Goal: Transaction & Acquisition: Book appointment/travel/reservation

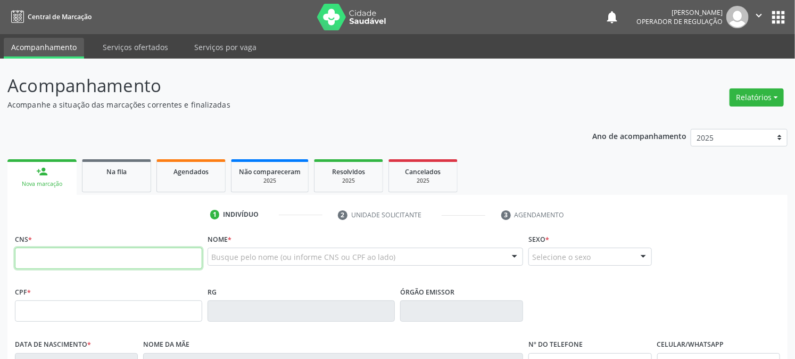
click at [48, 260] on input "text" at bounding box center [108, 258] width 187 height 21
type input "700 9069 0767 1898"
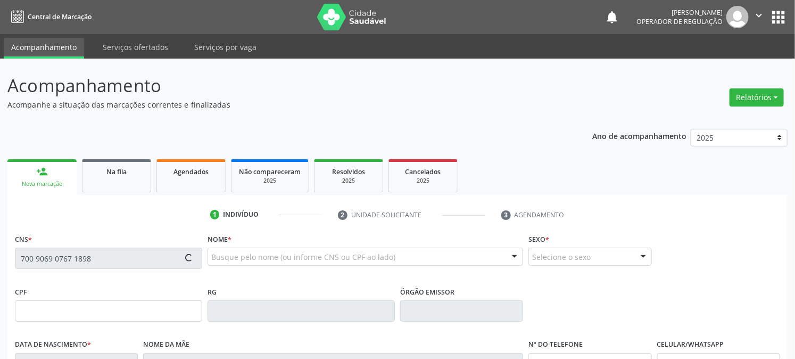
type input "015.631.324-35"
type input "[DATE]"
type input "[PERSON_NAME]"
type input "[PHONE_NUMBER]"
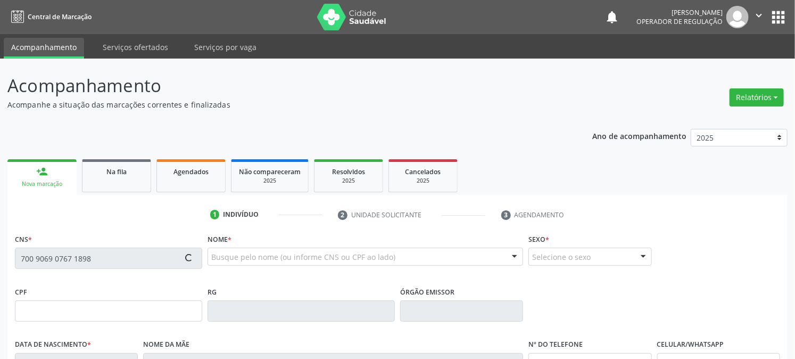
type input "20"
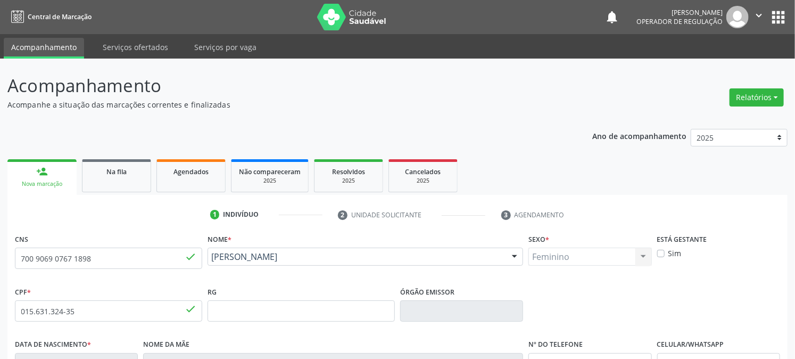
scroll to position [217, 0]
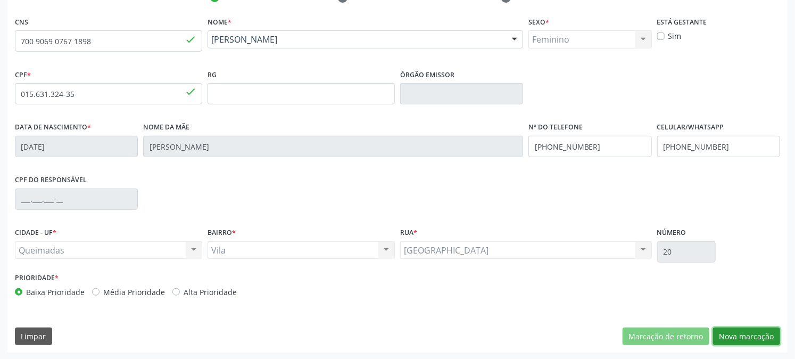
click at [759, 339] on button "Nova marcação" at bounding box center [746, 336] width 67 height 18
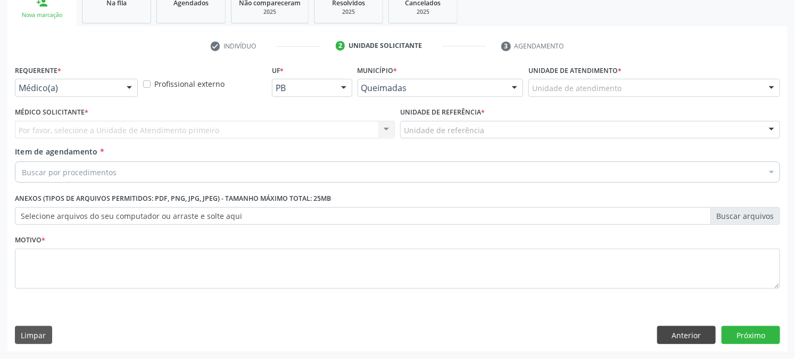
scroll to position [168, 0]
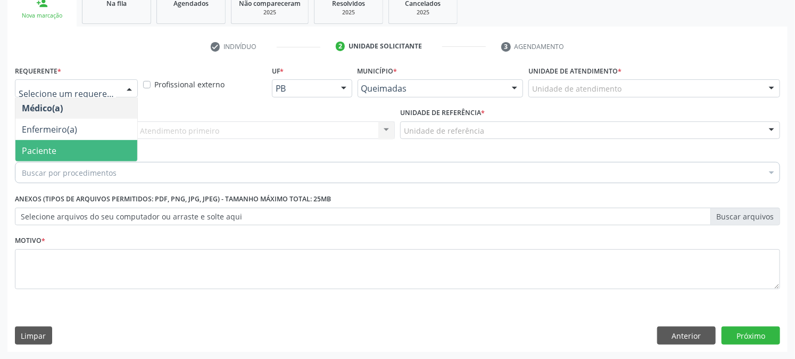
click at [44, 154] on span "Paciente" at bounding box center [39, 151] width 35 height 12
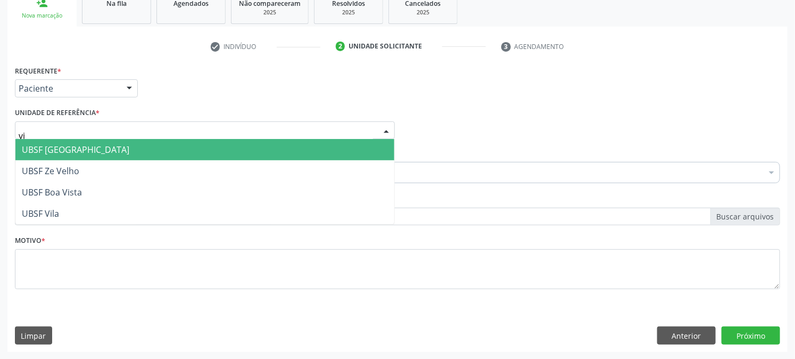
type input "vil"
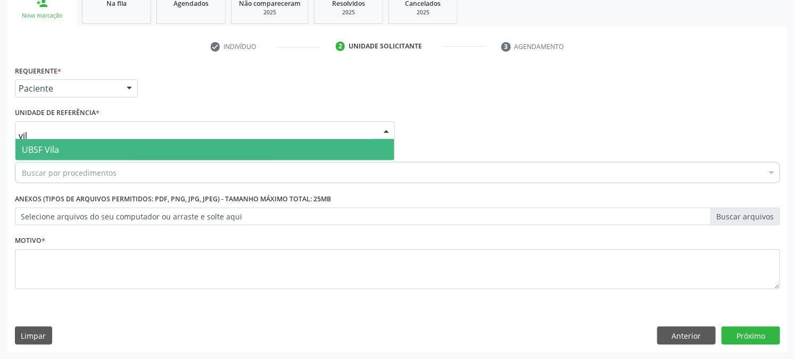
click at [24, 149] on span "UBSF Vila" at bounding box center [40, 150] width 37 height 12
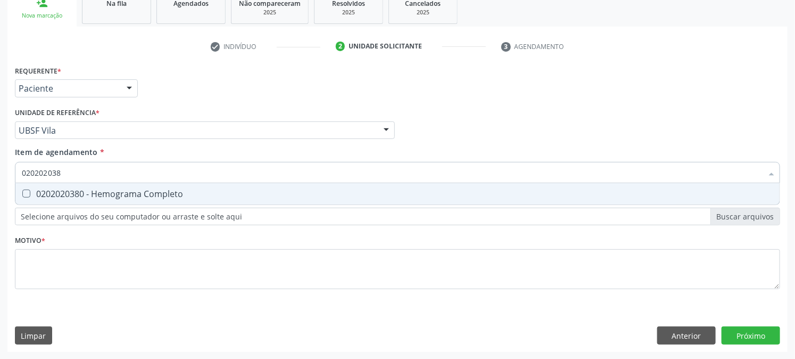
type input "0202020380"
drag, startPoint x: 29, startPoint y: 197, endPoint x: 57, endPoint y: 184, distance: 30.5
click at [30, 197] on div "0202020380 - Hemograma Completo" at bounding box center [398, 194] width 752 height 9
checkbox Completo "true"
drag, startPoint x: 85, startPoint y: 178, endPoint x: 23, endPoint y: 195, distance: 63.9
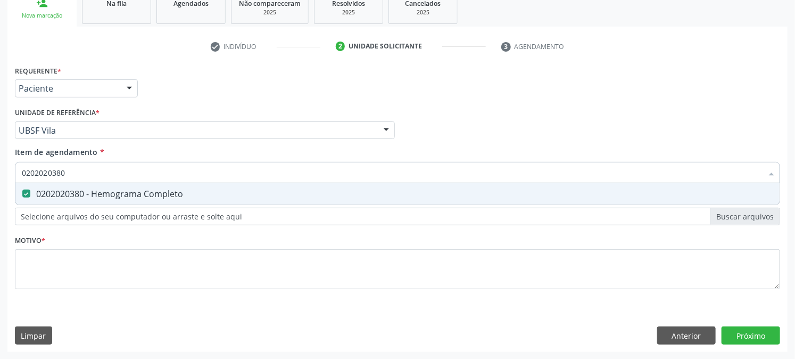
click at [1, 188] on div "Acompanhamento Acompanhe a situação das marcações correntes e finalizadas Relat…" at bounding box center [397, 124] width 795 height 469
checkbox Completo "false"
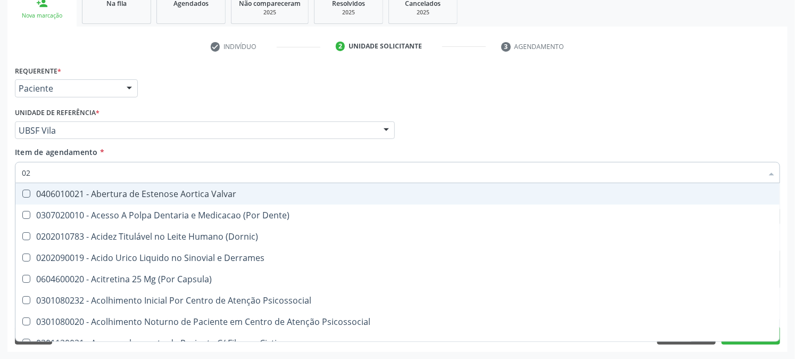
type input "020"
checkbox Eletro-Oculografia "true"
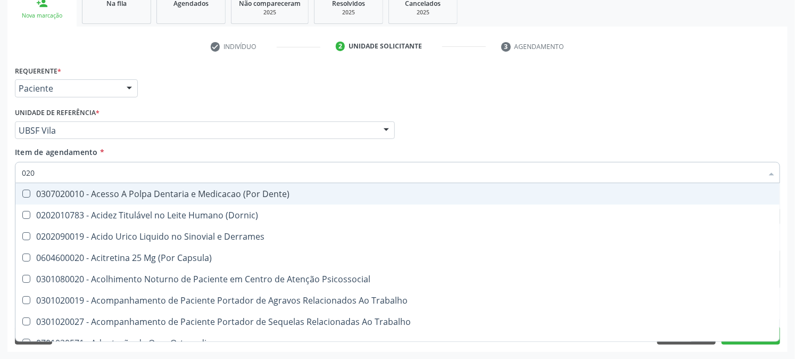
type input "0202"
checkbox Revisao "true"
type input "02020"
checkbox Liquorico\) "true"
checkbox Revisao "false"
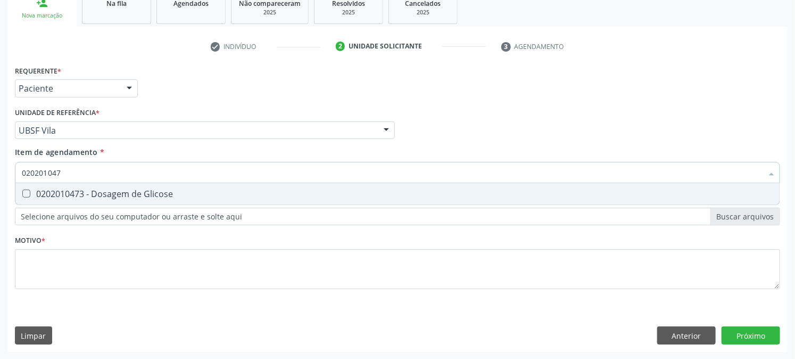
type input "0202010473"
click at [42, 186] on span "0202010473 - Dosagem de Glicose" at bounding box center [397, 193] width 765 height 21
checkbox Glicose "true"
click at [0, 210] on div "Acompanhamento Acompanhe a situação das marcações correntes e finalizadas Relat…" at bounding box center [397, 124] width 795 height 469
checkbox Glicose "false"
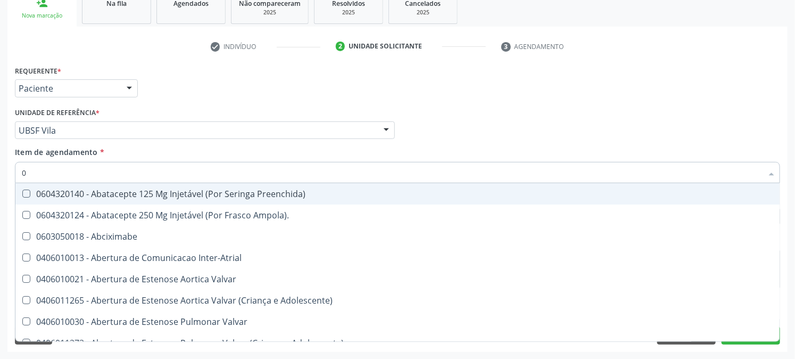
type input "02"
checkbox Comprimido\) "true"
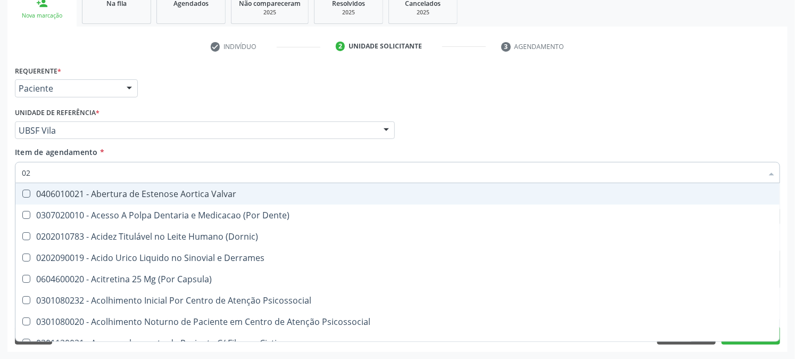
type input "020"
checkbox Osmolaridade "true"
checkbox Glicose "false"
checkbox Eletro-Oculografia "true"
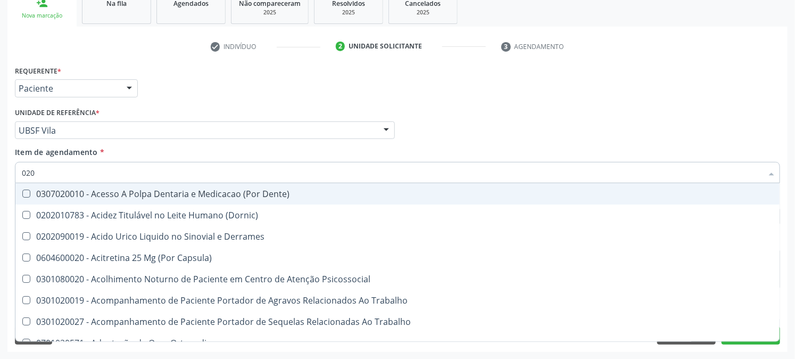
type input "0202"
checkbox Cortante "true"
checkbox Revisao "true"
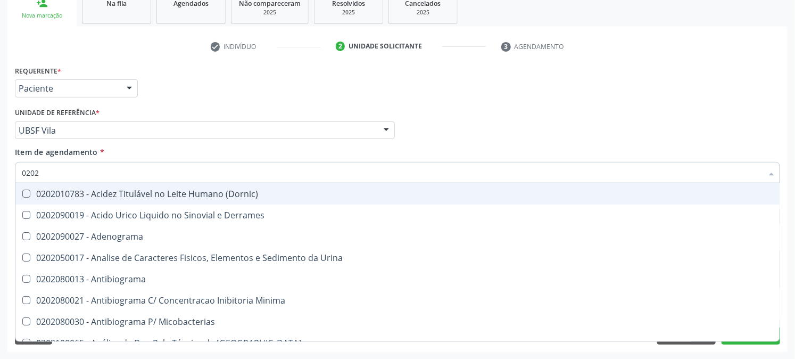
type input "02020"
checkbox Xiii "true"
checkbox Glicose "false"
checkbox Zinco "true"
checkbox Completo "false"
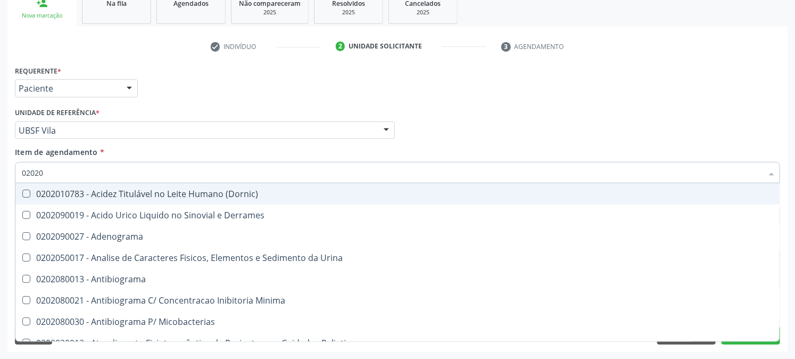
type input "020203"
checkbox Molecular "true"
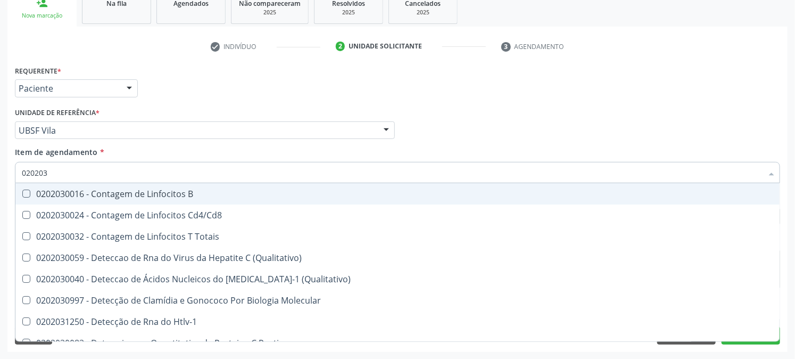
type input "0202030"
checkbox Completo "false"
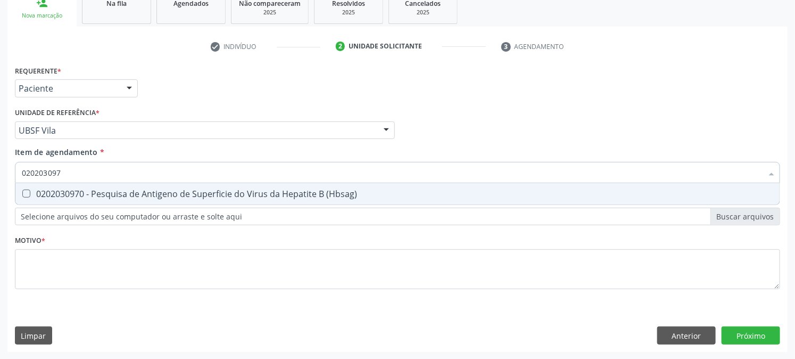
type input "0202030970"
click at [42, 194] on div "0202030970 - Pesquisa de Antigeno de Superficie do Virus da Hepatite B (Hbsag)" at bounding box center [398, 194] width 752 height 9
checkbox \(Hbsag\) "true"
drag, startPoint x: 114, startPoint y: 163, endPoint x: 0, endPoint y: 171, distance: 114.2
click at [0, 171] on div "Acompanhamento Acompanhe a situação das marcações correntes e finalizadas Relat…" at bounding box center [397, 124] width 795 height 469
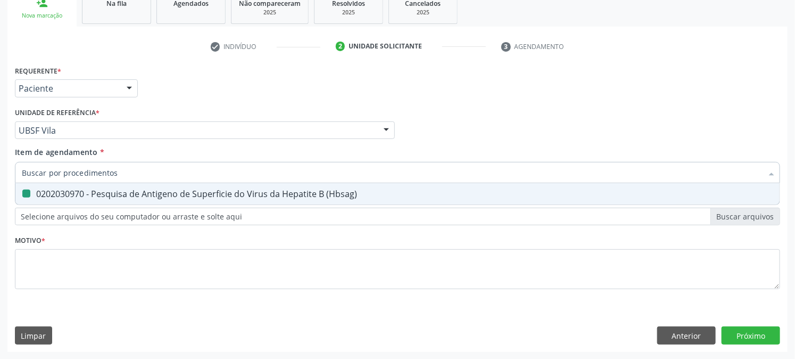
checkbox \(Hbsag\) "false"
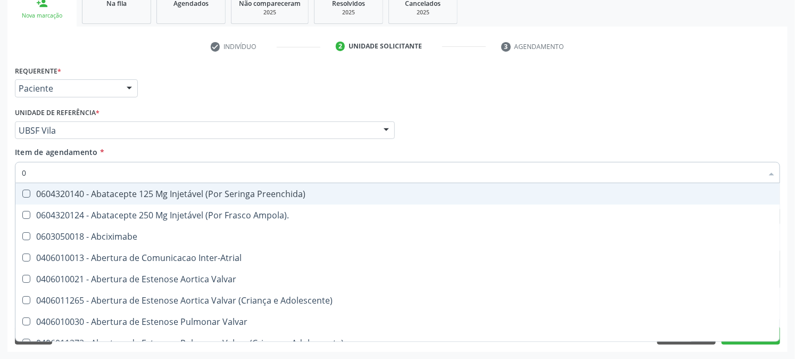
type input "02"
checkbox Comprimido\) "true"
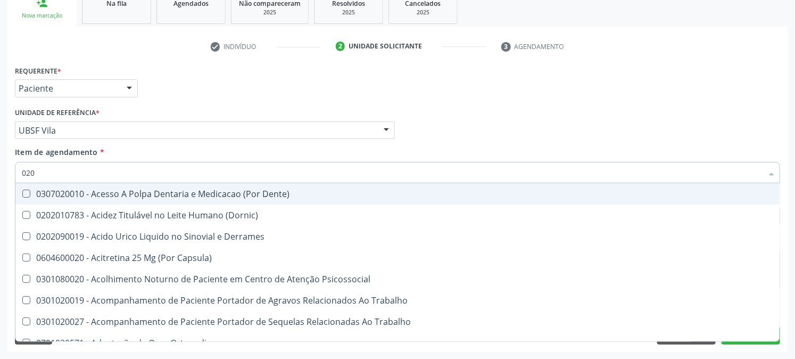
type input "0202"
checkbox Cortante "true"
checkbox Revisao "true"
checkbox Euglobulina "true"
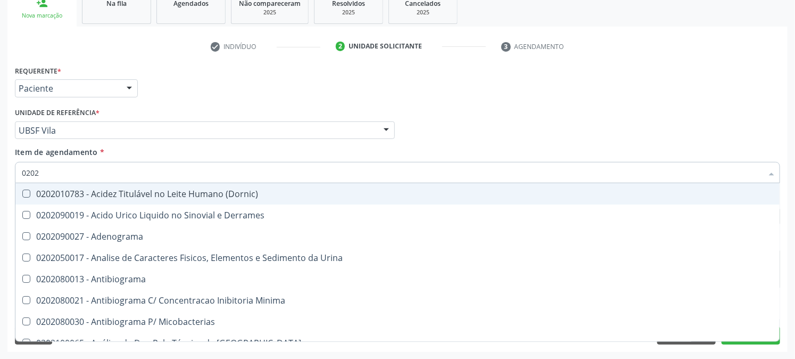
type input "02020"
checkbox Xiii "true"
checkbox Glicose "false"
checkbox Zinco "true"
checkbox Completo "false"
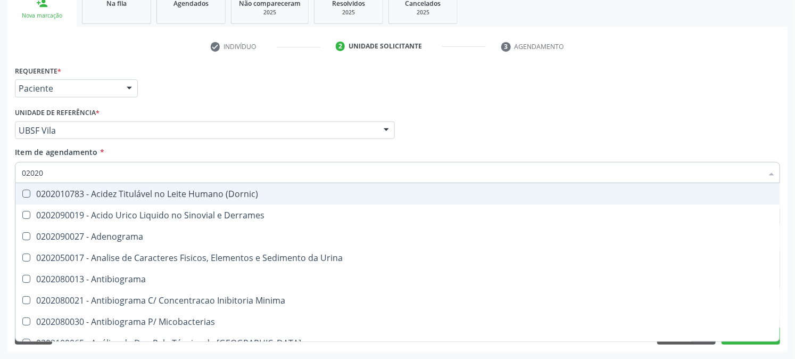
checkbox \(Ro\) "true"
checkbox \(Hbsag\) "false"
type input "020203"
checkbox Molecular "true"
checkbox Carboxi-Hemoglobina "true"
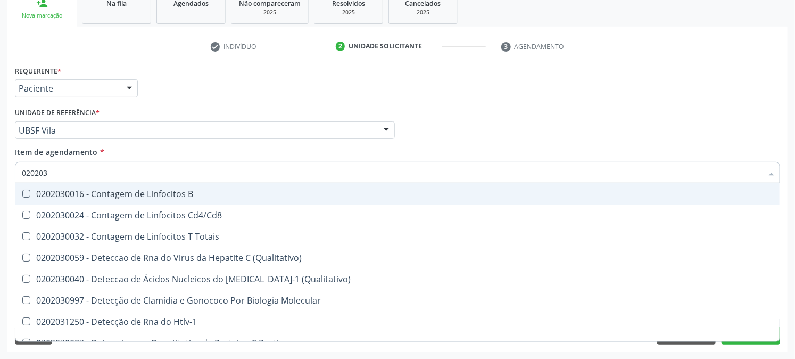
type input "0202030"
checkbox Completo "false"
checkbox Epstein-Barr "true"
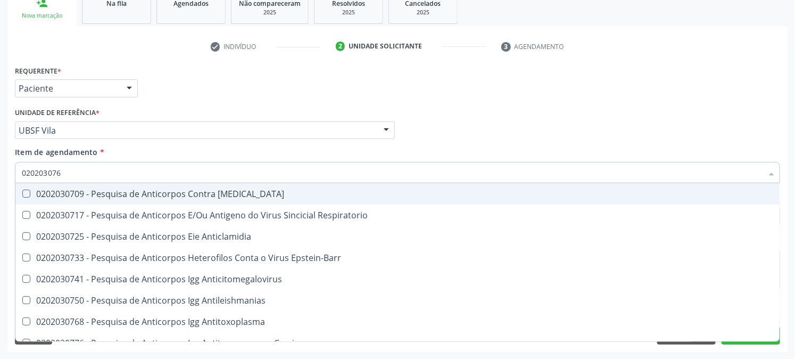
type input "0202030768"
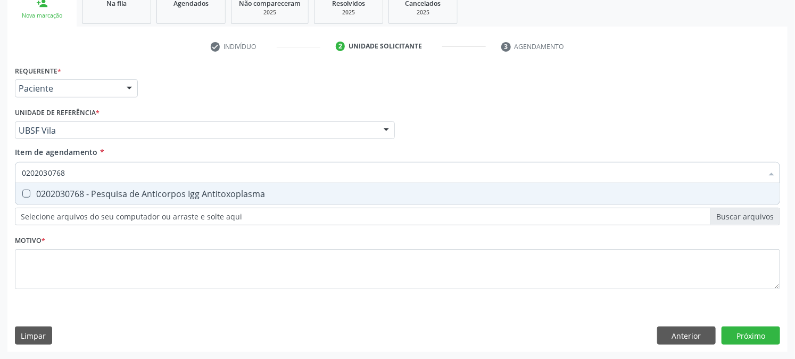
click at [38, 190] on div "0202030768 - Pesquisa de Anticorpos Igg Antitoxoplasma" at bounding box center [398, 194] width 752 height 9
checkbox Antitoxoplasma "true"
drag, startPoint x: 75, startPoint y: 176, endPoint x: 0, endPoint y: 173, distance: 74.6
click at [0, 173] on div "Acompanhamento Acompanhe a situação das marcações correntes e finalizadas Relat…" at bounding box center [397, 124] width 795 height 469
checkbox Antitoxoplasma "false"
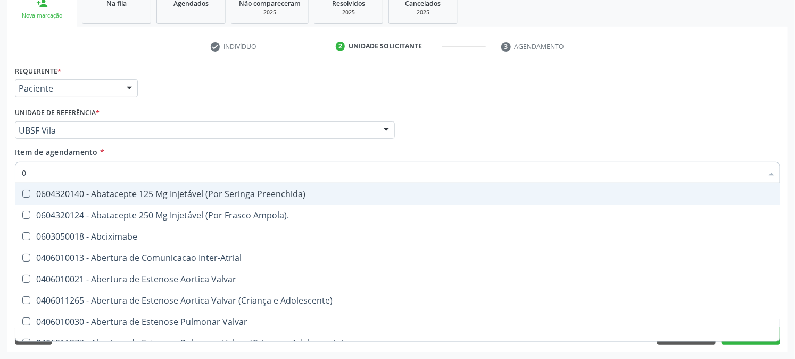
type input "02"
checkbox Comprimido\) "true"
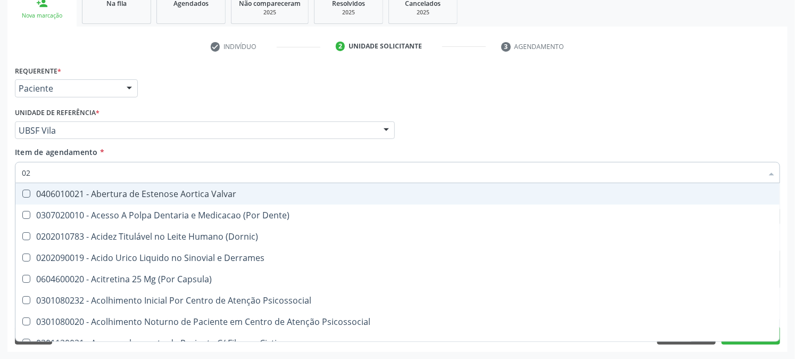
type input "020"
checkbox Osmolaridade "true"
checkbox Glicose "false"
checkbox Eletro-Oculografia "true"
type input "0202"
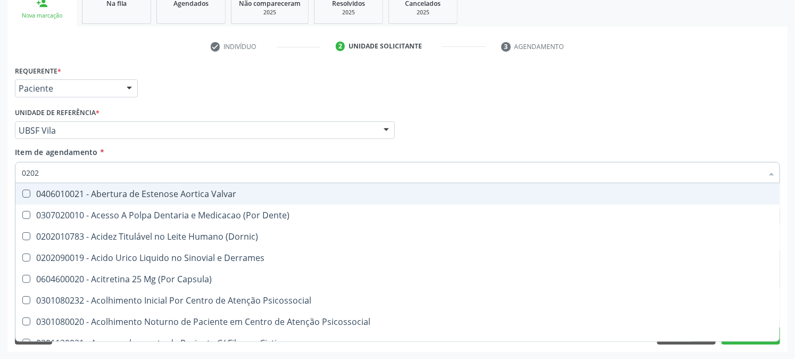
checkbox Epidemiológica "true"
checkbox Septostomia "true"
checkbox Contraste "true"
checkbox Hla-B "true"
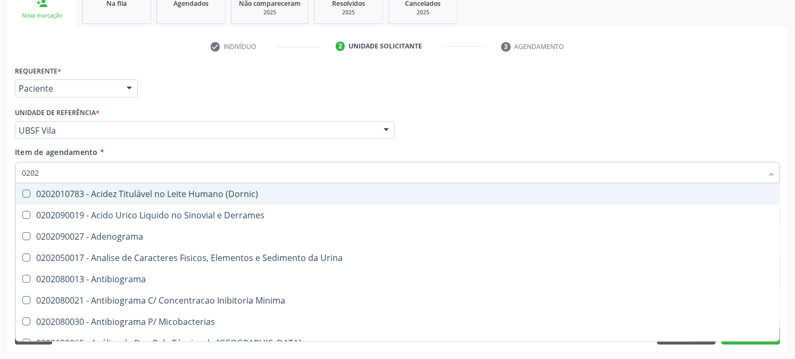
type input "02020"
checkbox Xiii "true"
checkbox Glicose "false"
checkbox Zinco "true"
checkbox Completo "false"
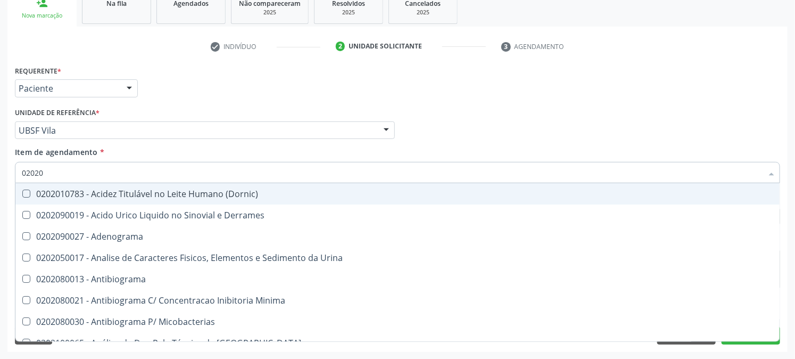
checkbox Oncologia "true"
checkbox \(Ro\) "true"
checkbox Antitoxoplasma "false"
checkbox \(Hbsag\) "false"
type input "020203"
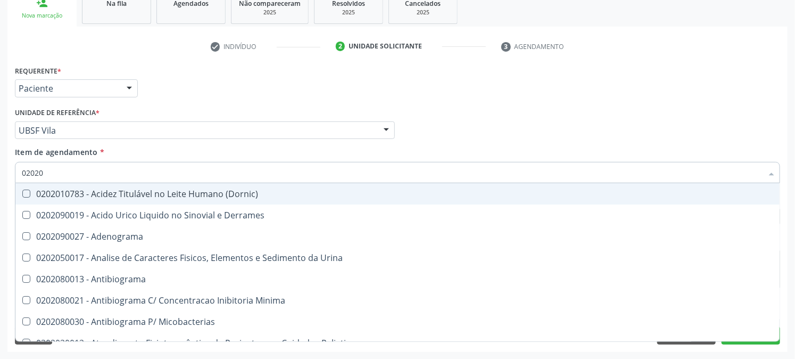
checkbox Molecular "true"
checkbox Aluminio "true"
checkbox Carboxi-Hemoglobina "true"
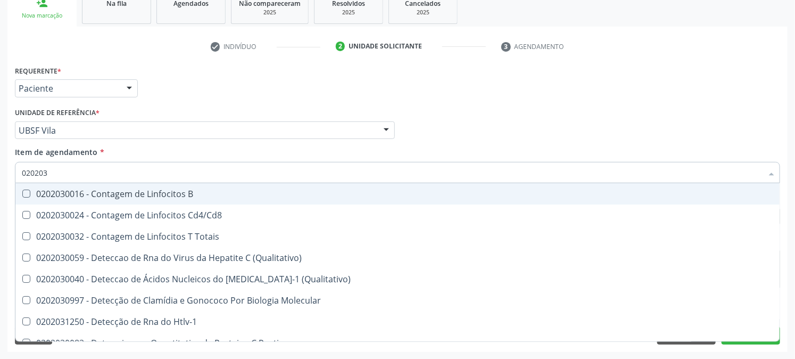
type input "0202030"
checkbox Completo "false"
checkbox Liso "true"
checkbox Antitoxoplasma "false"
checkbox Epstein-Barr "true"
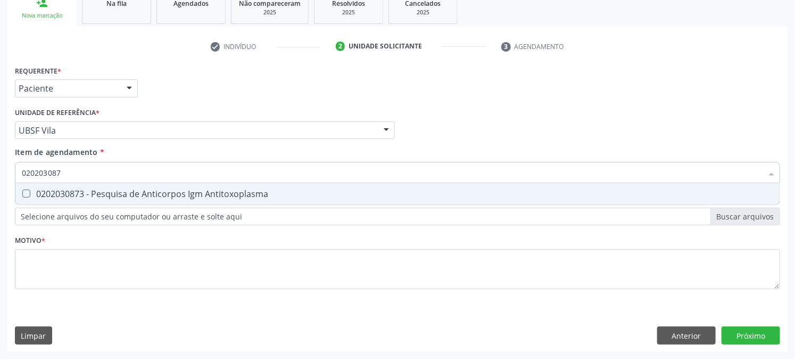
type input "0202030873"
click at [47, 185] on span "0202030873 - Pesquisa de Anticorpos Igm Antitoxoplasma" at bounding box center [397, 193] width 765 height 21
checkbox Antitoxoplasma "true"
drag, startPoint x: 68, startPoint y: 168, endPoint x: 0, endPoint y: 183, distance: 69.8
click at [0, 183] on div "Acompanhamento Acompanhe a situação das marcações correntes e finalizadas Relat…" at bounding box center [397, 124] width 795 height 469
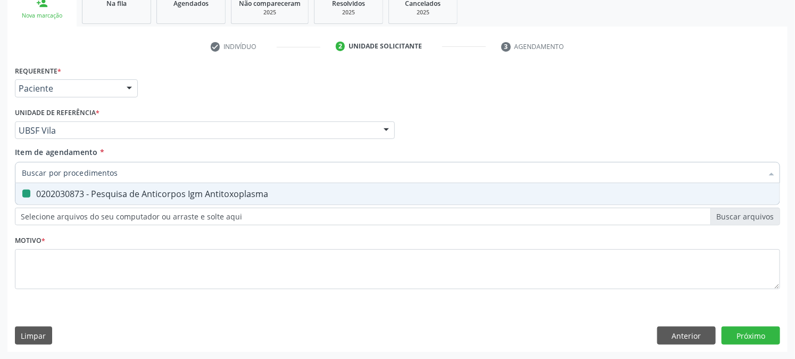
checkbox Antitoxoplasma "false"
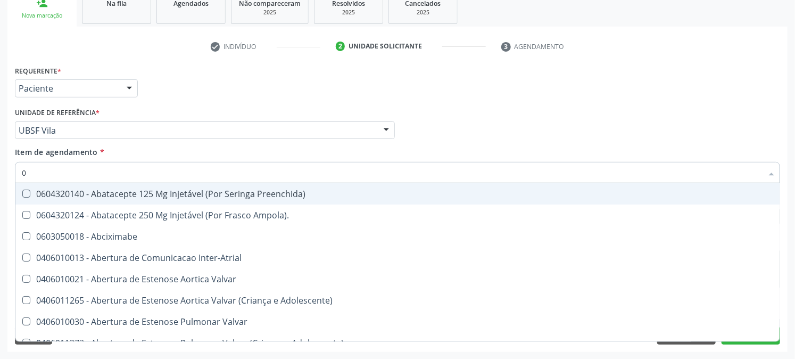
type input "02"
checkbox Comprimido\) "true"
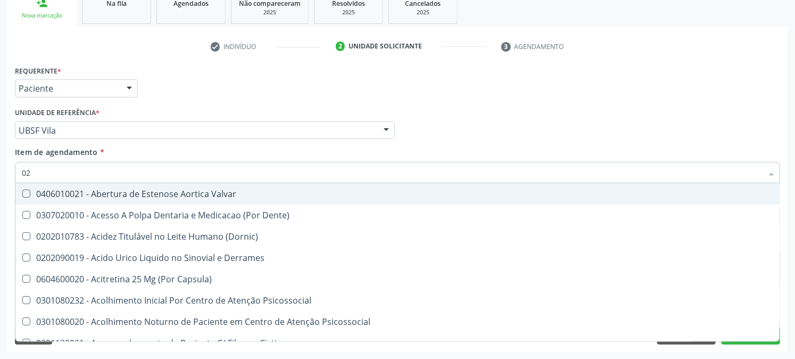
type input "020"
checkbox Osmolaridade "true"
checkbox Glicose "false"
checkbox Eletro-Oculografia "true"
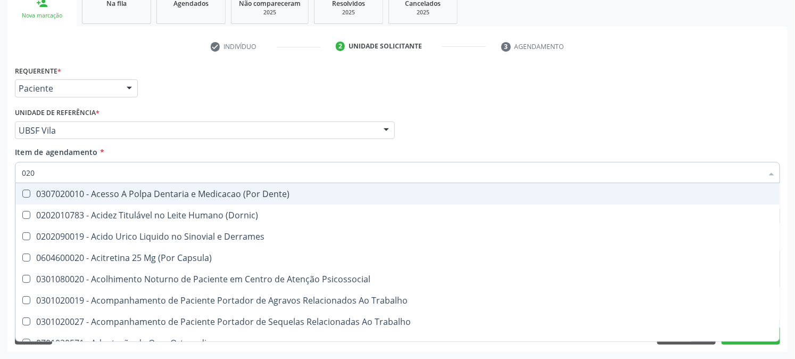
type input "0202"
checkbox Cortante "true"
checkbox Revisao "true"
checkbox Bandas\) "true"
checkbox Glomerular "true"
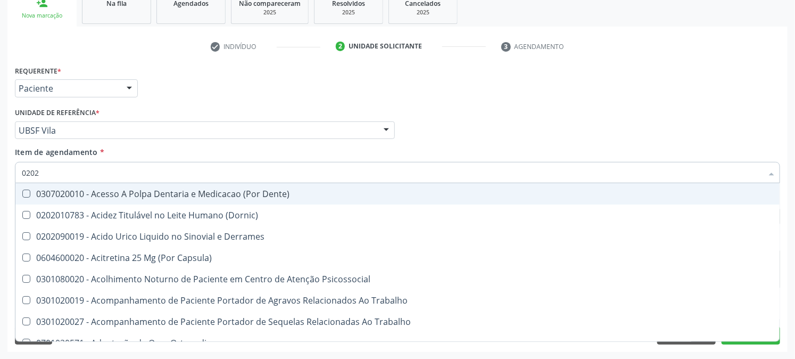
checkbox Euglobulina "true"
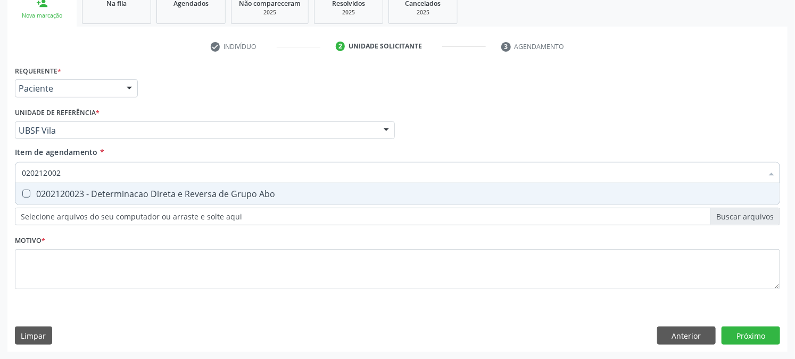
type input "0202120023"
click at [48, 193] on div "0202120023 - Determinacao Direta e Reversa de Grupo Abo" at bounding box center [398, 194] width 752 height 9
checkbox Abo "true"
drag, startPoint x: 81, startPoint y: 175, endPoint x: 0, endPoint y: 190, distance: 82.4
click at [0, 191] on div "Acompanhamento Acompanhe a situação das marcações correntes e finalizadas Relat…" at bounding box center [397, 124] width 795 height 469
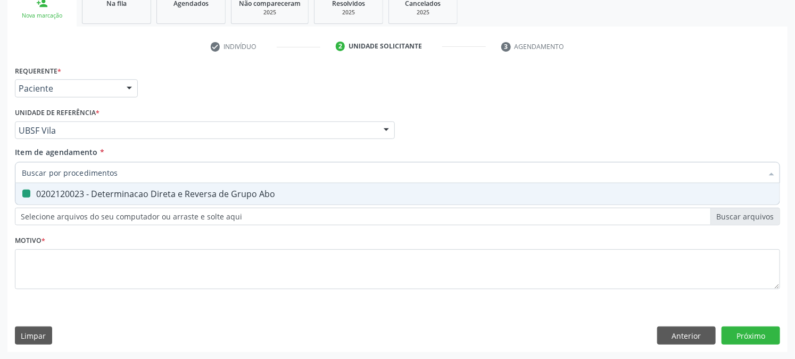
checkbox Abo "false"
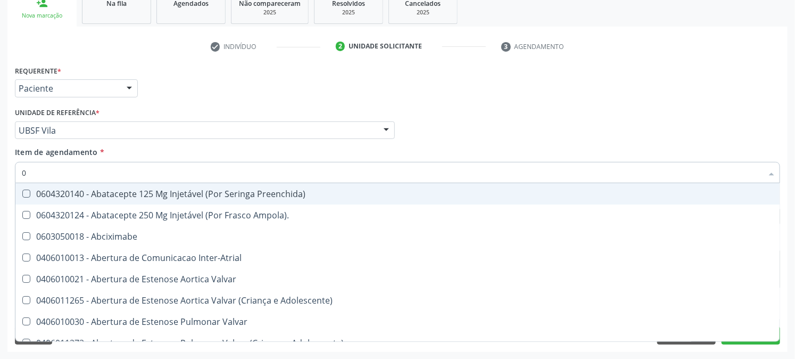
type input "02"
checkbox Ativa "true"
checkbox Comprimido\) "true"
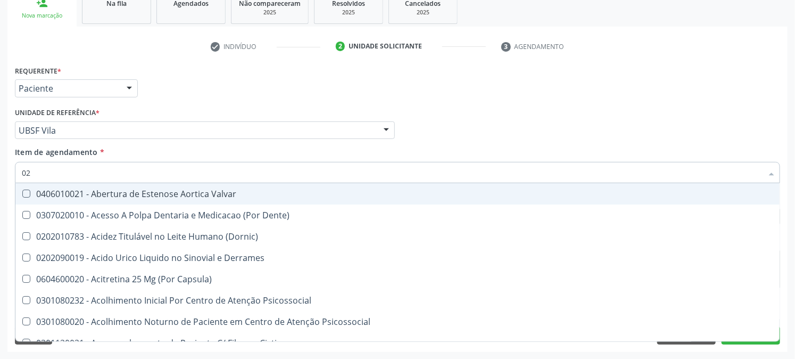
type input "020"
checkbox Creatinina "true"
checkbox Abo "false"
checkbox Osmolaridade "true"
checkbox Glicose "false"
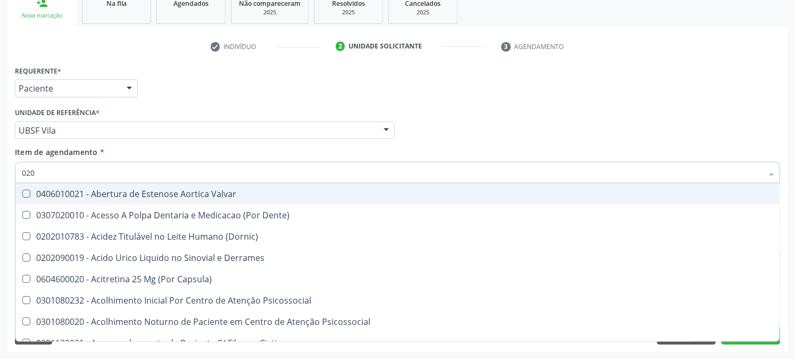
checkbox Eletro-Oculografia "true"
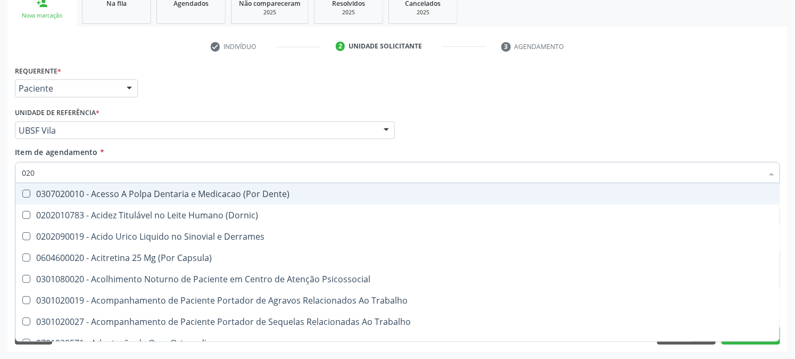
type input "0202"
checkbox Coagulacao "true"
checkbox Cortante "true"
checkbox Revisao "true"
checkbox Abo "false"
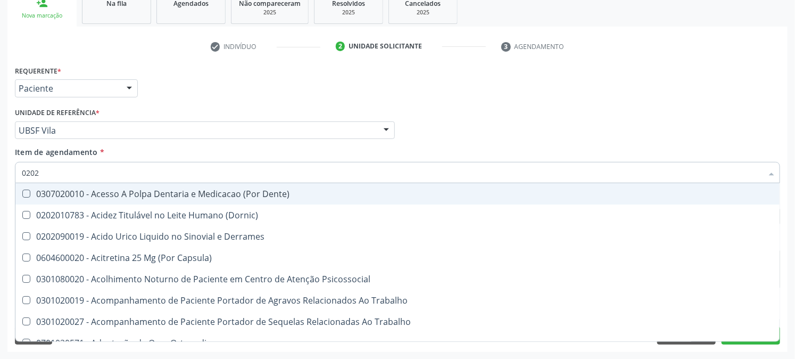
checkbox Bandas\) "true"
checkbox Glomerular "true"
checkbox Euglobulina "true"
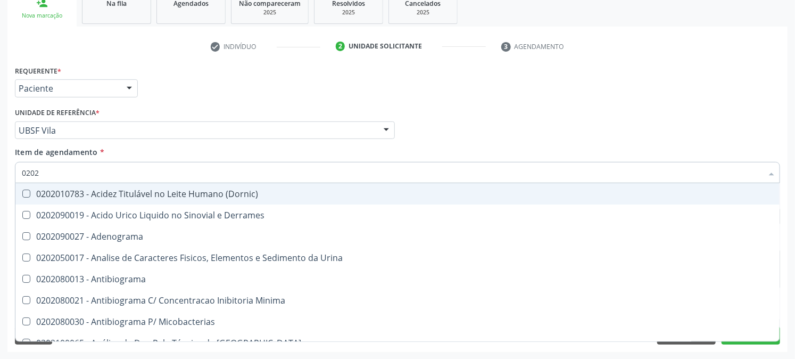
type input "02020"
checkbox Abo "false"
checkbox Xiii "true"
checkbox Glicose "false"
checkbox Zinco "true"
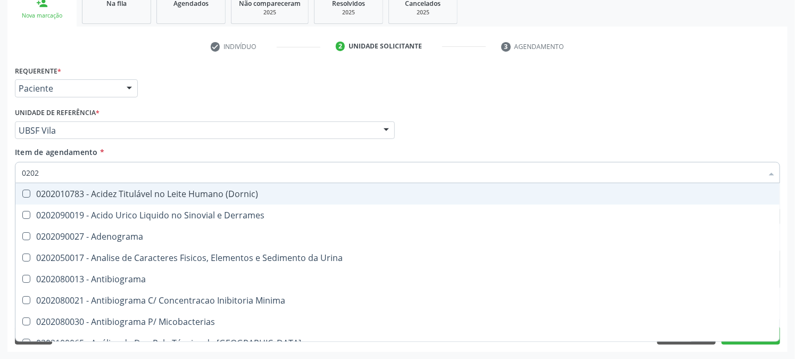
checkbox Completo "false"
checkbox Oncologia "true"
checkbox Anticardiolipina "true"
checkbox \(Ro\) "true"
checkbox Antitoxoplasma "false"
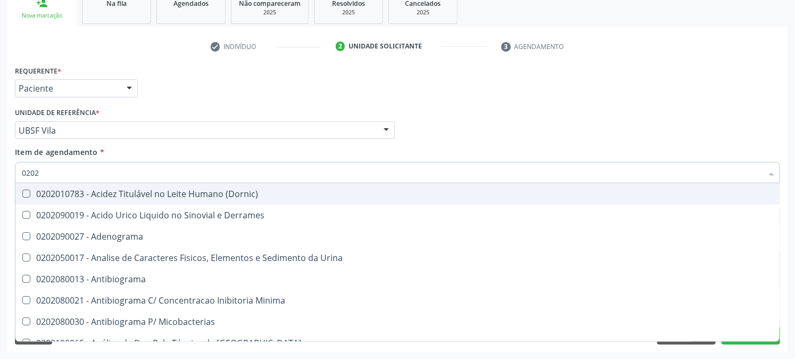
checkbox Antitoxoplasma "false"
checkbox \(Hbsag\) "false"
type input "020203"
checkbox Molecular "true"
checkbox Aluminio "true"
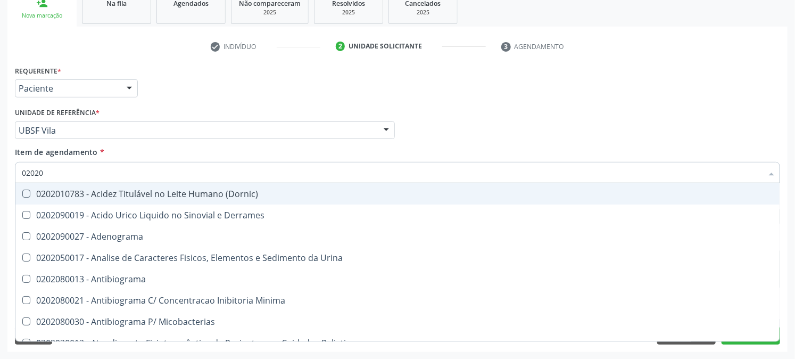
checkbox III "true"
checkbox Carboxi-Hemoglobina "true"
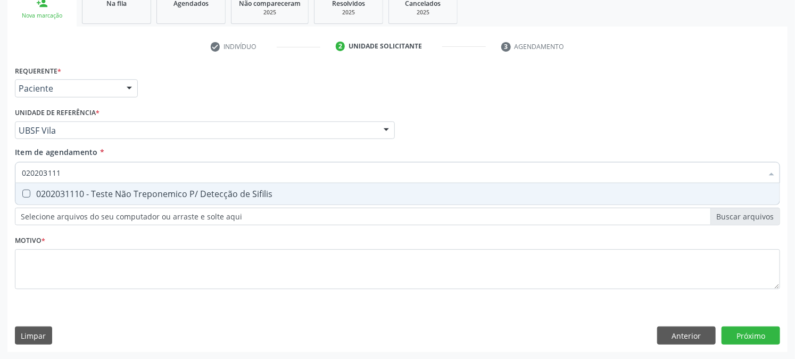
type input "0202031110"
drag, startPoint x: 73, startPoint y: 168, endPoint x: 0, endPoint y: 175, distance: 73.2
click at [0, 175] on div "Acompanhamento Acompanhe a situação das marcações correntes e finalizadas Relat…" at bounding box center [397, 124] width 795 height 469
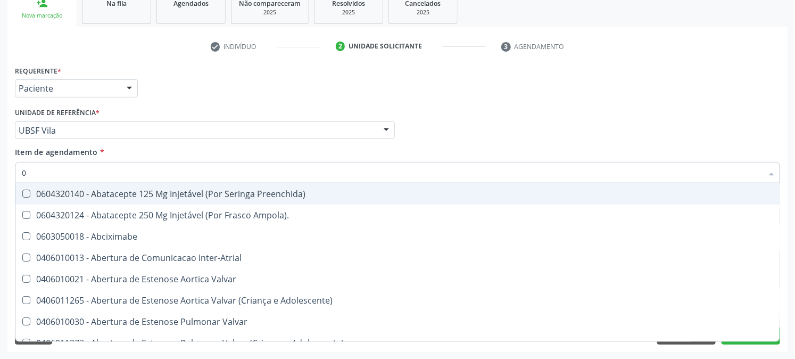
type input "02"
checkbox Ativa "true"
checkbox Comprimido\) "true"
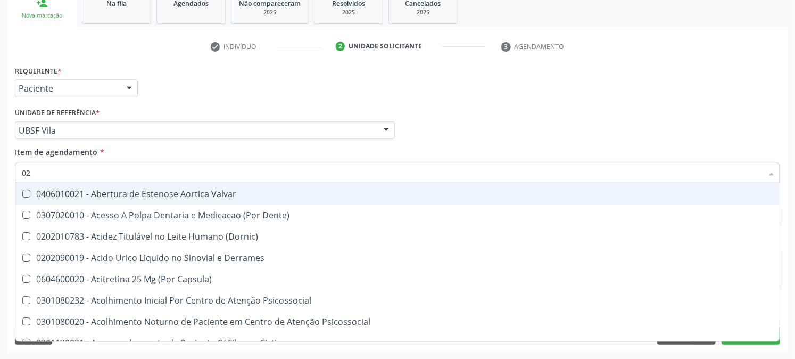
type input "020"
checkbox Creatinina "true"
checkbox Abo "false"
checkbox Osmolaridade "true"
checkbox Glicose "false"
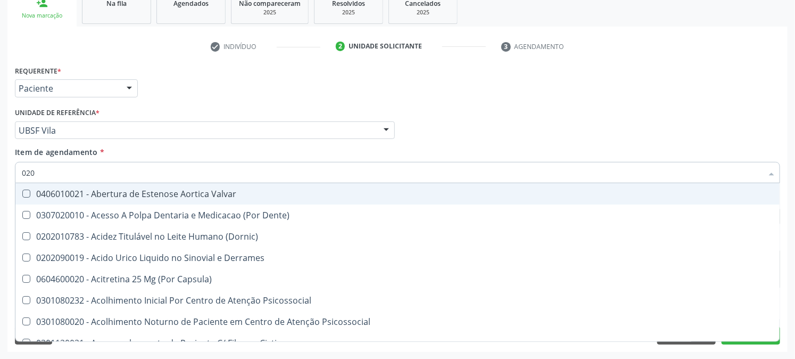
checkbox Eletro-Oculografia "true"
type input "0202"
checkbox Solo "true"
checkbox Epidemiológica "true"
checkbox Septostomia "true"
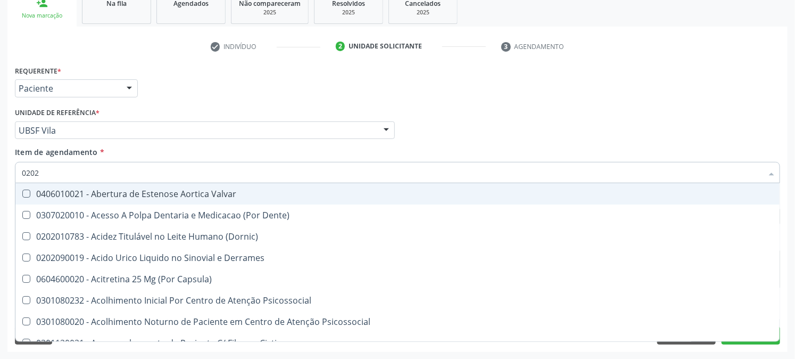
checkbox Creatinina "false"
checkbox Contraste "true"
checkbox Colecistectomia "true"
checkbox Hla-B "true"
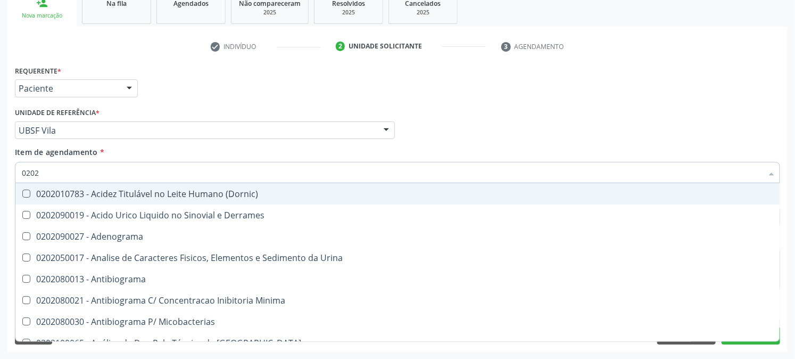
type input "02020"
checkbox Abo "false"
checkbox Xiii "true"
checkbox Glicose "false"
checkbox Zinco "true"
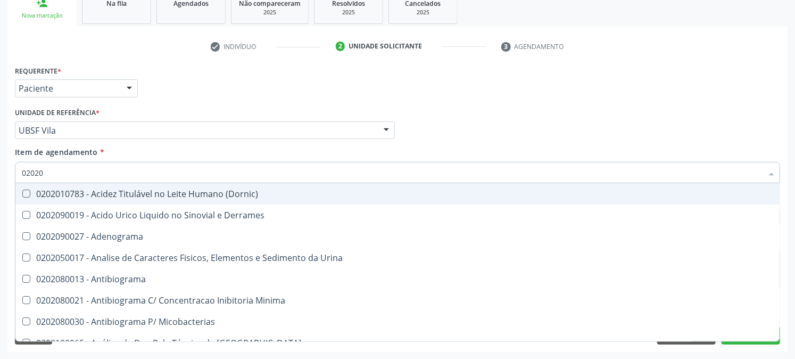
checkbox Completo "false"
checkbox Oncologia "true"
checkbox Anticardiolipina "true"
checkbox \(Ro\) "true"
checkbox Antitoxoplasma "false"
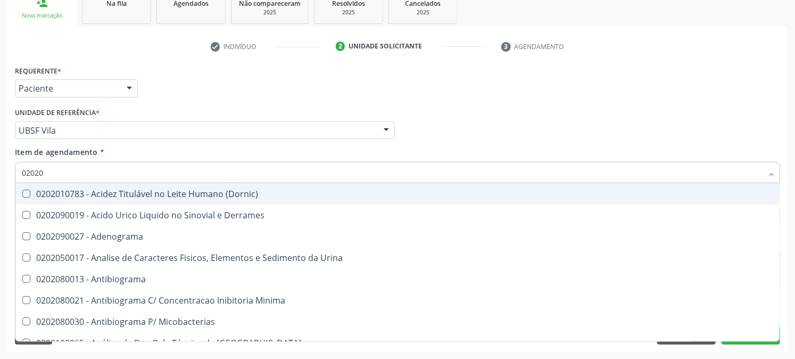
checkbox Antitoxoplasma "false"
checkbox \(Hbsag\) "false"
type input "020203"
checkbox Molecular "true"
checkbox Aluminio "true"
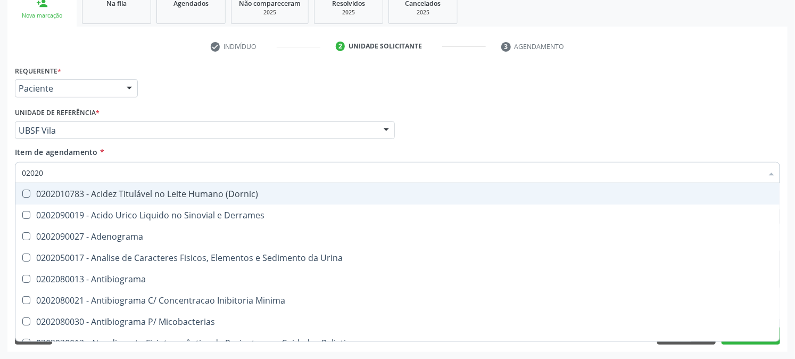
checkbox III "true"
checkbox Carboxi-Hemoglobina "true"
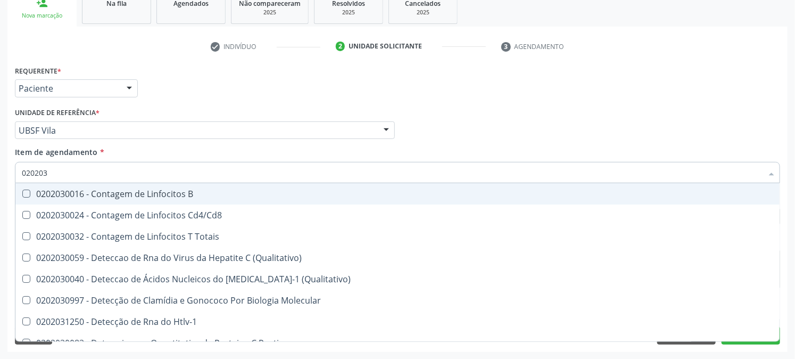
type input "0202030"
checkbox Completo "false"
checkbox Liso "true"
checkbox \(Anti-Hdv\) "true"
checkbox Antitoxoplasma "false"
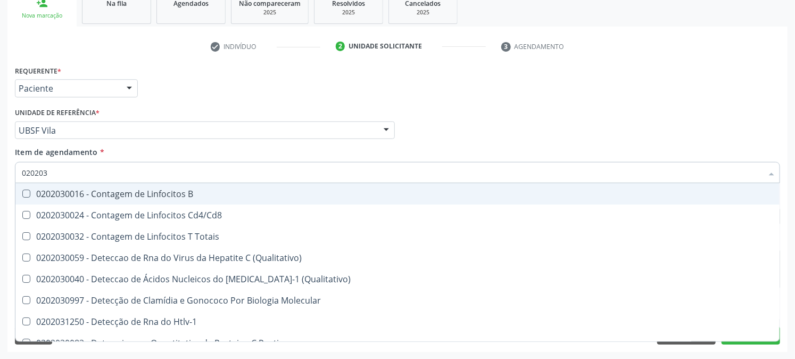
checkbox Epstein-Barr "true"
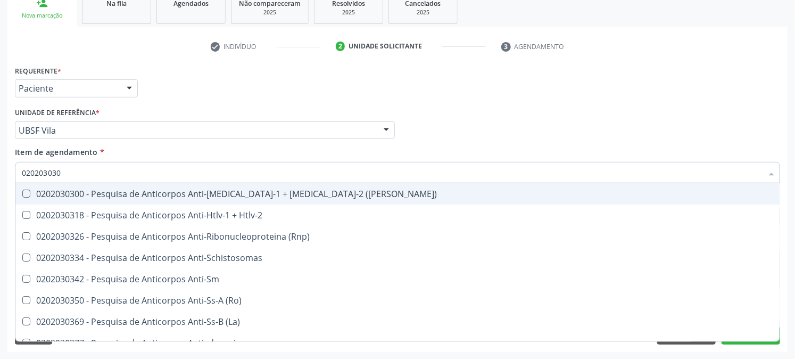
type input "0202030300"
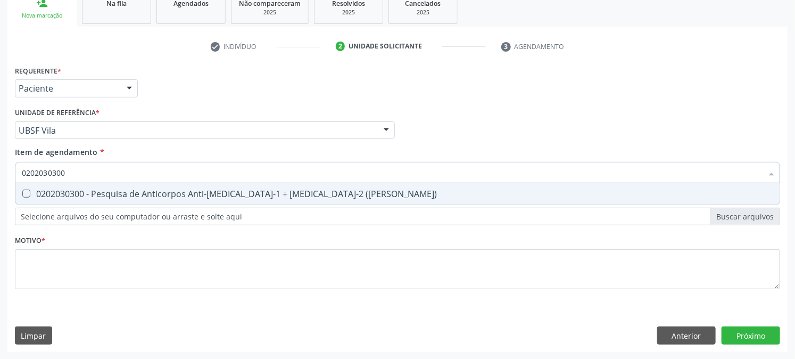
click at [32, 187] on span "0202030300 - Pesquisa de Anticorpos Anti-[MEDICAL_DATA]-1 + [MEDICAL_DATA]-2 ([…" at bounding box center [397, 193] width 765 height 21
checkbox \(Elisa\) "true"
drag, startPoint x: 66, startPoint y: 176, endPoint x: 0, endPoint y: 179, distance: 66.1
click at [0, 179] on div "Acompanhamento Acompanhe a situação das marcações correntes e finalizadas Relat…" at bounding box center [397, 124] width 795 height 469
checkbox \(Elisa\) "false"
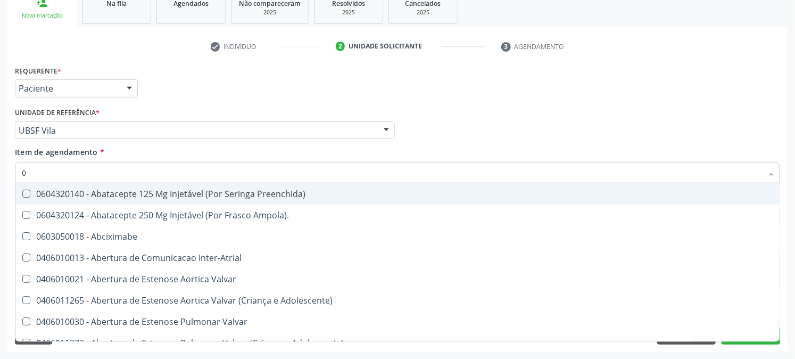
type input "02"
checkbox Ativa "true"
checkbox Comprimido\) "true"
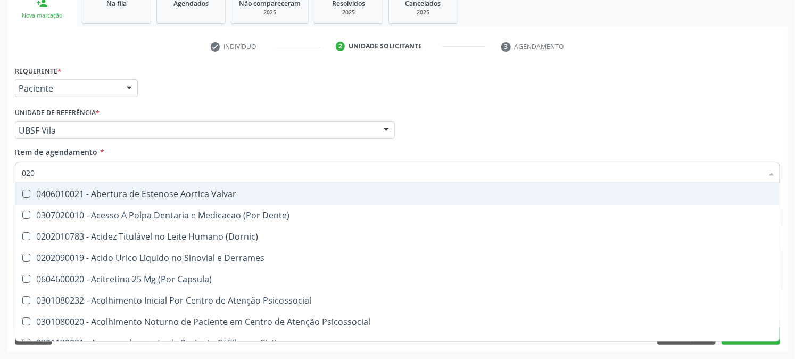
type input "0202"
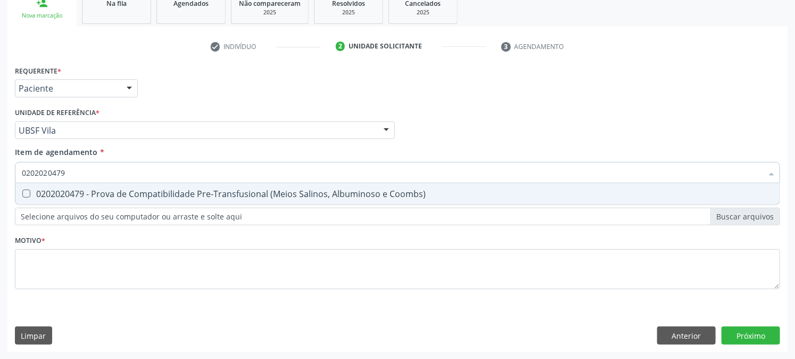
click at [32, 190] on div "0202020479 - Prova de Compatibilidade Pre-Transfusional (Meios Salinos, Albumin…" at bounding box center [398, 194] width 752 height 9
drag, startPoint x: 114, startPoint y: 170, endPoint x: 0, endPoint y: 182, distance: 115.0
click at [0, 182] on div "Acompanhamento Acompanhe a situação das marcações correntes e finalizadas Relat…" at bounding box center [397, 124] width 795 height 469
click at [46, 192] on div "0202050017 - Analise de Caracteres Fisicos, Elementos e Sedimento da Urina" at bounding box center [398, 194] width 752 height 9
drag, startPoint x: 65, startPoint y: 176, endPoint x: 0, endPoint y: 184, distance: 65.4
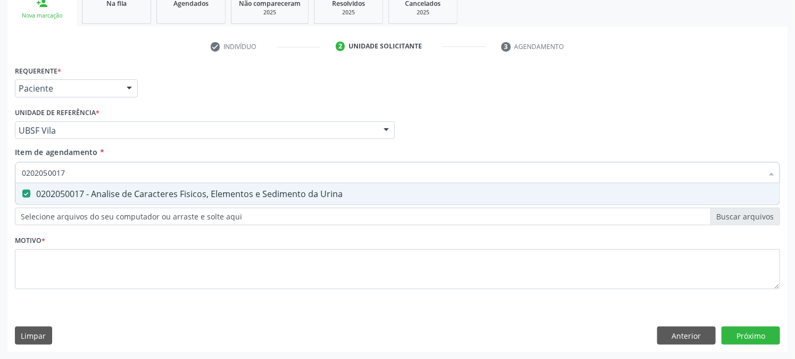
click at [0, 184] on div "Acompanhamento Acompanhe a situação das marcações correntes e finalizadas Relat…" at bounding box center [397, 124] width 795 height 469
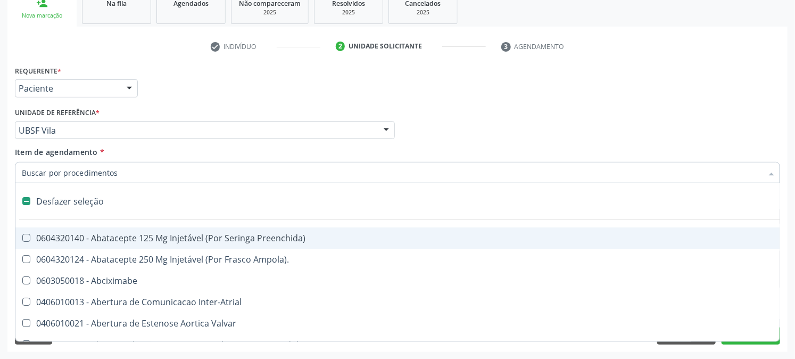
click at [234, 103] on div "Requerente * Paciente Médico(a) Enfermeiro(a) Paciente Nenhum resultado encontr…" at bounding box center [397, 84] width 771 height 42
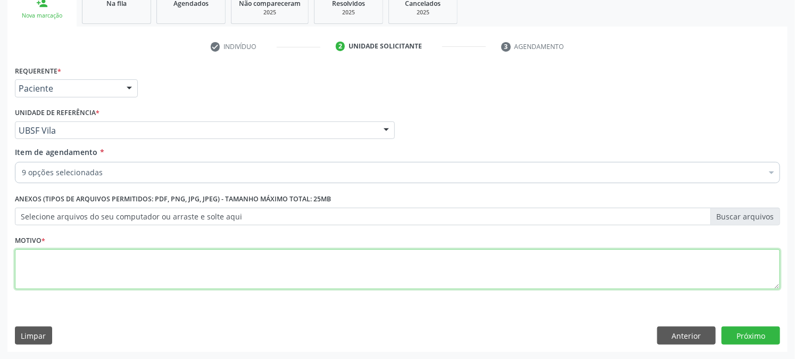
click at [136, 261] on textarea at bounding box center [398, 269] width 766 height 40
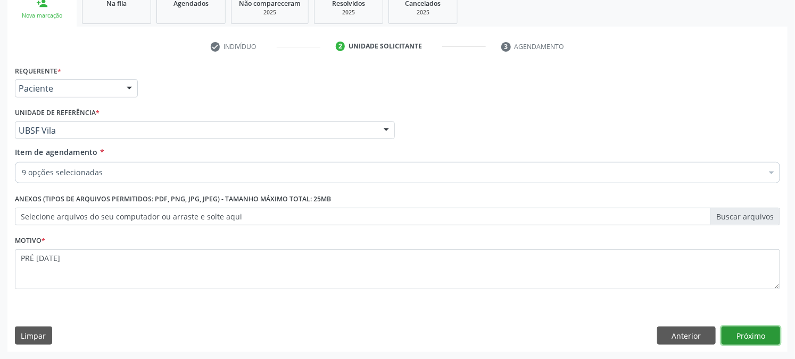
click at [756, 332] on button "Próximo" at bounding box center [751, 335] width 59 height 18
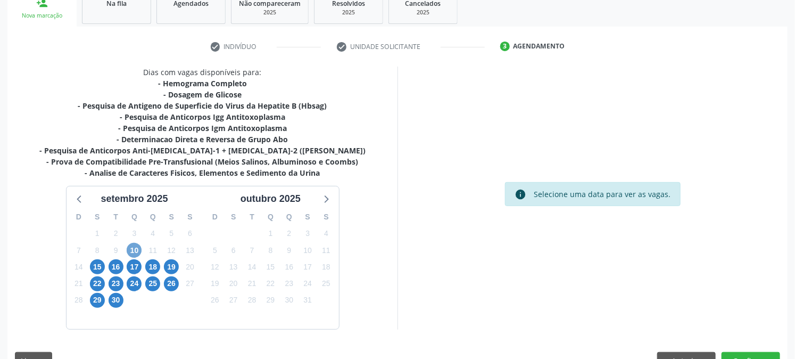
click at [131, 245] on span "10" at bounding box center [134, 250] width 15 height 15
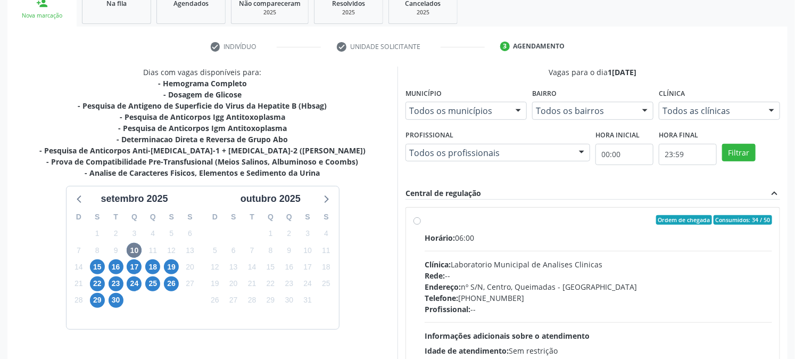
click at [455, 204] on div "Ordem de chegada Consumidos: 34 / 50 Horário: 06:00 Clínica: Laboratorio Munici…" at bounding box center [593, 297] width 375 height 194
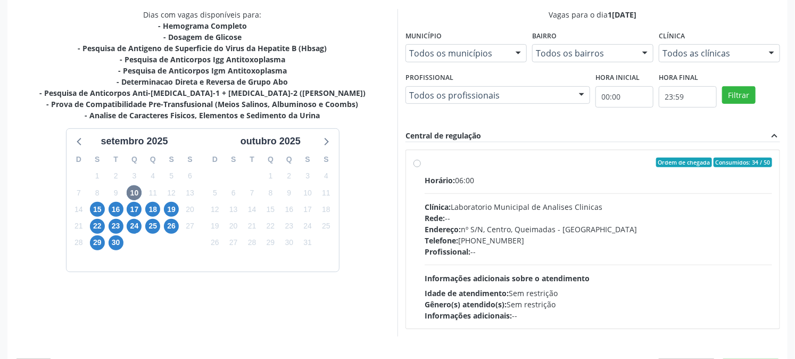
scroll to position [258, 0]
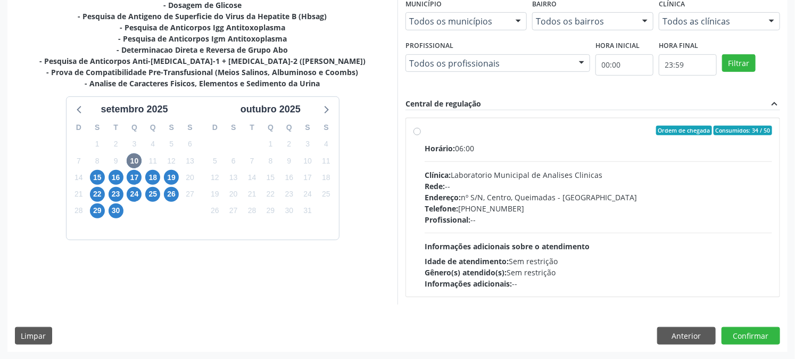
drag, startPoint x: 778, startPoint y: 311, endPoint x: 771, endPoint y: 318, distance: 10.2
click at [776, 313] on div "Dias com vagas disponíveis para: - Hemograma Completo - Dosagem de Glicose - Pe…" at bounding box center [397, 164] width 781 height 375
click at [763, 332] on button "Confirmar" at bounding box center [751, 336] width 59 height 18
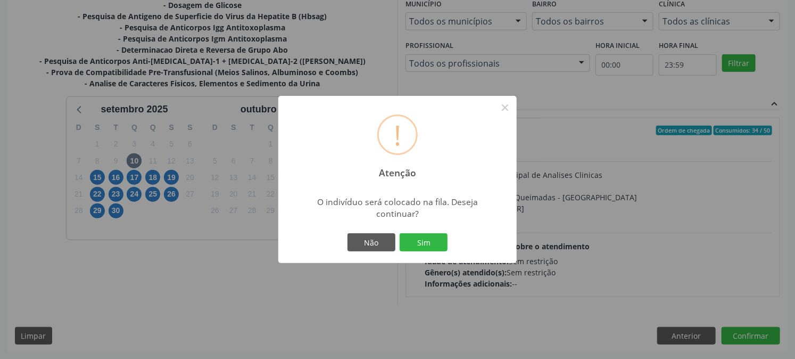
click at [631, 224] on div "! Atenção × O indivíduo será colocado na fila. Deseja continuar? Não Sim" at bounding box center [397, 179] width 795 height 359
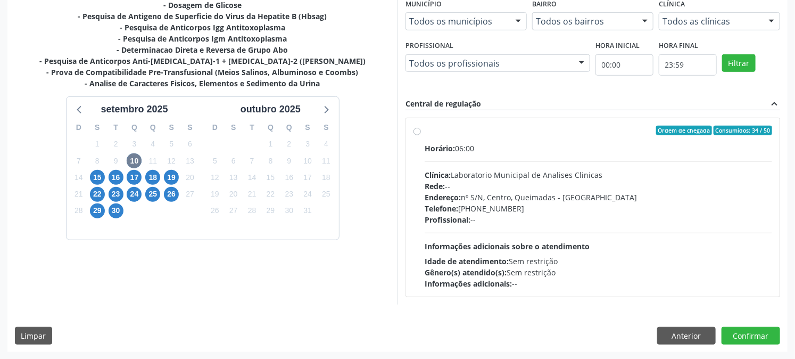
drag, startPoint x: 419, startPoint y: 130, endPoint x: 572, endPoint y: 169, distance: 158.3
click at [425, 130] on label "Ordem de chegada Consumidos: 34 / 50 Horário: 06:00 Clínica: Laboratorio Munici…" at bounding box center [599, 207] width 348 height 163
click at [419, 130] on input "Ordem de chegada Consumidos: 34 / 50 Horário: 06:00 Clínica: Laboratorio Munici…" at bounding box center [417, 131] width 7 height 10
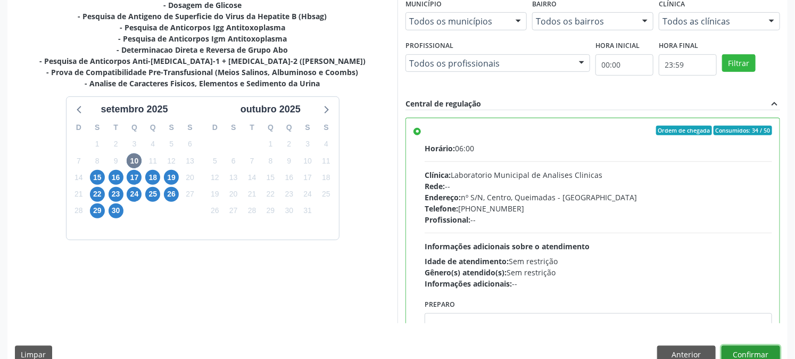
click at [742, 349] on button "Confirmar" at bounding box center [751, 355] width 59 height 18
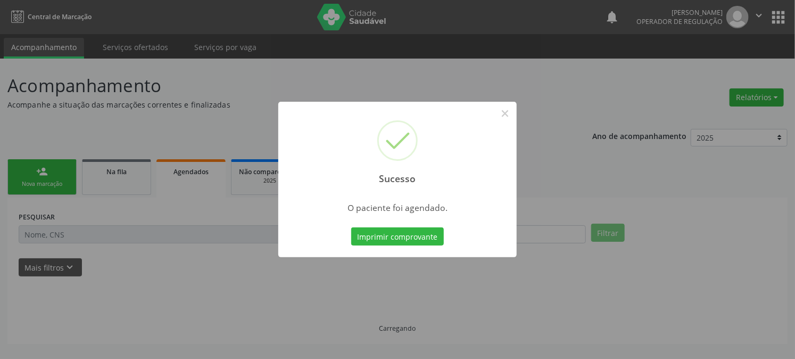
scroll to position [0, 0]
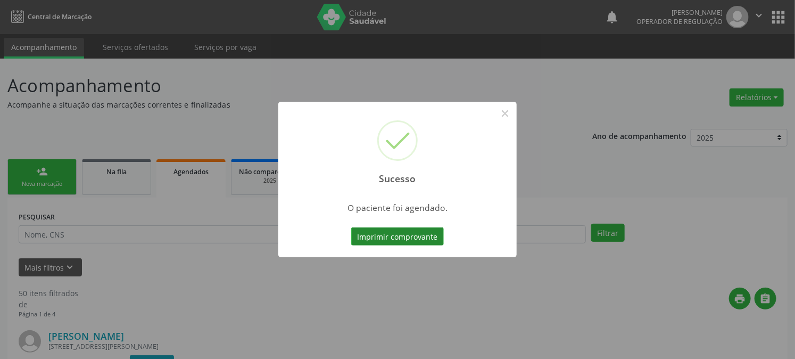
click at [411, 239] on button "Imprimir comprovante" at bounding box center [397, 236] width 93 height 18
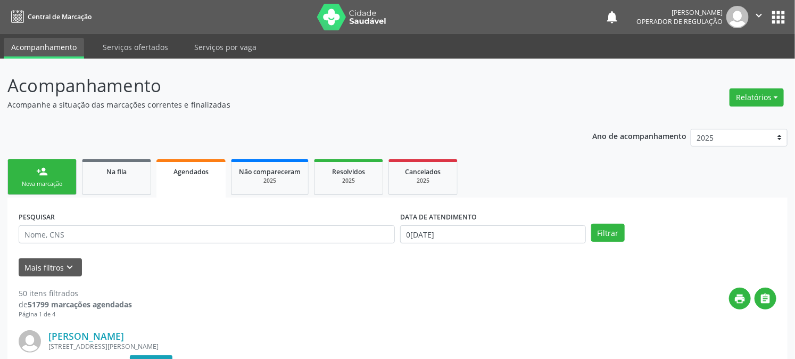
click at [27, 187] on div "Nova marcação" at bounding box center [41, 184] width 53 height 8
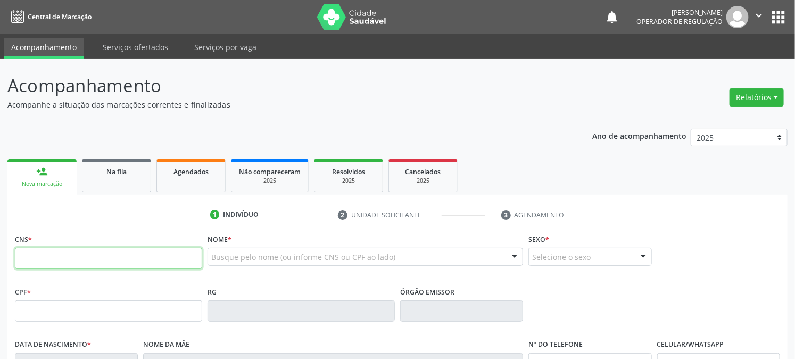
click at [120, 261] on input "text" at bounding box center [108, 258] width 187 height 21
type input "702 8016 5163 9764"
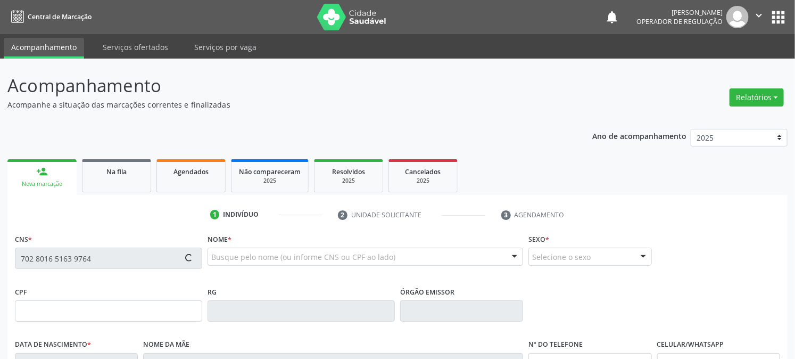
type input "116.346.454-64"
type input "17/11/1994"
type input "Marlete Siqueira Barbosa"
type input "(83) 99159-7037"
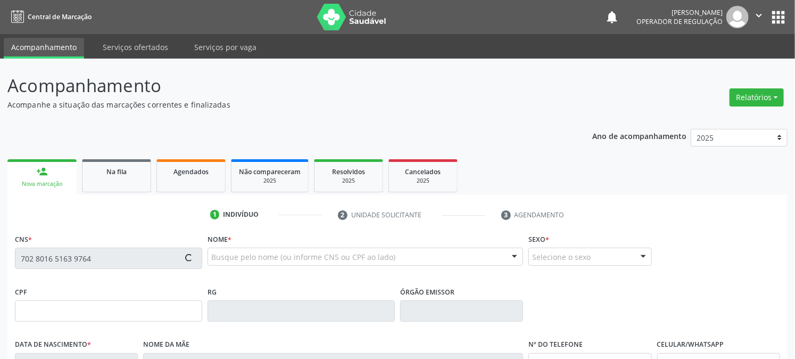
type input "078.340.134-59"
type input "71"
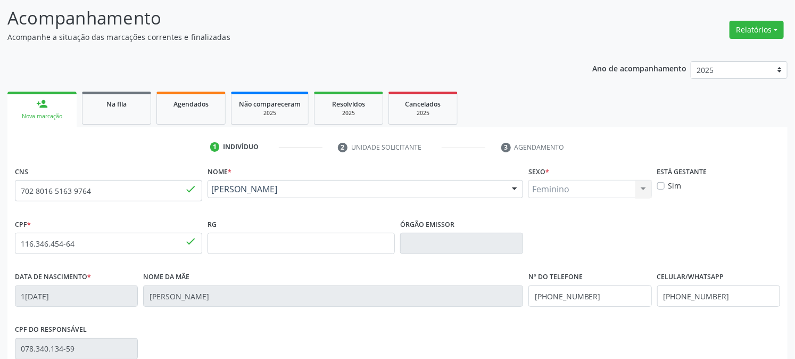
scroll to position [217, 0]
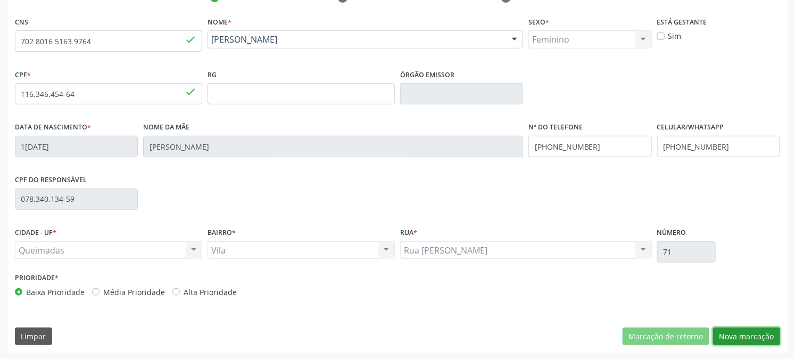
click at [737, 332] on button "Nova marcação" at bounding box center [746, 336] width 67 height 18
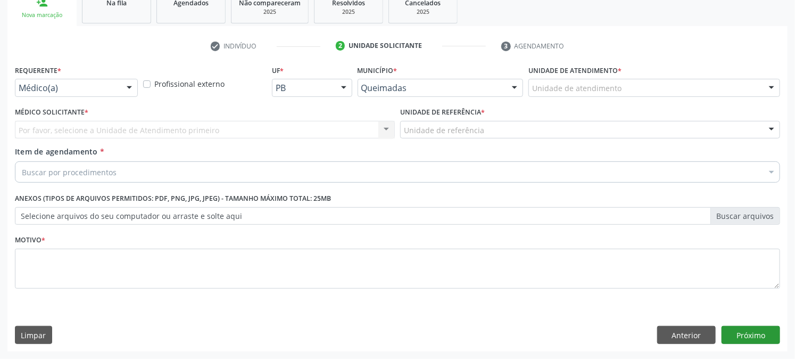
scroll to position [168, 0]
click at [11, 65] on div "Requerente * Médico(a) Médico(a) Enfermeiro(a) Paciente Nenhum resultado encont…" at bounding box center [397, 207] width 781 height 289
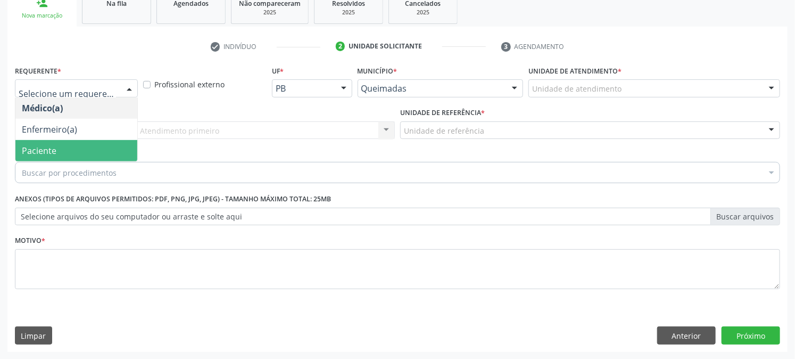
click at [51, 154] on span "Paciente" at bounding box center [39, 151] width 35 height 12
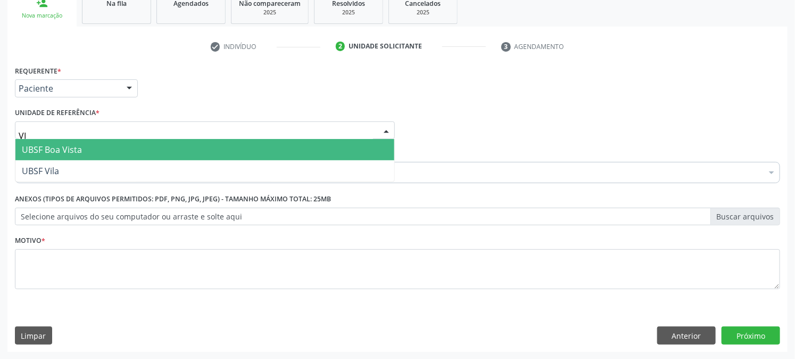
type input "VIL"
click at [61, 147] on span "UBSF Vila" at bounding box center [204, 149] width 379 height 21
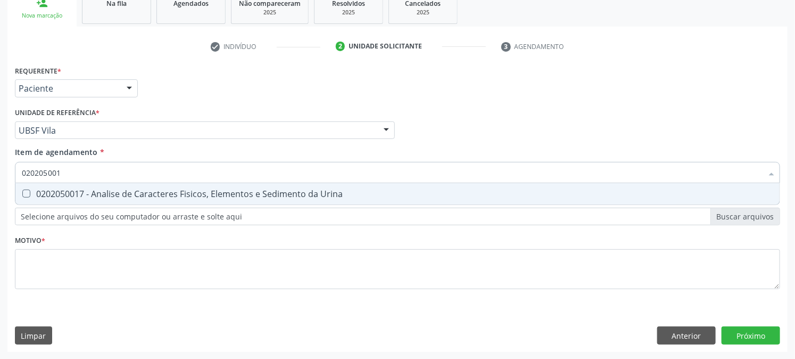
type input "0202050017"
click at [55, 198] on div "0202050017 - Analise de Caracteres Fisicos, Elementos e Sedimento da Urina" at bounding box center [398, 194] width 752 height 9
checkbox Urina "true"
drag, startPoint x: 78, startPoint y: 171, endPoint x: 0, endPoint y: 210, distance: 86.9
click at [0, 193] on div "Acompanhamento Acompanhe a situação das marcações correntes e finalizadas Relat…" at bounding box center [397, 124] width 795 height 469
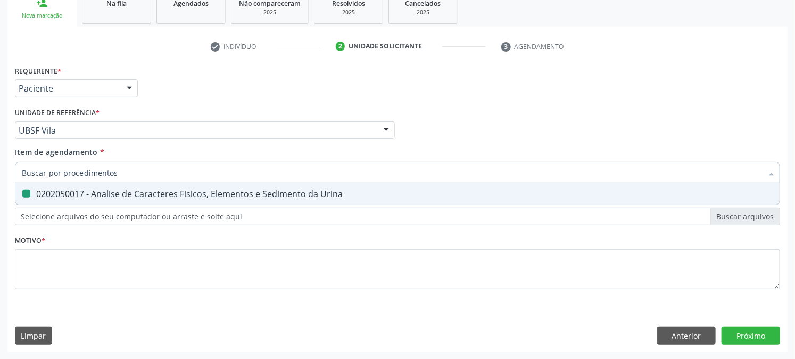
checkbox Urina "false"
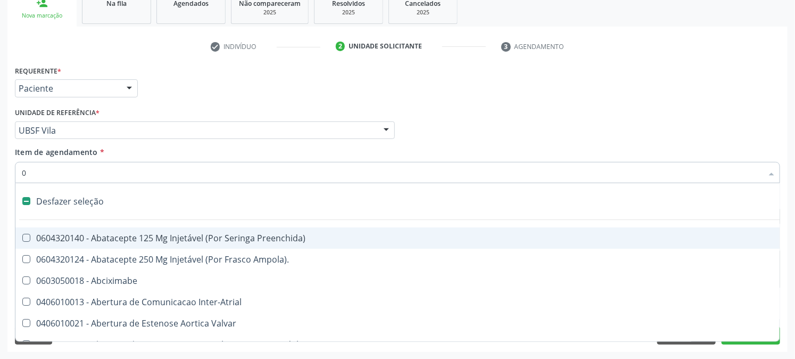
type input "02"
checkbox Psicossocial "true"
checkbox Urina "false"
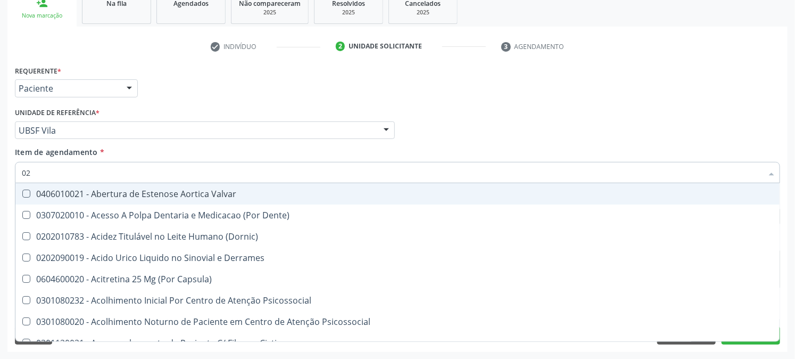
type input "020"
checkbox Frasco-Ampola\) "true"
checkbox Urina "false"
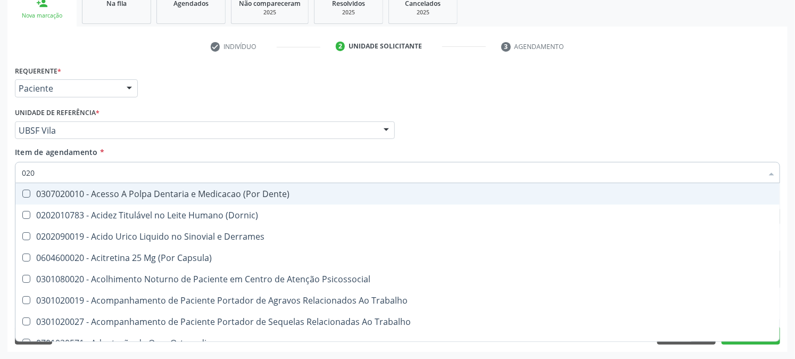
type input "0202"
checkbox Capsula\) "true"
checkbox Urina "false"
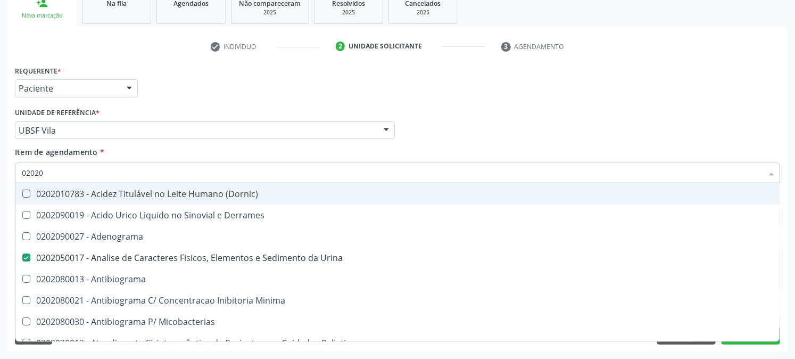
type input "020202"
checkbox Urina "false"
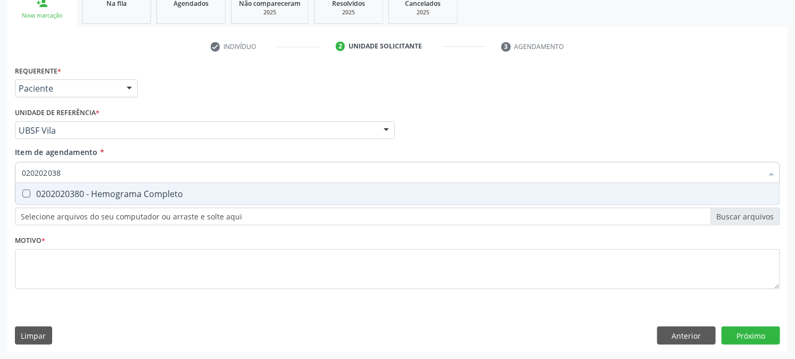
type input "0202020380"
click at [141, 198] on span "0202020380 - Hemograma Completo" at bounding box center [397, 193] width 765 height 21
checkbox Completo "true"
drag, startPoint x: 102, startPoint y: 174, endPoint x: 0, endPoint y: 188, distance: 102.7
click at [0, 188] on div "Acompanhamento Acompanhe a situação das marcações correntes e finalizadas Relat…" at bounding box center [397, 124] width 795 height 469
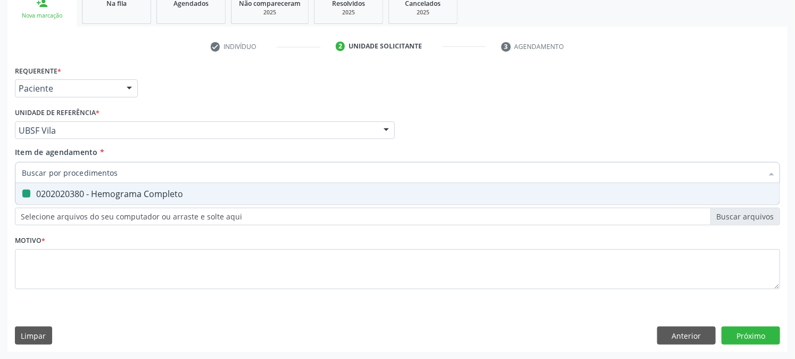
checkbox Completo "false"
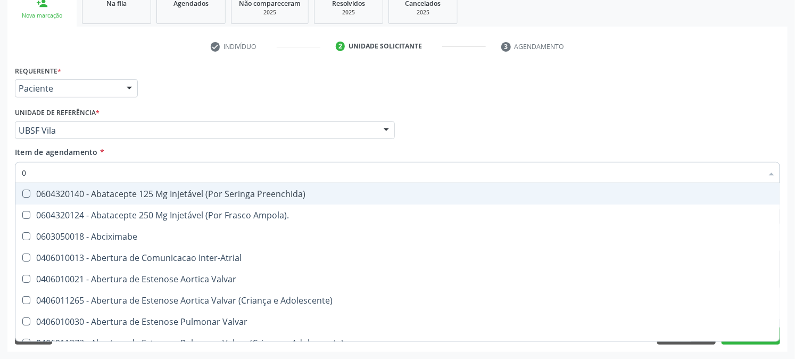
type input "02"
checkbox Psicossocial "true"
checkbox Urina "false"
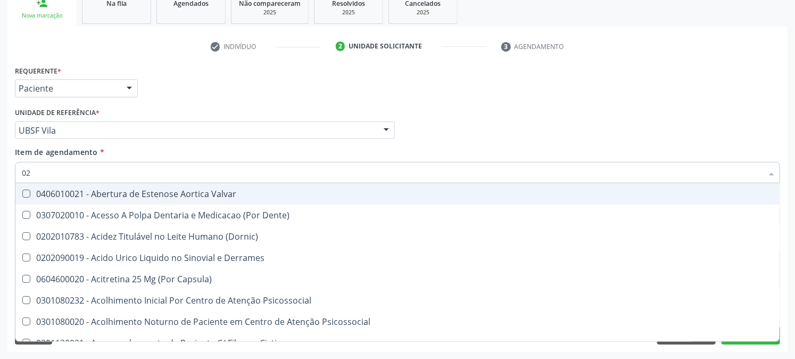
type input "020"
checkbox Frasco-Ampola\) "true"
checkbox Urina "false"
checkbox Eletro-Oculografia "true"
type input "0202"
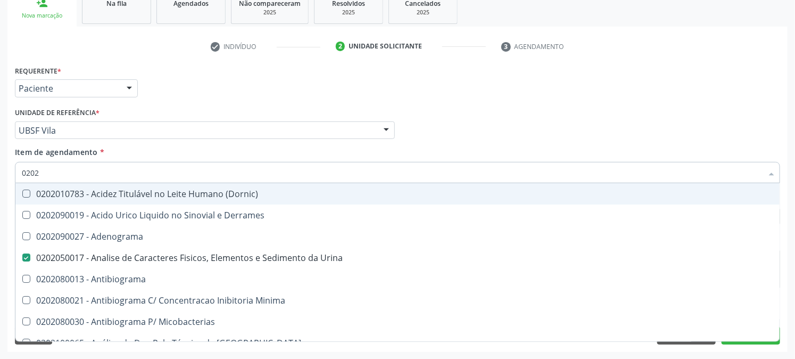
checkbox Urina "true"
checkbox Liquor "false"
checkbox Completo "true"
type input "02020"
checkbox Zinco "true"
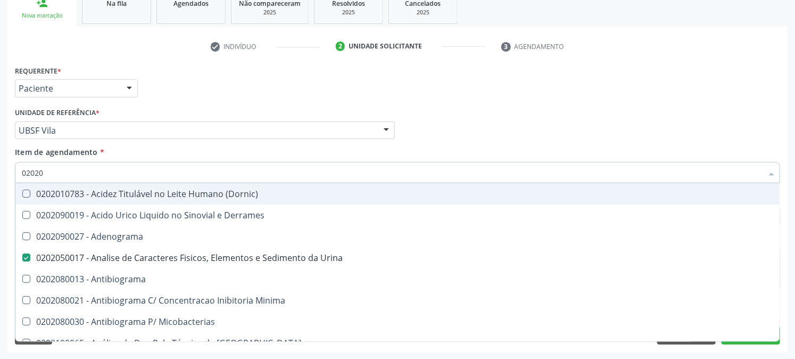
checkbox Completo "false"
type input "020203"
checkbox Urina "false"
checkbox Molecular "true"
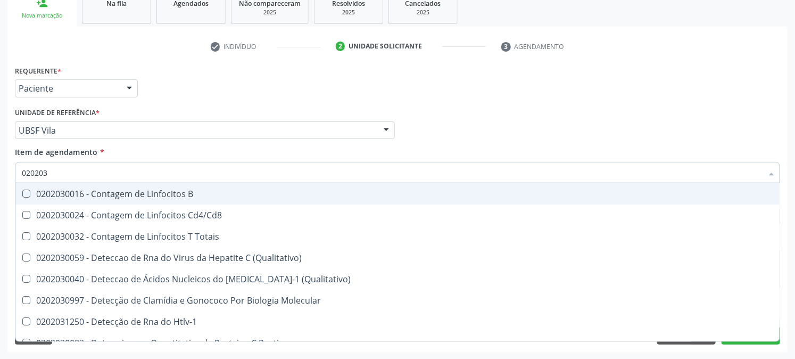
type input "0202030"
checkbox Completo "false"
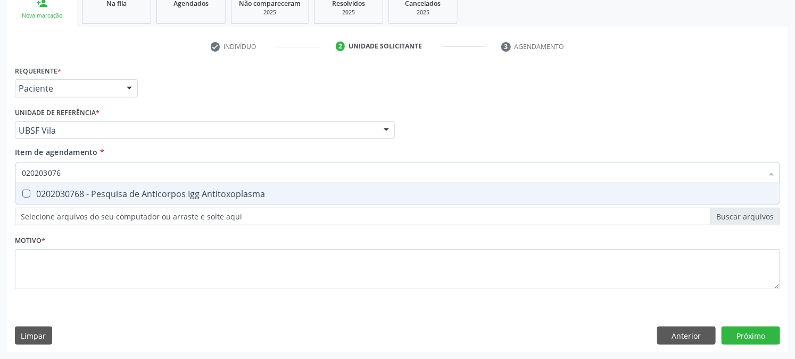
type input "0202030768"
click at [39, 192] on div "0202030768 - Pesquisa de Anticorpos Igg Antitoxoplasma" at bounding box center [398, 194] width 752 height 9
checkbox Antitoxoplasma "true"
drag, startPoint x: 78, startPoint y: 173, endPoint x: 0, endPoint y: 209, distance: 85.5
click at [0, 209] on div "Acompanhamento Acompanhe a situação das marcações correntes e finalizadas Relat…" at bounding box center [397, 124] width 795 height 469
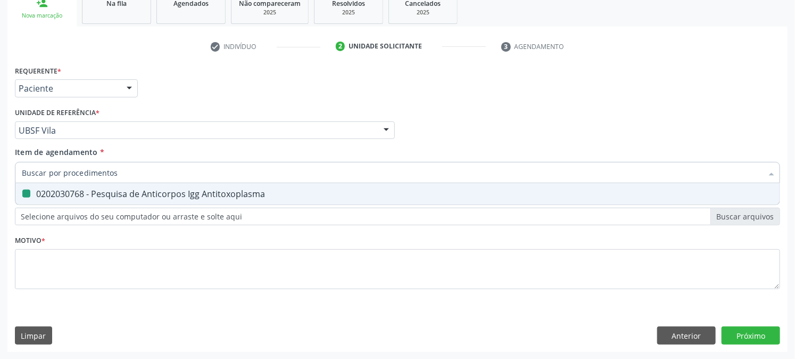
checkbox Antitoxoplasma "false"
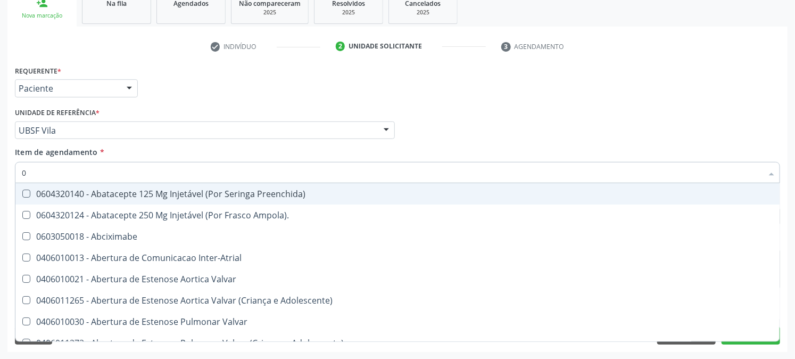
type input "02"
checkbox Psicossocial "true"
checkbox Urina "false"
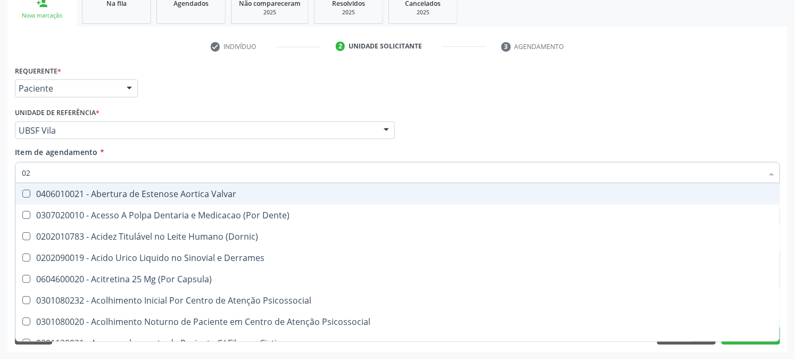
type input "020"
checkbox Frasco-Ampola\) "true"
checkbox Urina "false"
checkbox Eletro-Oculografia "true"
type input "0202"
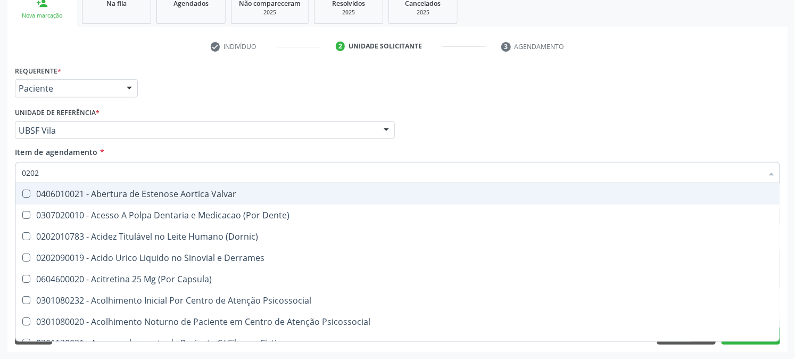
checkbox Derrames "true"
checkbox Frasco-Ampola\) "false"
checkbox Septostomia "true"
checkbox Contraste "true"
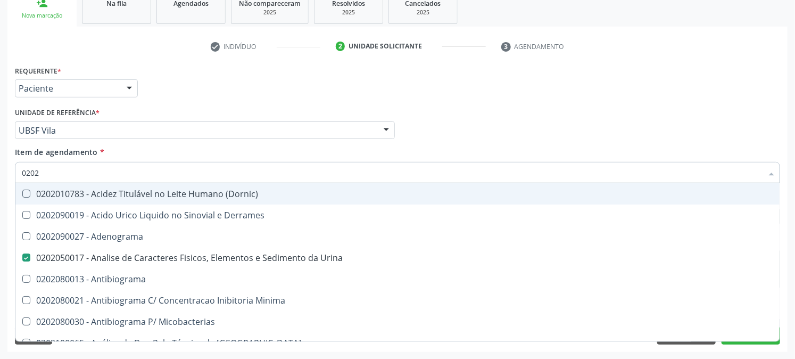
type input "02020"
checkbox Zinco "true"
checkbox Completo "false"
checkbox Oncologia "true"
checkbox Antitoxoplasma "false"
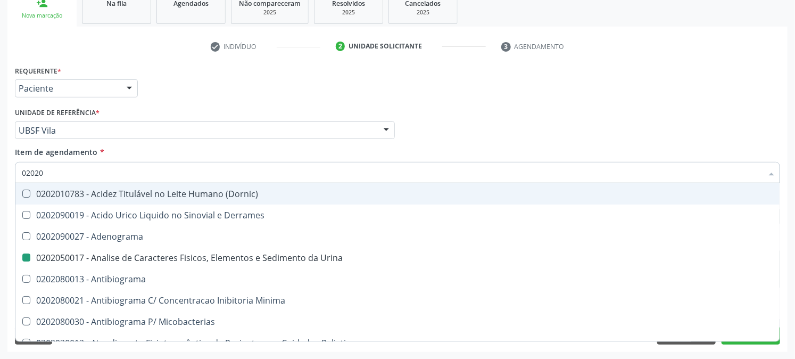
type input "020203"
checkbox Urina "false"
checkbox Molecular "true"
checkbox Aluminio "true"
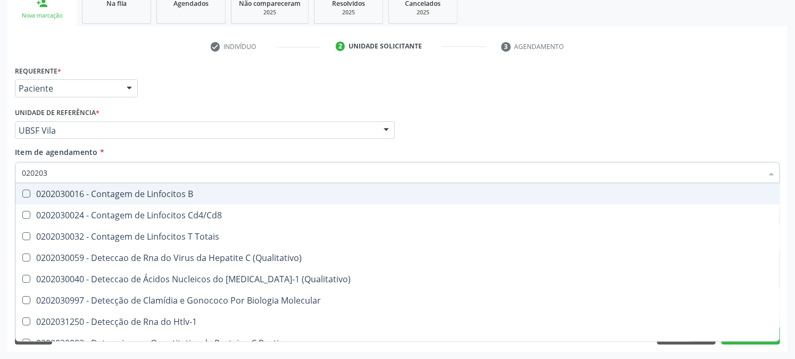
type input "0202030"
checkbox Completo "false"
checkbox Liso "true"
checkbox Antitoxoplasma "false"
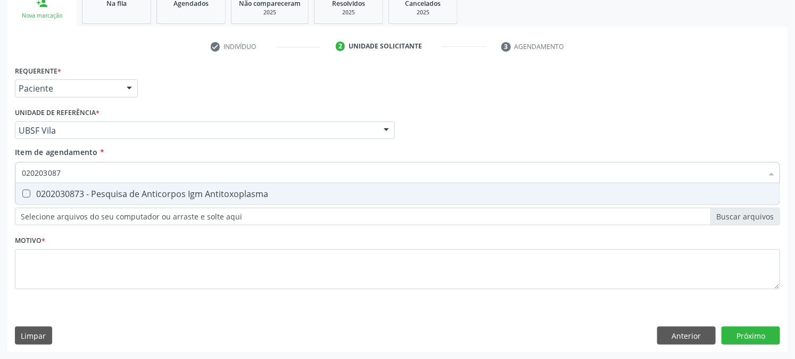
type input "0202030873"
click at [40, 193] on div "0202030873 - Pesquisa de Anticorpos Igm Antitoxoplasma" at bounding box center [398, 194] width 752 height 9
checkbox Antitoxoplasma "true"
drag, startPoint x: 92, startPoint y: 167, endPoint x: 0, endPoint y: 174, distance: 91.8
click at [0, 174] on div "Acompanhamento Acompanhe a situação das marcações correntes e finalizadas Relat…" at bounding box center [397, 124] width 795 height 469
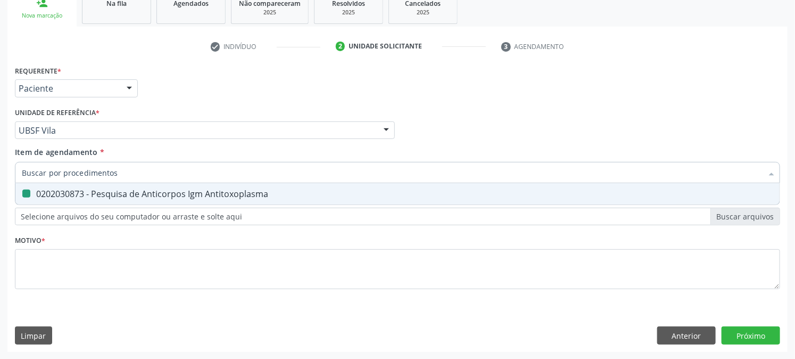
checkbox Antitoxoplasma "false"
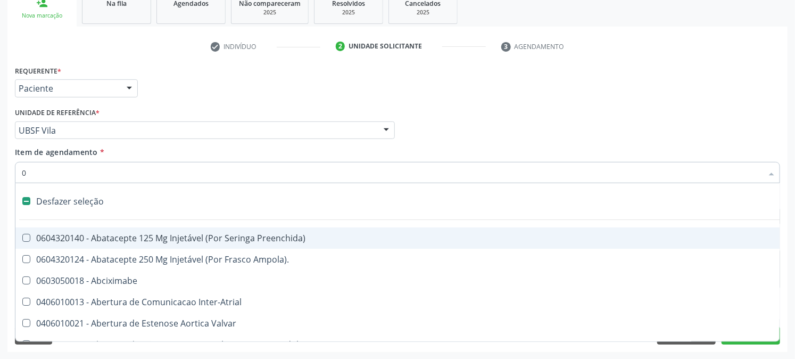
type input "02"
checkbox Psicossocial "true"
checkbox Urina "false"
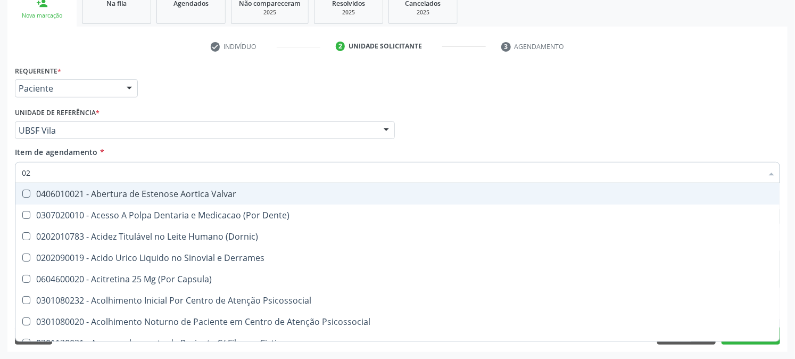
type input "020"
checkbox Frasco-Ampola\) "true"
checkbox Urina "false"
checkbox Eletro-Oculografia "true"
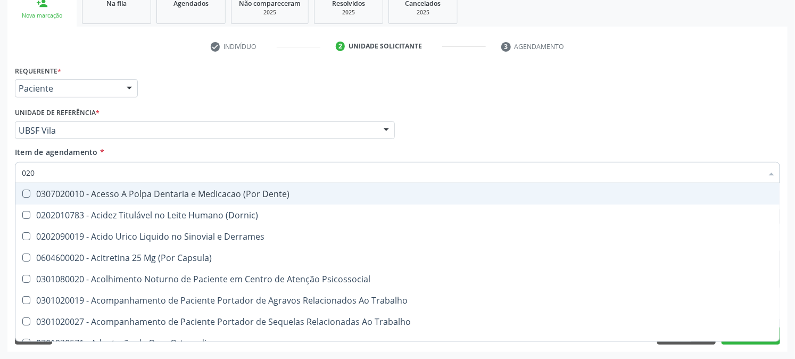
type input "0202"
checkbox Capsula\) "true"
checkbox Urina "false"
checkbox Revisao "true"
checkbox Bandas\) "true"
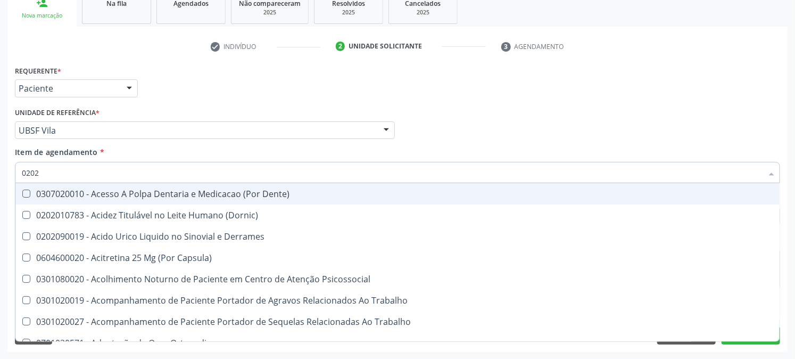
checkbox Glomerular "true"
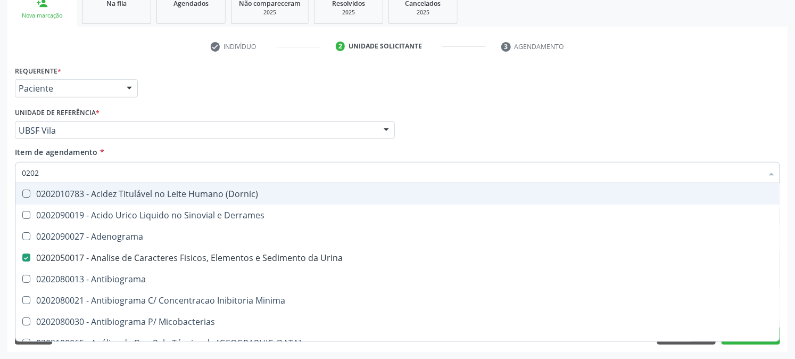
type input "02020"
checkbox Zinco "true"
checkbox Completo "false"
checkbox Oncologia "true"
checkbox Anticardiolipina "true"
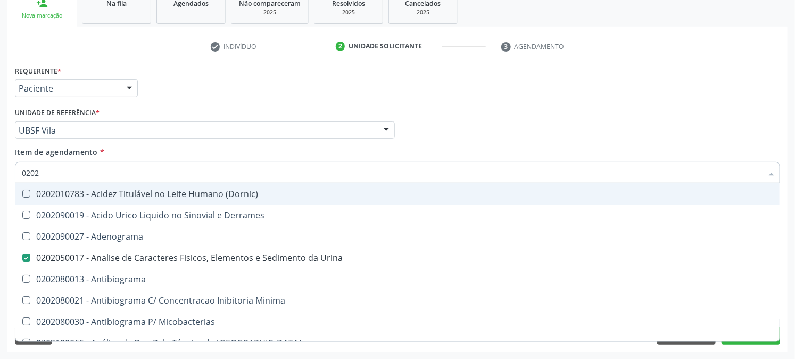
checkbox Antitoxoplasma "false"
type input "020203"
checkbox Urina "false"
checkbox Molecular "true"
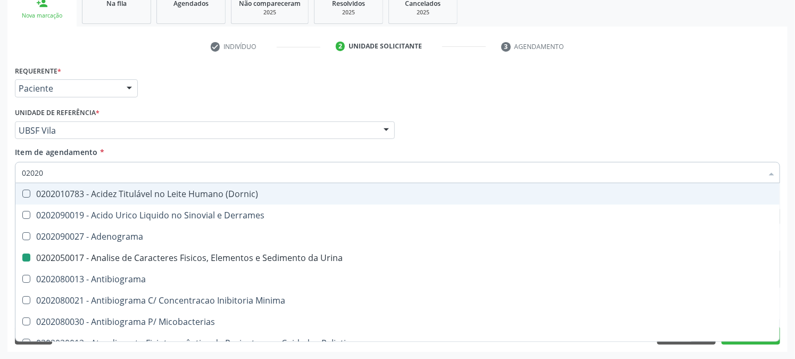
checkbox Aluminio "true"
checkbox III "true"
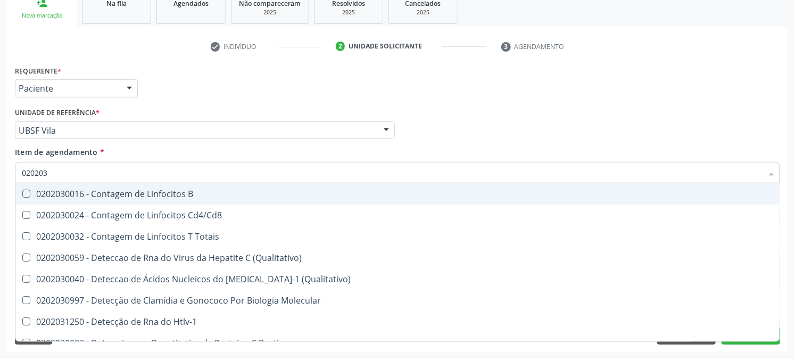
type input "0202030"
checkbox Completo "false"
checkbox Liso "true"
checkbox \(Anti-Hdv\) "true"
checkbox Antitoxoplasma "false"
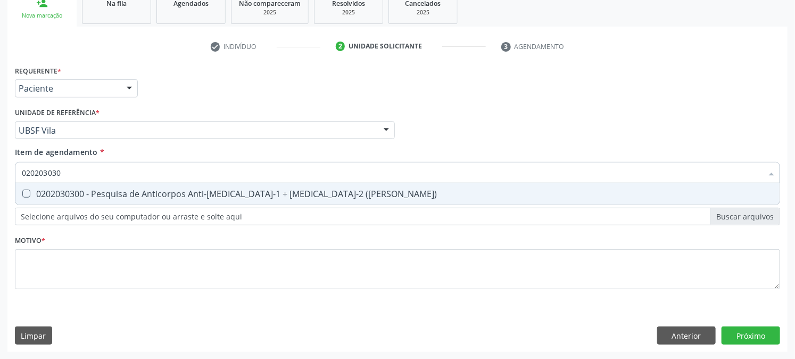
type input "0202030300"
click at [36, 190] on div "0202030300 - Pesquisa de Anticorpos Anti-[MEDICAL_DATA]-1 + [MEDICAL_DATA]-2 ([…" at bounding box center [398, 194] width 752 height 9
checkbox \(Elisa\) "true"
drag, startPoint x: 91, startPoint y: 168, endPoint x: 0, endPoint y: 186, distance: 92.8
click at [0, 185] on div "Acompanhamento Acompanhe a situação das marcações correntes e finalizadas Relat…" at bounding box center [397, 124] width 795 height 469
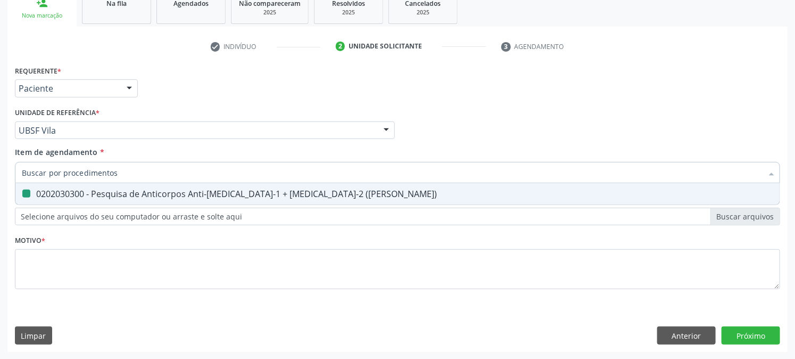
checkbox \(Elisa\) "false"
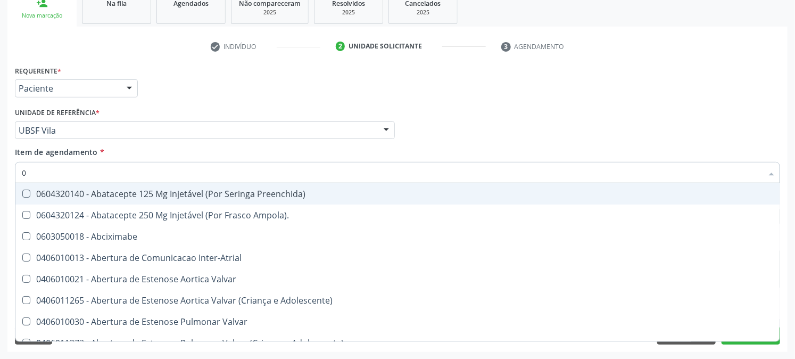
type input "02"
checkbox Psicossocial "true"
checkbox Urina "false"
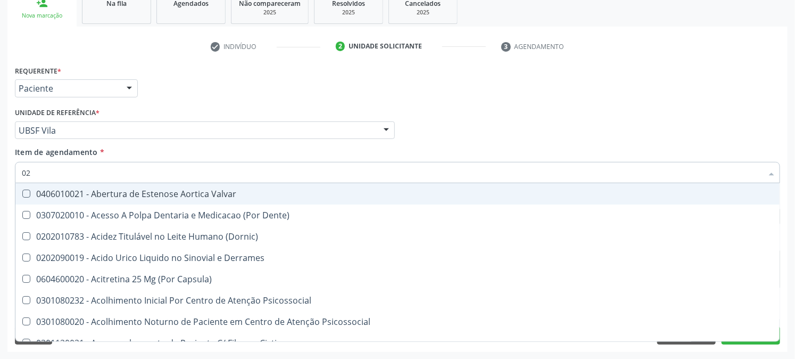
type input "020"
checkbox Frasco-Ampola\) "true"
checkbox Urina "false"
checkbox Eletro-Oculografia "true"
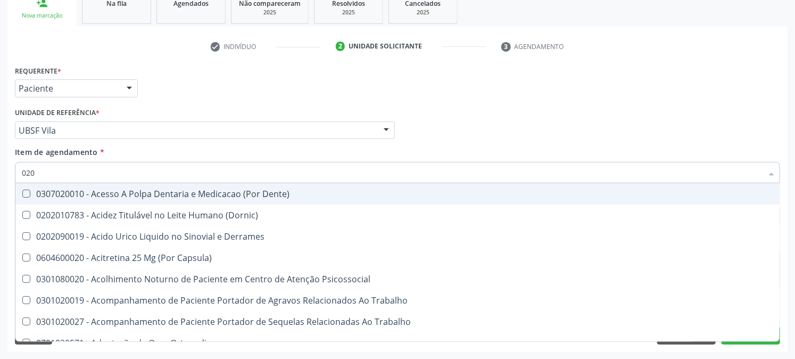
type input "0202"
checkbox Capsula\) "true"
checkbox Urina "false"
checkbox Revisao "true"
checkbox Vaginal "true"
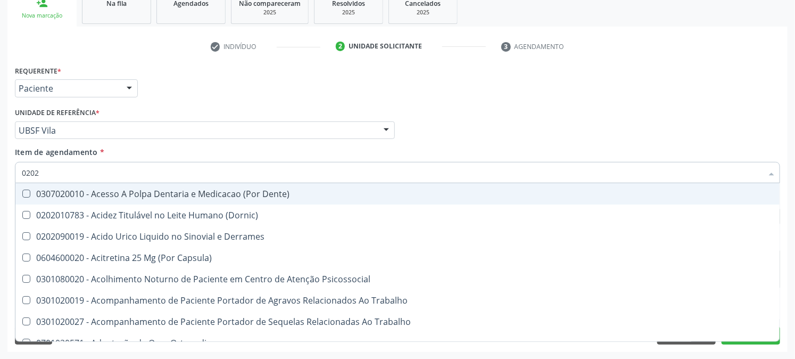
checkbox Bandas\) "true"
checkbox Glomerular "true"
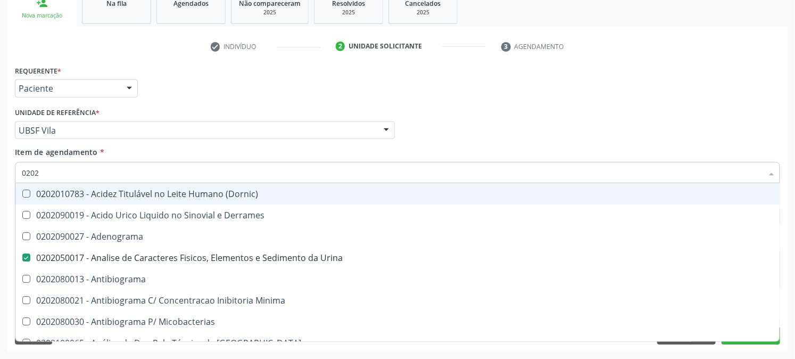
type input "02020"
checkbox Zinco "true"
checkbox Reto "true"
checkbox Completo "false"
checkbox Oncologia "true"
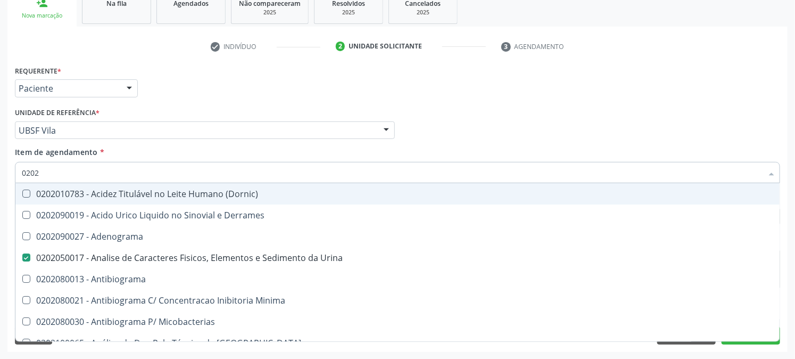
checkbox Anticardiolipina "true"
checkbox \(Elisa\) "false"
checkbox Antitoxoplasma "false"
type input "020201"
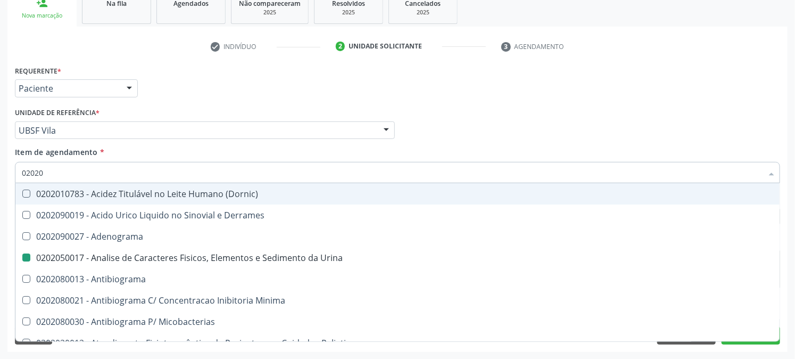
checkbox Urina "false"
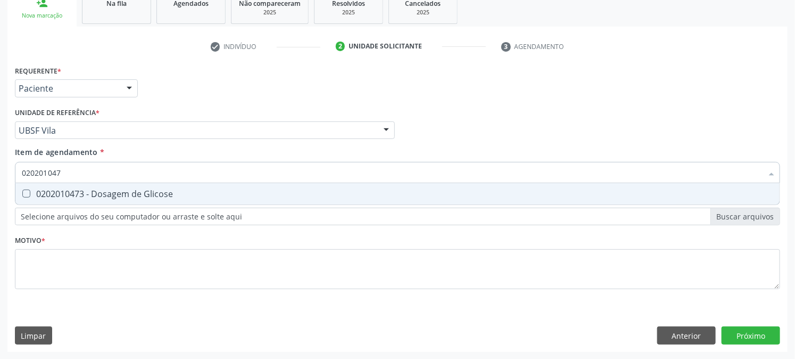
type input "0202010473"
click at [51, 193] on div "0202010473 - Dosagem de Glicose" at bounding box center [398, 194] width 752 height 9
checkbox Glicose "true"
drag, startPoint x: 84, startPoint y: 177, endPoint x: 19, endPoint y: 177, distance: 65.5
click at [19, 177] on div "0202010473" at bounding box center [398, 172] width 766 height 21
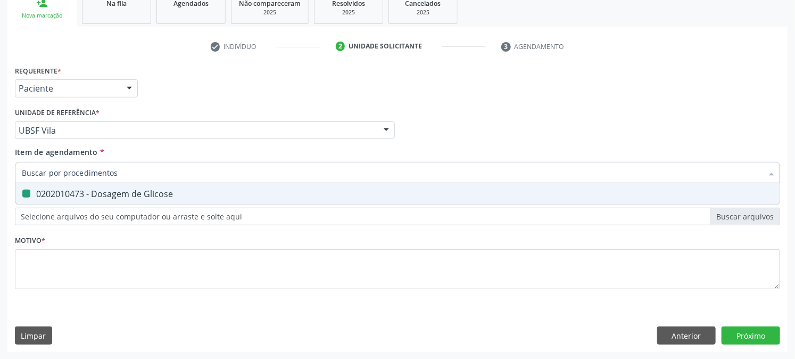
checkbox Glicose "false"
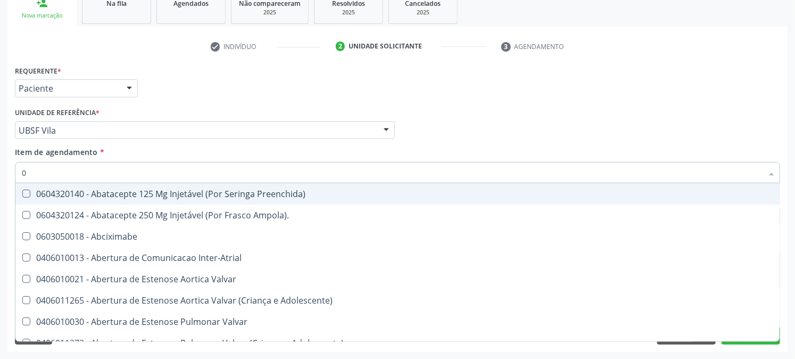
type input "02"
checkbox Psicossocial "true"
checkbox Urina "false"
checkbox Comprimido\) "true"
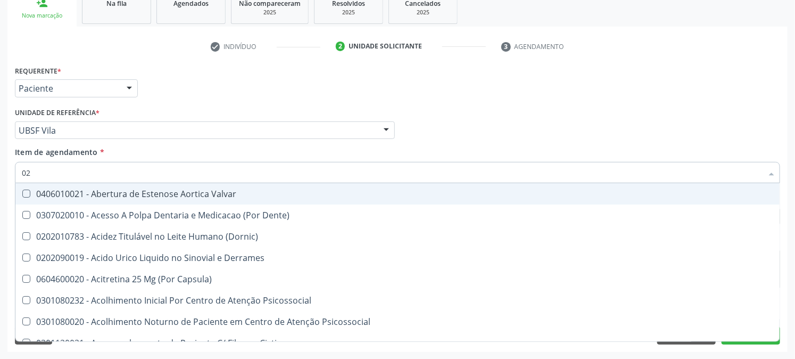
type input "020"
checkbox Frasco-Ampola\) "true"
checkbox Urina "false"
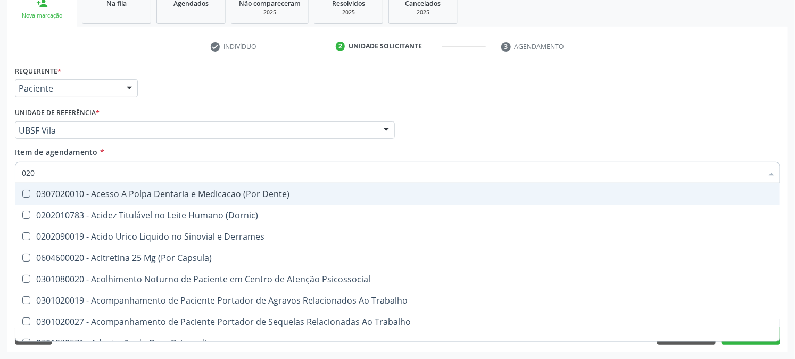
type input "0202"
checkbox Capsula\) "true"
checkbox Urina "false"
checkbox Cortante "true"
checkbox Revisao "true"
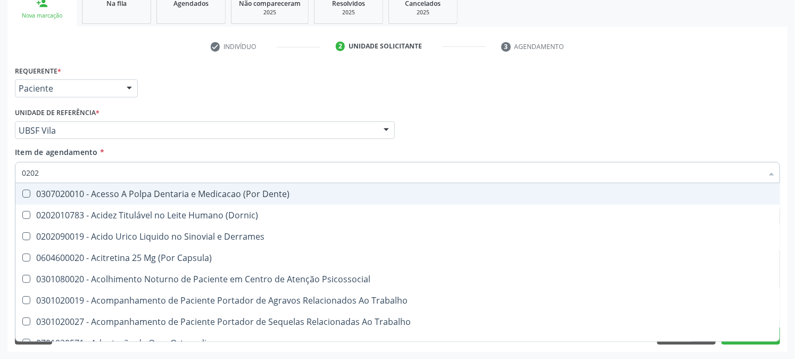
checkbox Vaginal "true"
checkbox Bandas\) "true"
checkbox Glomerular "true"
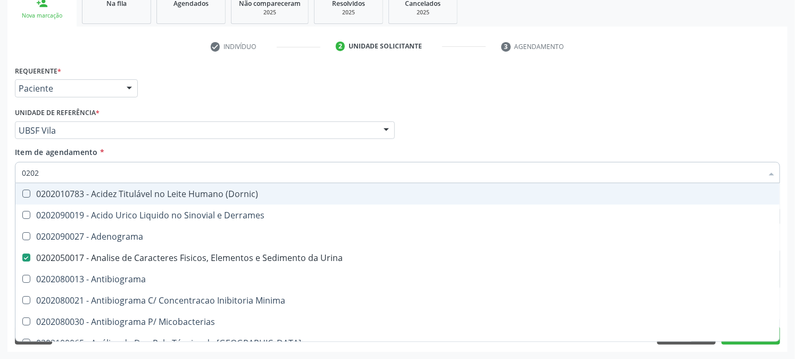
type input "02020"
checkbox Xiii "true"
checkbox Glicose "false"
checkbox Zinco "true"
checkbox Reto "true"
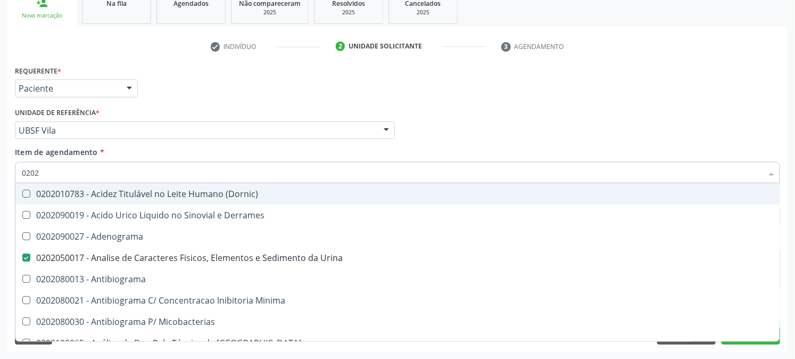
checkbox Completo "false"
checkbox Oncologia "true"
checkbox Anticardiolipina "true"
checkbox \(Elisa\) "false"
checkbox Antitoxoplasma "false"
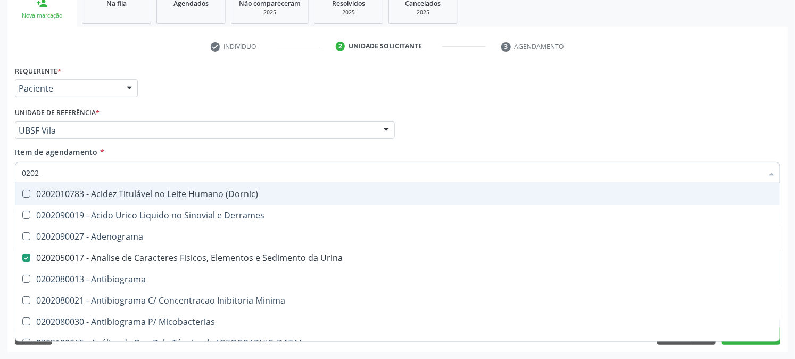
checkbox Antitoxoplasma "false"
type input "020202"
checkbox Urina "false"
checkbox Molecular "true"
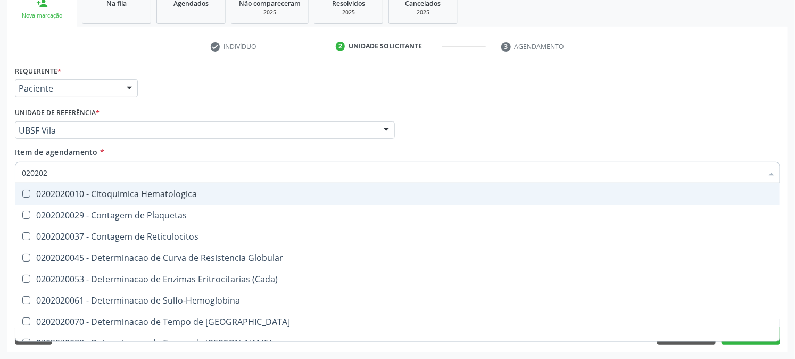
type input "0202020"
checkbox Hematocrito "true"
checkbox Completo "false"
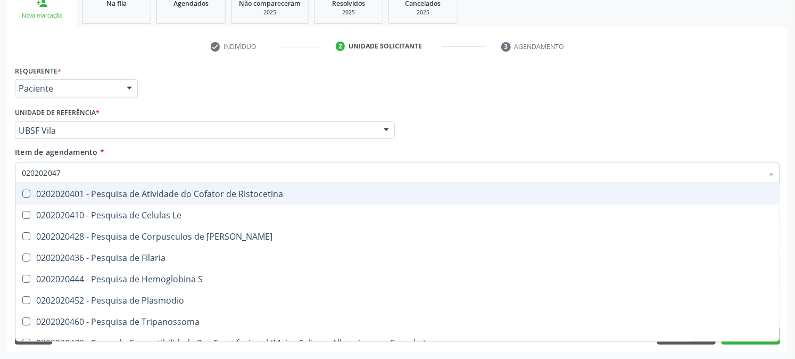
type input "0202020479"
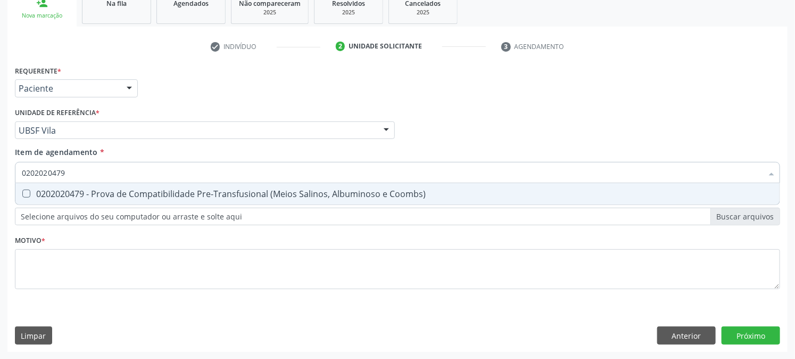
click at [51, 198] on div "0202020479 - Prova de Compatibilidade Pre-Transfusional (Meios Salinos, Albumin…" at bounding box center [398, 194] width 752 height 9
checkbox Coombs\) "true"
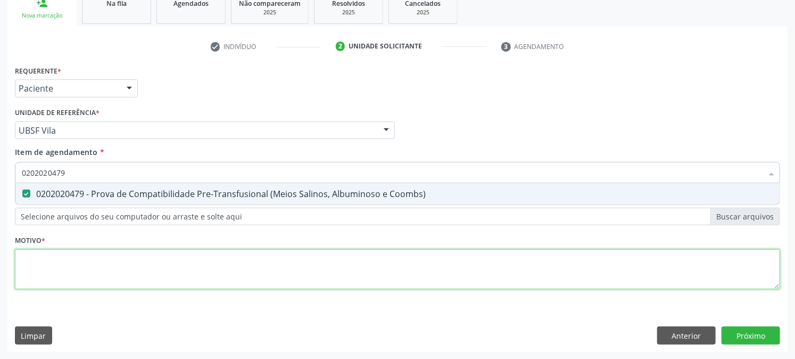
click at [56, 275] on div "Requerente * Paciente Médico(a) Enfermeiro(a) Paciente Nenhum resultado encontr…" at bounding box center [398, 183] width 766 height 241
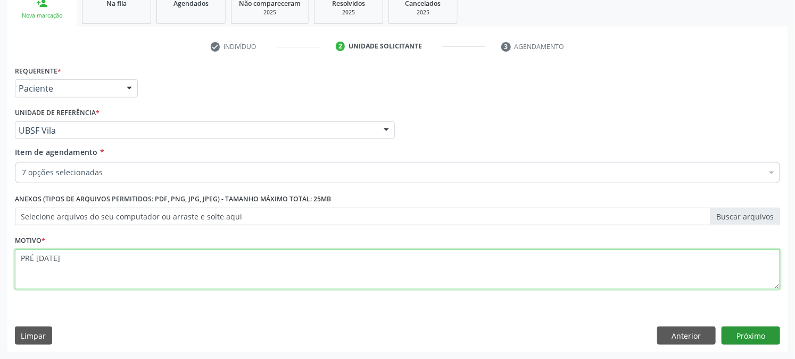
type textarea "PRÉ [DATE]"
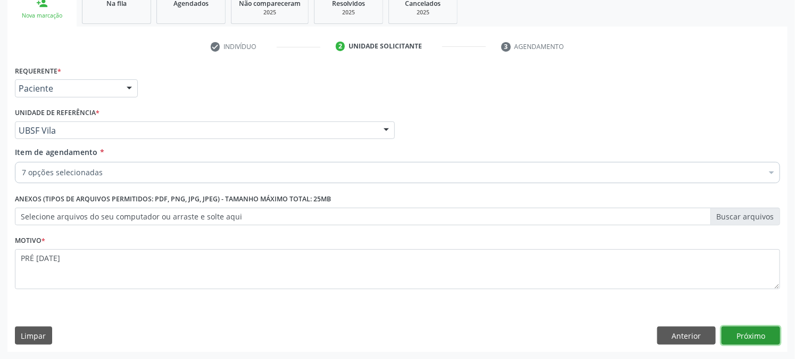
click at [745, 342] on button "Próximo" at bounding box center [751, 335] width 59 height 18
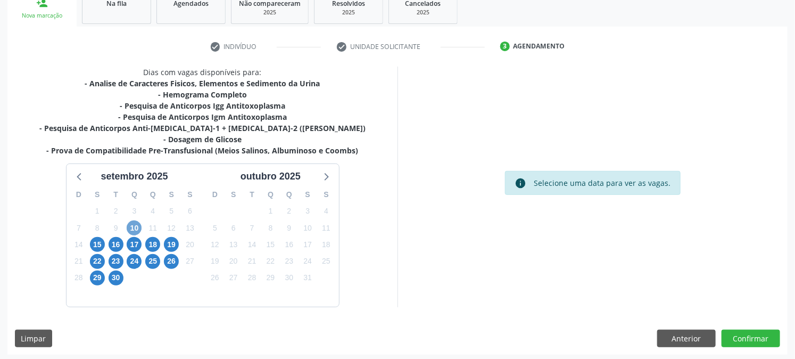
click at [129, 229] on span "10" at bounding box center [134, 227] width 15 height 15
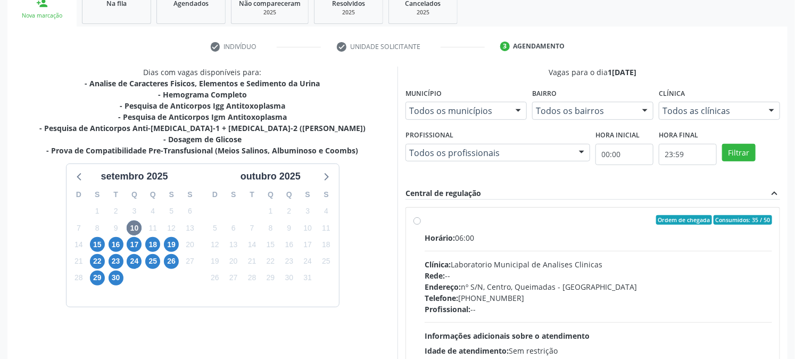
click at [465, 222] on div "Ordem de chegada Consumidos: 35 / 50" at bounding box center [599, 220] width 348 height 10
click at [421, 222] on input "Ordem de chegada Consumidos: 35 / 50 Horário: 06:00 Clínica: Laboratorio Munici…" at bounding box center [417, 220] width 7 height 10
radio input "true"
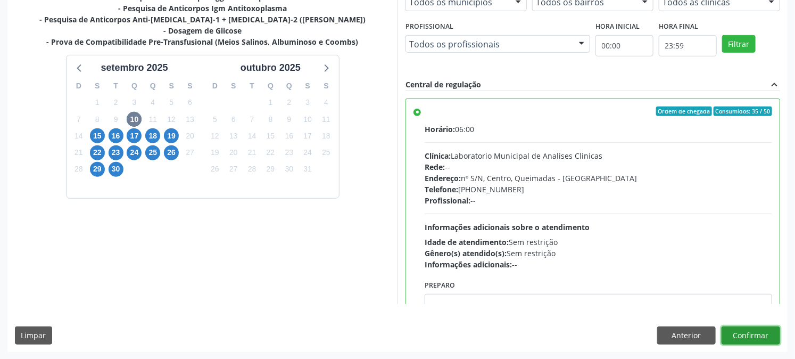
click at [753, 336] on button "Confirmar" at bounding box center [751, 335] width 59 height 18
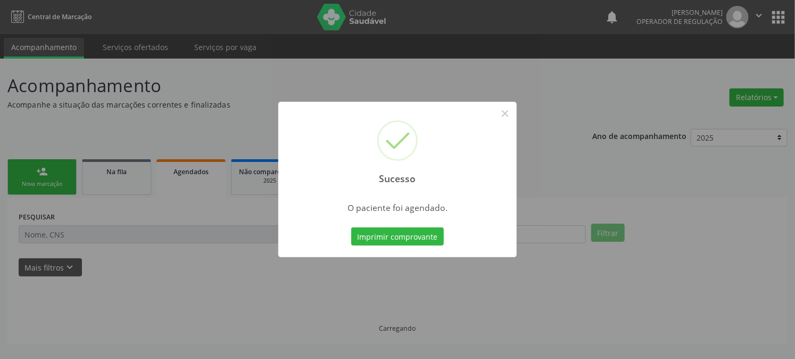
scroll to position [0, 0]
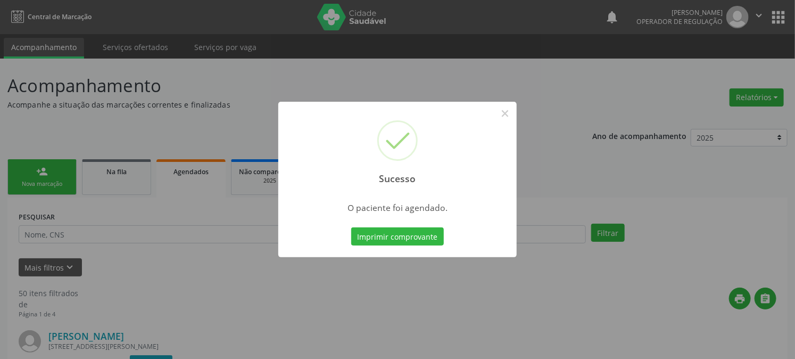
click at [351, 227] on button "Imprimir comprovante" at bounding box center [397, 236] width 93 height 18
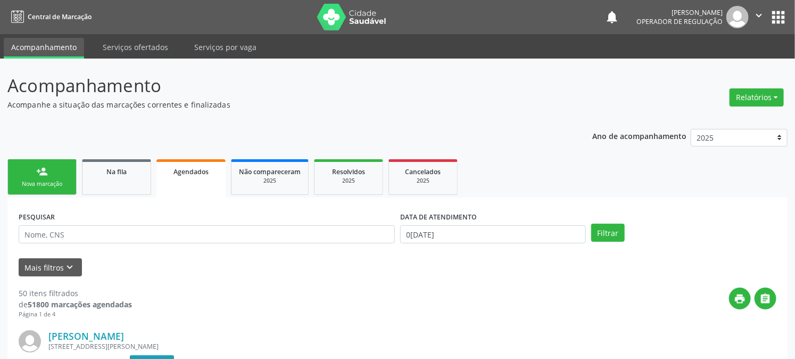
click at [61, 178] on link "person_add Nova marcação" at bounding box center [41, 177] width 69 height 36
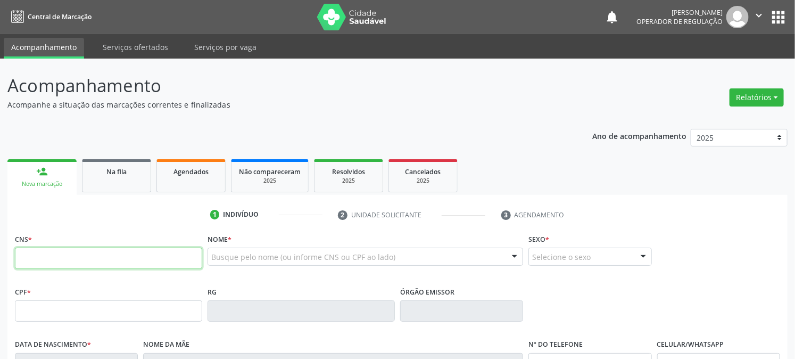
click at [76, 253] on input "text" at bounding box center [108, 258] width 187 height 21
type input "7"
type input "706 0098 1350 0046"
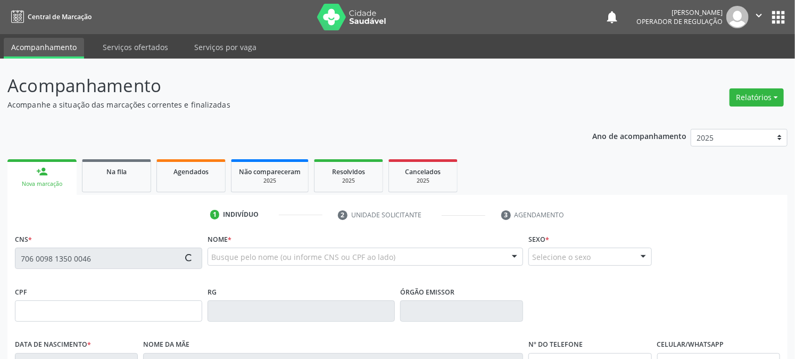
type input "133.997.454-19"
type input "15/02/2001"
type input "Maria do Socorro Barbosa Pereira"
type input "(83) 99404-2011"
type input "(83) 99317-7744"
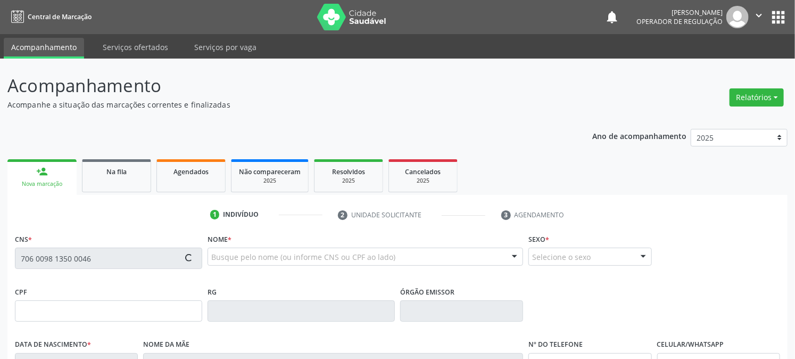
type input "66"
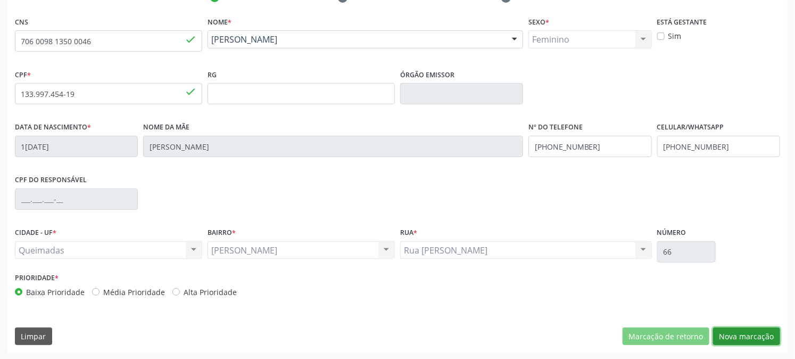
click at [736, 335] on button "Nova marcação" at bounding box center [746, 336] width 67 height 18
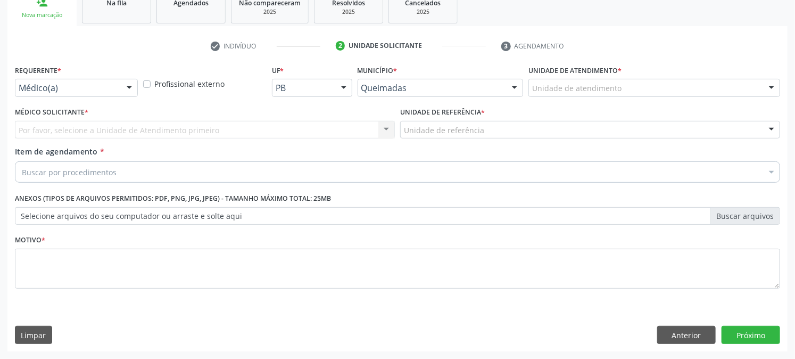
scroll to position [168, 0]
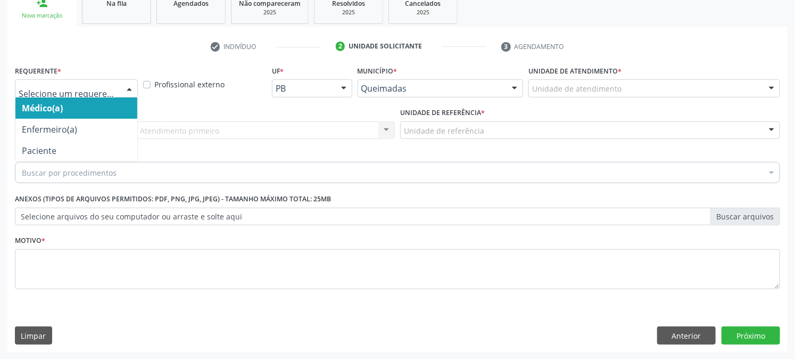
drag, startPoint x: 69, startPoint y: 78, endPoint x: 70, endPoint y: 112, distance: 34.1
click at [69, 79] on div at bounding box center [76, 88] width 123 height 18
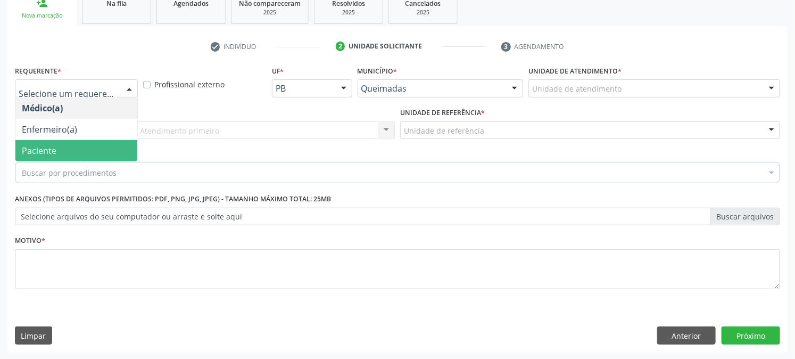
click at [52, 153] on span "Paciente" at bounding box center [39, 151] width 35 height 12
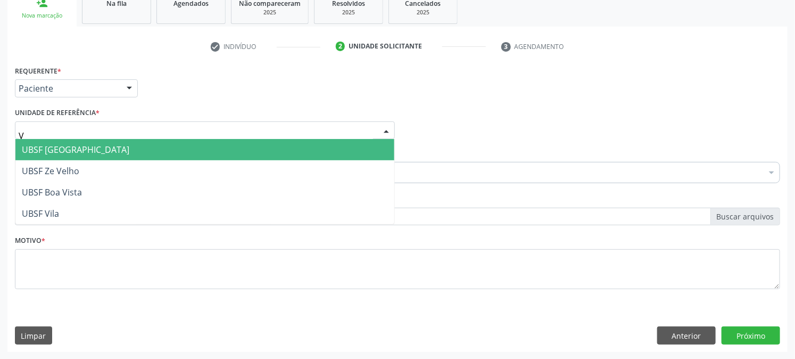
type input "VI"
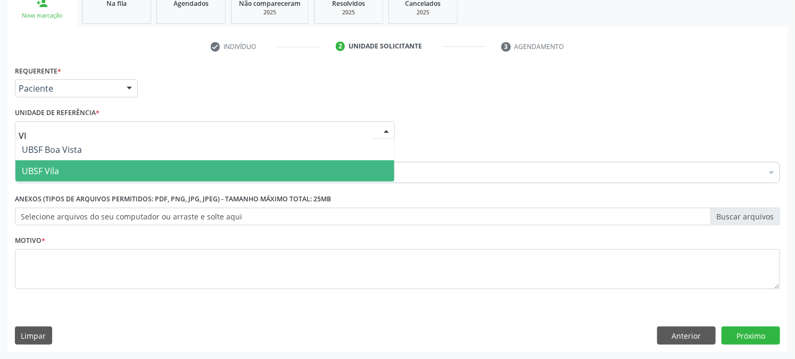
click at [60, 168] on span "UBSF Vila" at bounding box center [204, 170] width 379 height 21
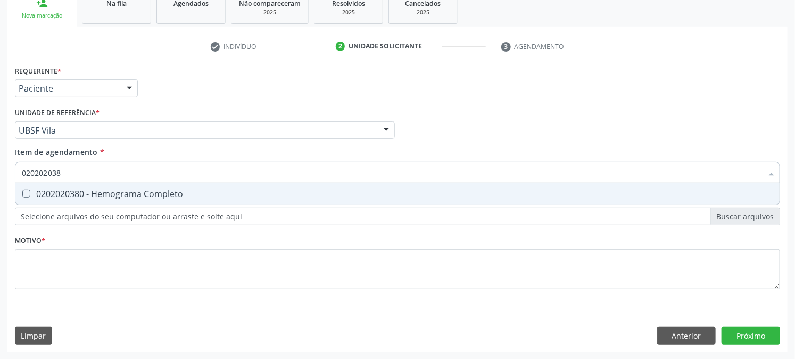
type input "0202020380"
click at [54, 190] on div "0202020380 - Hemograma Completo" at bounding box center [398, 194] width 752 height 9
checkbox Completo "true"
drag, startPoint x: 86, startPoint y: 173, endPoint x: 0, endPoint y: 214, distance: 95.7
click at [0, 214] on div "Acompanhamento Acompanhe a situação das marcações correntes e finalizadas Relat…" at bounding box center [397, 124] width 795 height 469
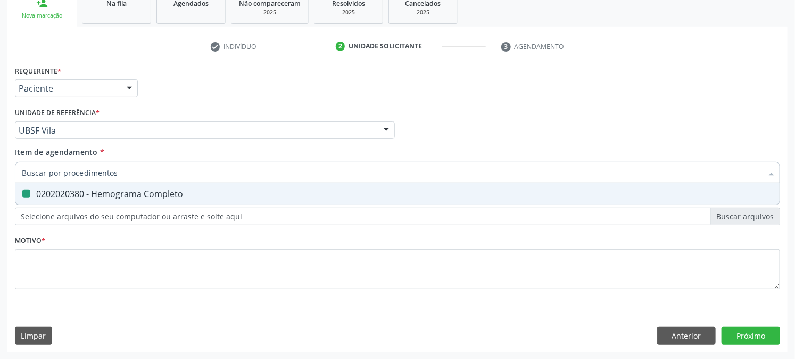
checkbox Completo "false"
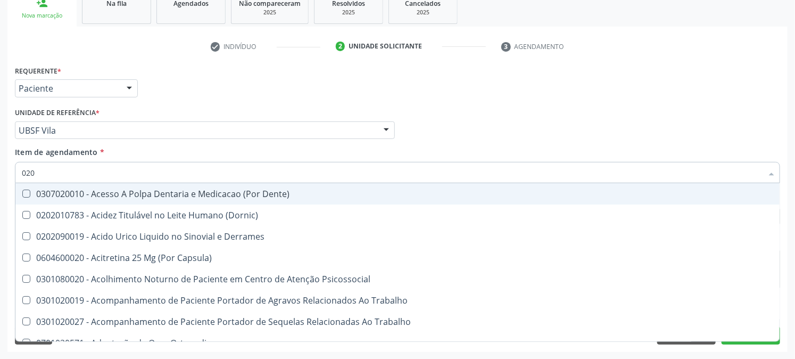
type input "0202"
checkbox Revisao "true"
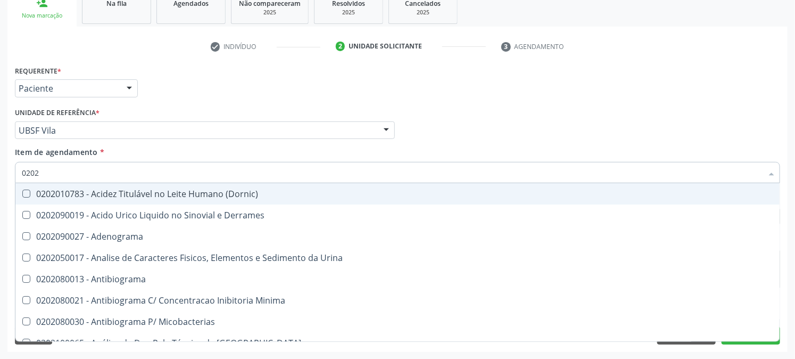
type input "02020"
checkbox Zinco "true"
checkbox Completo "false"
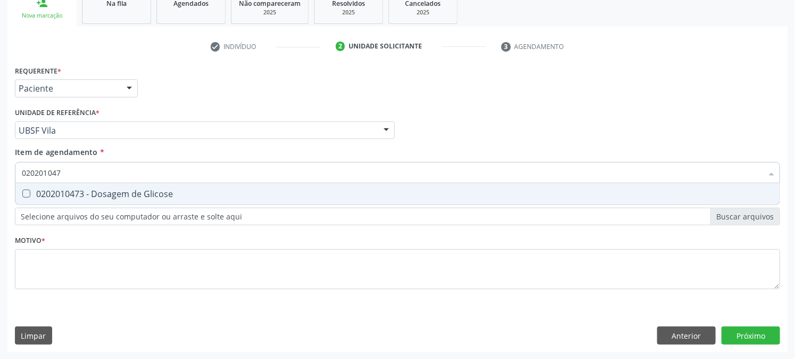
type input "0202010473"
click at [34, 193] on div "0202010473 - Dosagem de Glicose" at bounding box center [398, 194] width 752 height 9
checkbox Glicose "true"
drag, startPoint x: 99, startPoint y: 168, endPoint x: 1, endPoint y: 209, distance: 106.4
click at [0, 208] on div "Acompanhamento Acompanhe a situação das marcações correntes e finalizadas Relat…" at bounding box center [397, 124] width 795 height 469
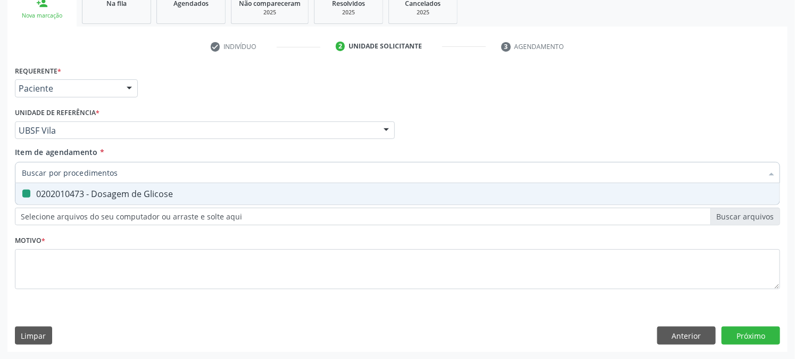
checkbox Glicose "false"
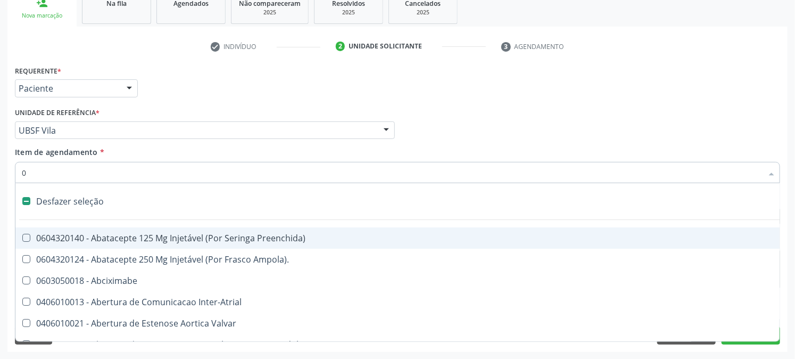
type input "02"
checkbox Comprimido\) "true"
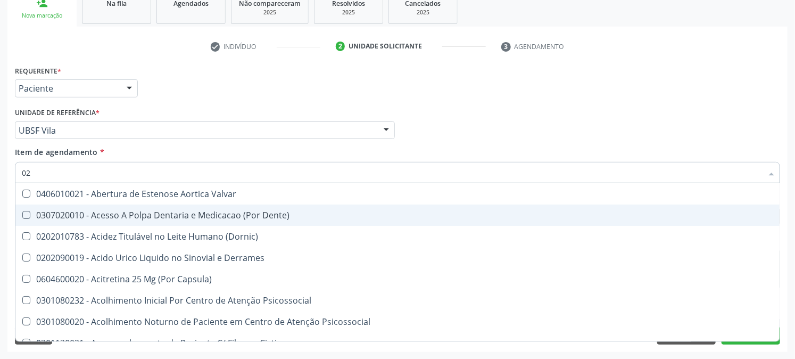
type input "020"
checkbox Osmolaridade "true"
checkbox Glicose "false"
checkbox Eletro-Oculografia "true"
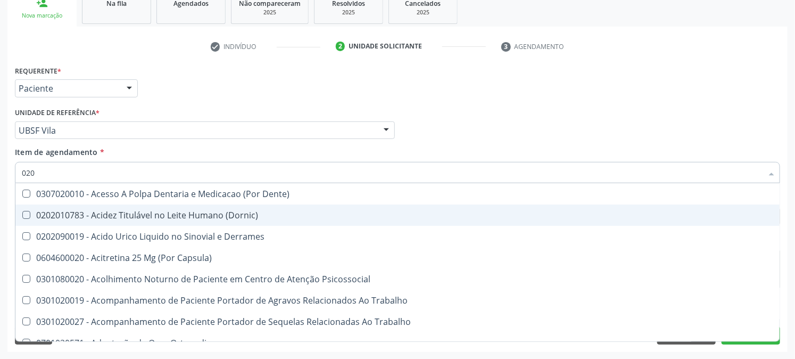
type input "0202"
checkbox Cortante "true"
checkbox Revisao "true"
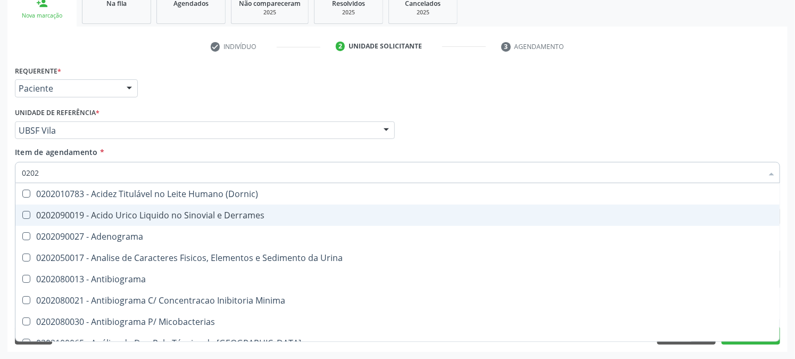
type input "02020"
checkbox Xiii "true"
checkbox Glicose "false"
checkbox Zinco "true"
checkbox Completo "false"
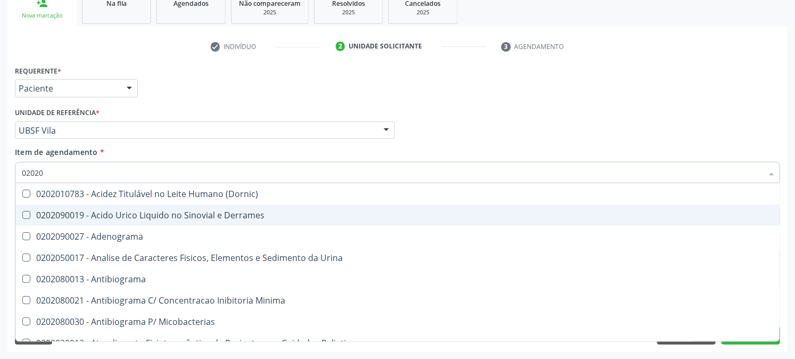
type input "020203"
checkbox Molecular "true"
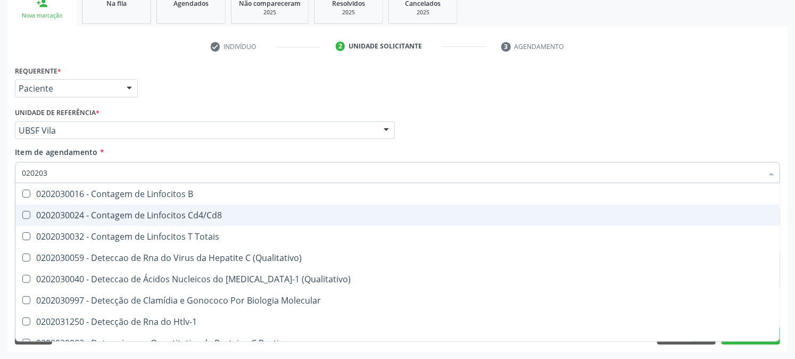
type input "0202030"
checkbox Completo "false"
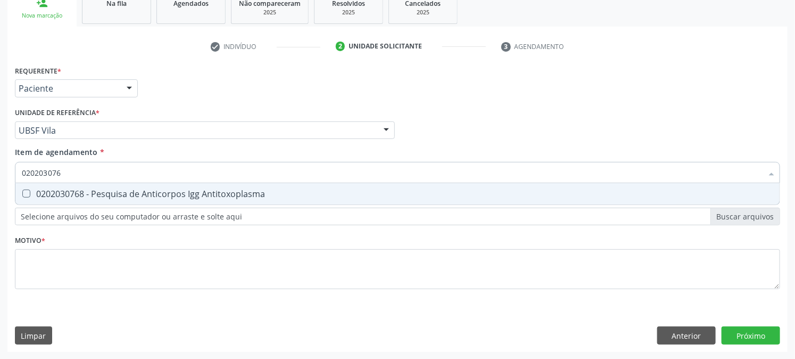
type input "0202030768"
click at [79, 199] on span "0202030768 - Pesquisa de Anticorpos Igg Antitoxoplasma" at bounding box center [397, 193] width 765 height 21
checkbox Antitoxoplasma "true"
drag, startPoint x: 88, startPoint y: 171, endPoint x: 0, endPoint y: 188, distance: 89.5
click at [0, 187] on div "Acompanhamento Acompanhe a situação das marcações correntes e finalizadas Relat…" at bounding box center [397, 124] width 795 height 469
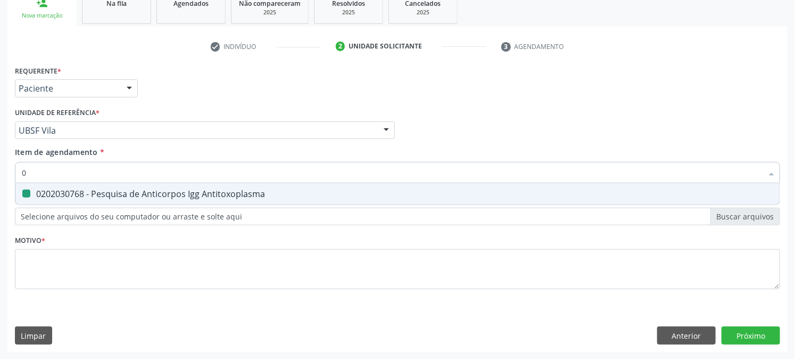
type input "02"
checkbox Antitoxoplasma "false"
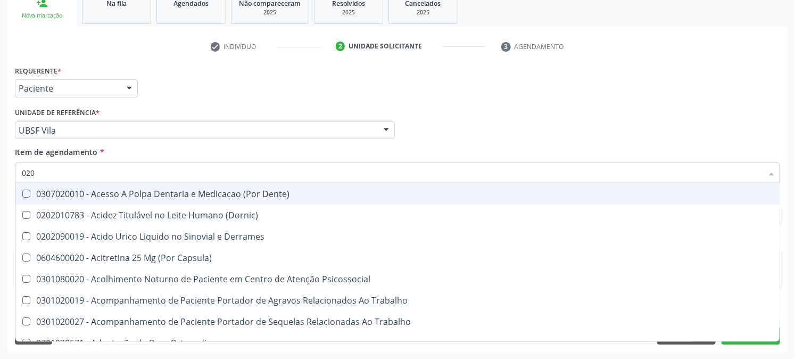
type input "0202"
checkbox Cortante "true"
checkbox Revisao "true"
checkbox Bandas\) "true"
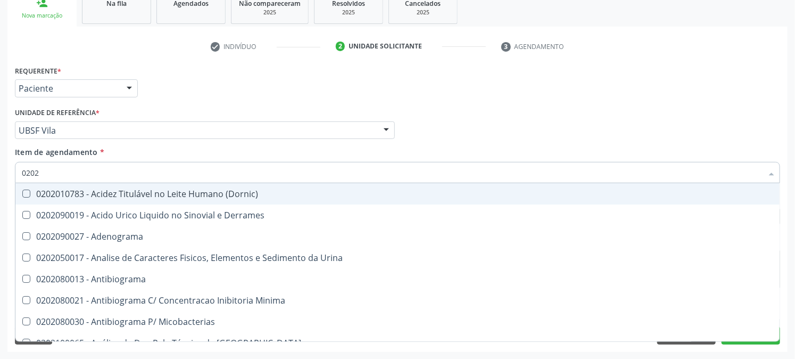
type input "02020"
checkbox Xiii "true"
checkbox Glicose "false"
checkbox Zinco "true"
checkbox Completo "false"
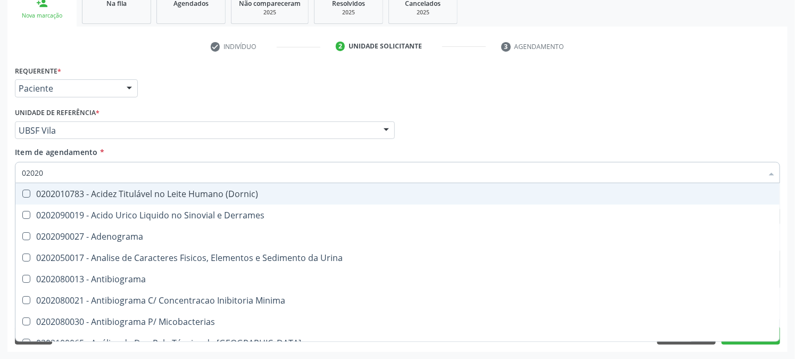
checkbox Oncologia "true"
checkbox Antitoxoplasma "false"
type input "020203"
checkbox Molecular "true"
checkbox Aluminio "true"
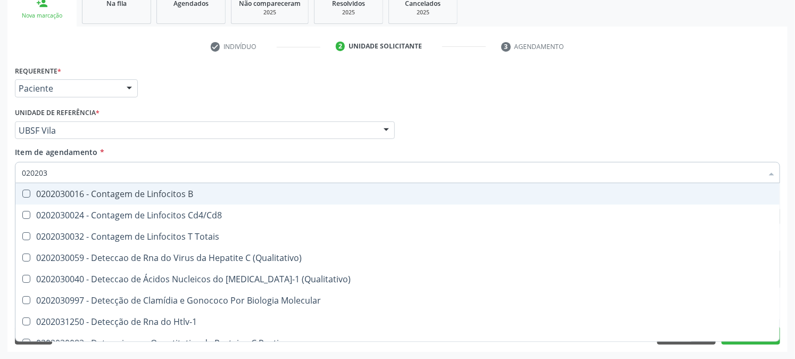
type input "0202030"
checkbox Completo "false"
checkbox Liso "true"
checkbox Antitoxoplasma "false"
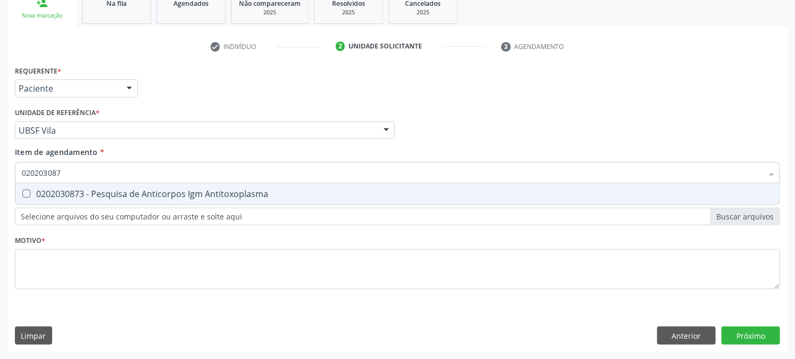
type input "0202030873"
click at [34, 190] on div "0202030873 - Pesquisa de Anticorpos Igm Antitoxoplasma" at bounding box center [398, 194] width 752 height 9
checkbox Antitoxoplasma "true"
drag, startPoint x: 78, startPoint y: 173, endPoint x: 0, endPoint y: 197, distance: 81.5
click at [0, 192] on div "Acompanhamento Acompanhe a situação das marcações correntes e finalizadas Relat…" at bounding box center [397, 124] width 795 height 469
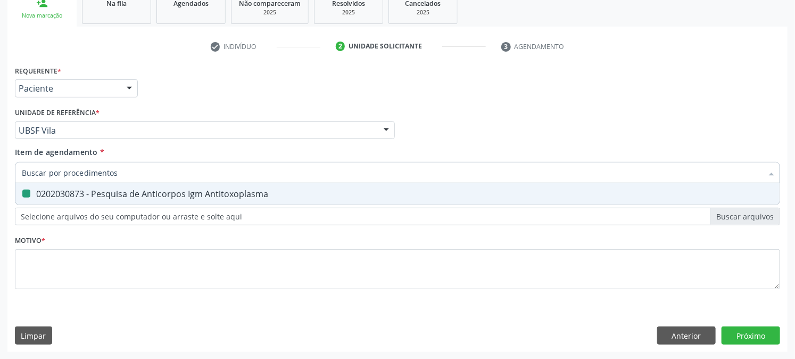
checkbox Antitoxoplasma "false"
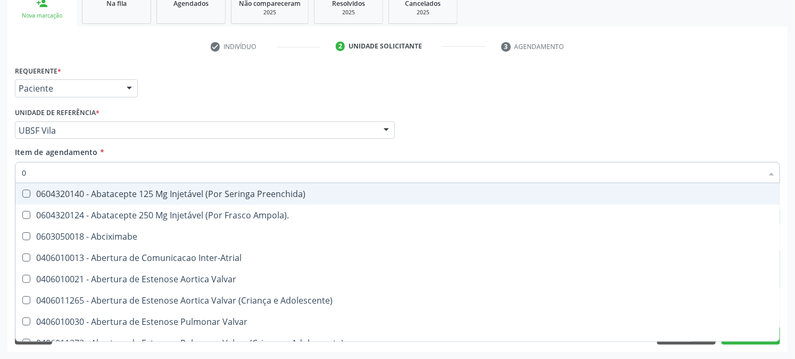
type input "02"
checkbox Comprimido\) "true"
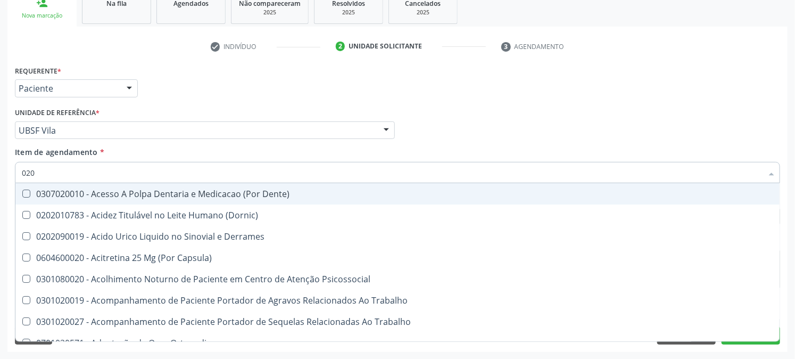
type input "0202"
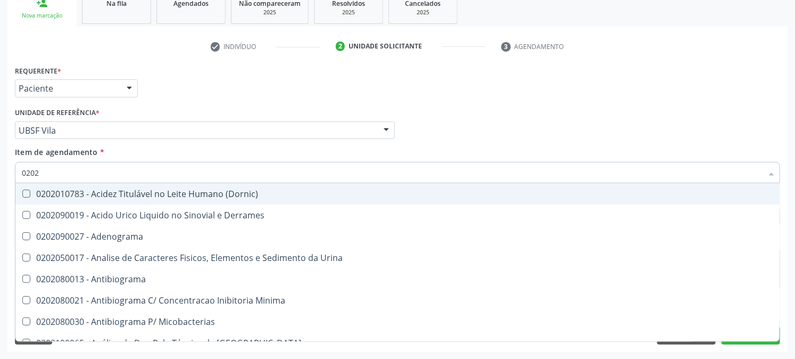
checkbox Glicose "true"
checkbox Completo "true"
checkbox Antitoxoplasma "true"
type input "02020"
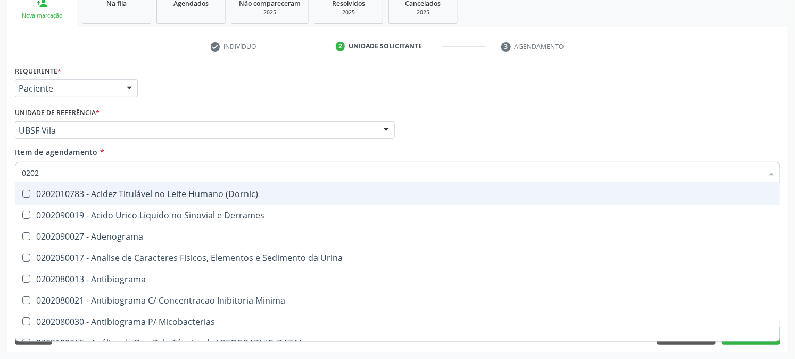
checkbox Xiii "true"
checkbox Glicose "false"
checkbox Zinco "true"
checkbox Completo "false"
checkbox Oncologia "true"
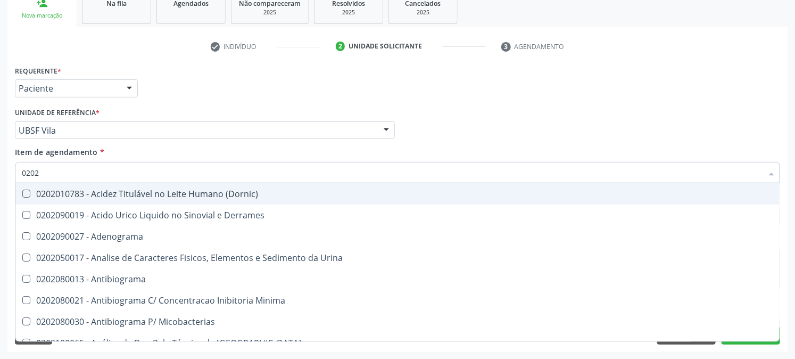
checkbox Anticardiolipina "true"
checkbox Antitoxoplasma "false"
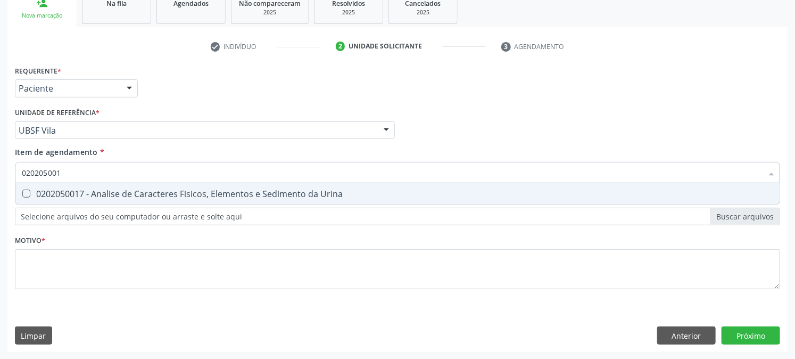
type input "0202050017"
click at [38, 190] on div "0202050017 - Analise de Caracteres Fisicos, Elementos e Sedimento da Urina" at bounding box center [398, 194] width 752 height 9
checkbox Urina "true"
drag, startPoint x: 71, startPoint y: 173, endPoint x: 18, endPoint y: 176, distance: 53.4
click at [19, 176] on div "0202050017" at bounding box center [398, 172] width 766 height 21
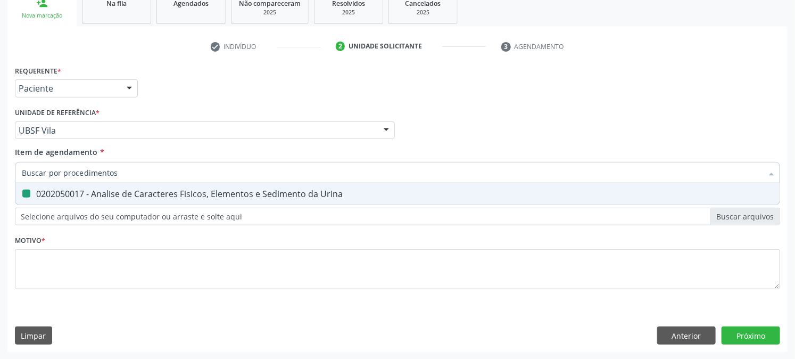
checkbox Urina "false"
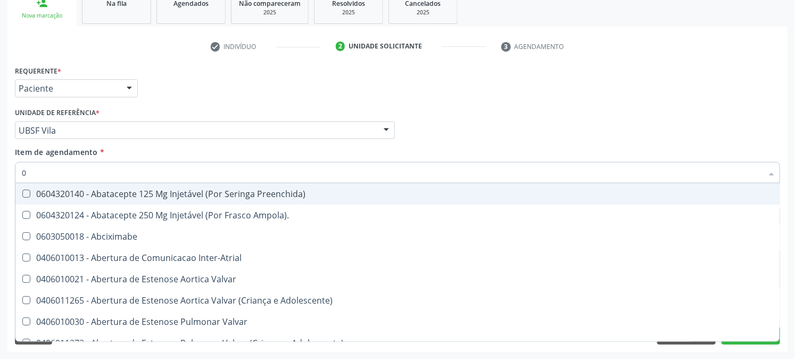
type input "02"
checkbox Psicossocial "true"
checkbox Urina "false"
checkbox Comprimido\) "true"
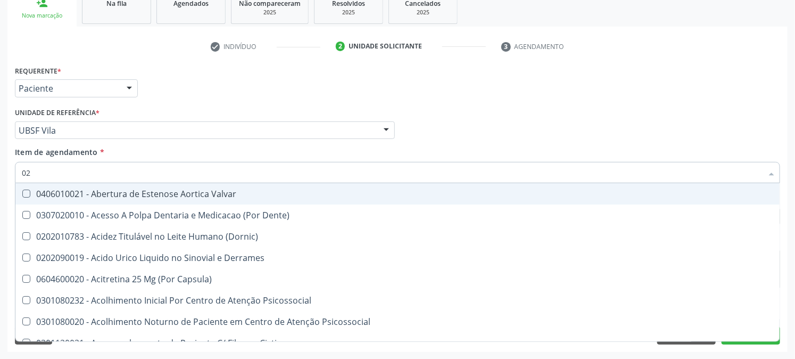
type input "020"
checkbox Frasco-Ampola\) "true"
checkbox Urina "false"
checkbox Osmolaridade "true"
checkbox Glicose "false"
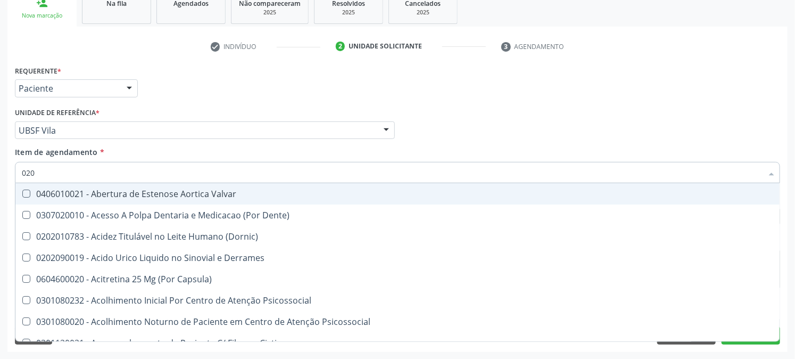
checkbox Eletro-Oculografia "true"
type input "0202"
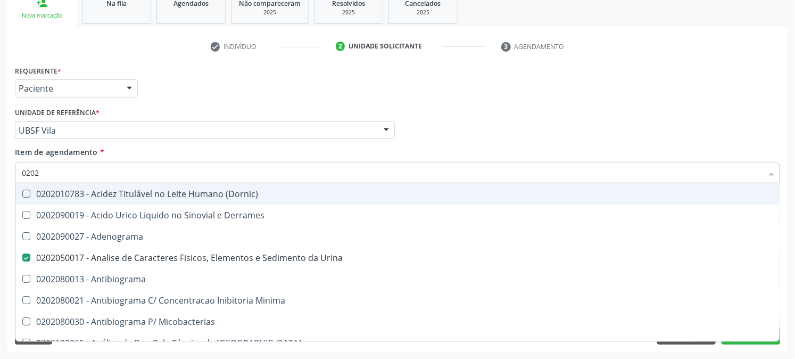
checkbox Urina "true"
checkbox Liquor "false"
checkbox Glicose "true"
checkbox Completo "true"
checkbox Antitoxoplasma "true"
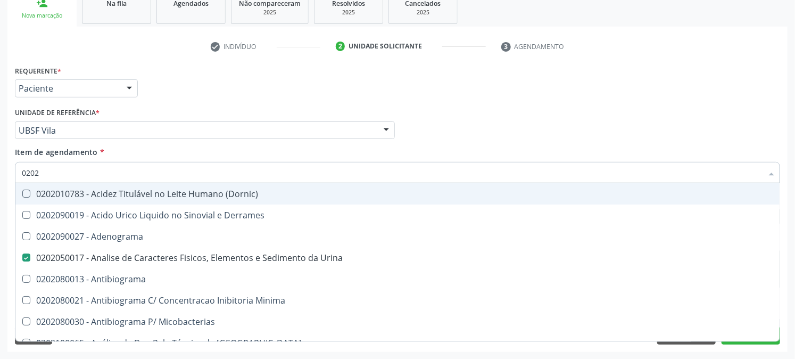
checkbox Antitoxoplasma "true"
type input "02020"
checkbox Xiii "true"
checkbox Glicose "false"
checkbox Zinco "true"
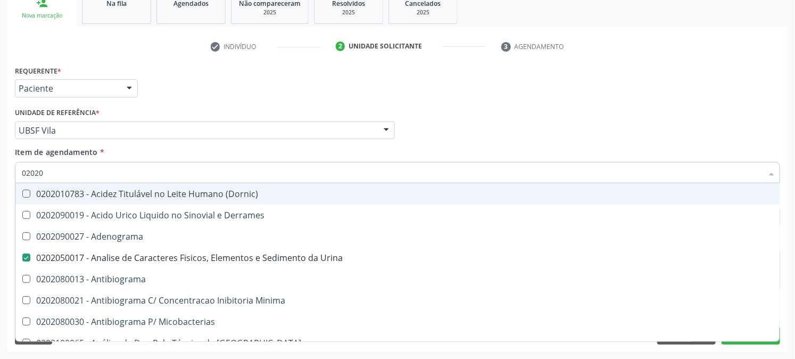
checkbox Completo "false"
checkbox Oncologia "true"
checkbox Anticardiolipina "true"
checkbox Antitoxoplasma "false"
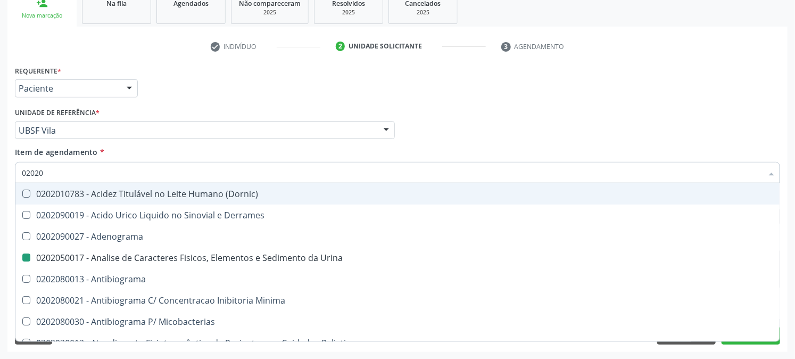
type input "020201"
checkbox Urina "false"
checkbox Euglobulina "true"
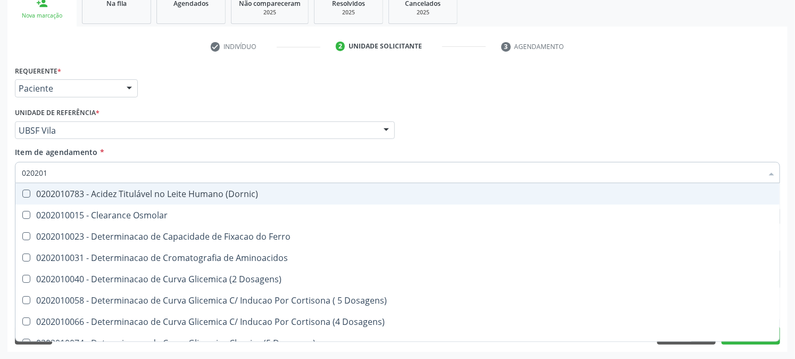
type input "0202010"
checkbox Ferritina "true"
checkbox Glicose "false"
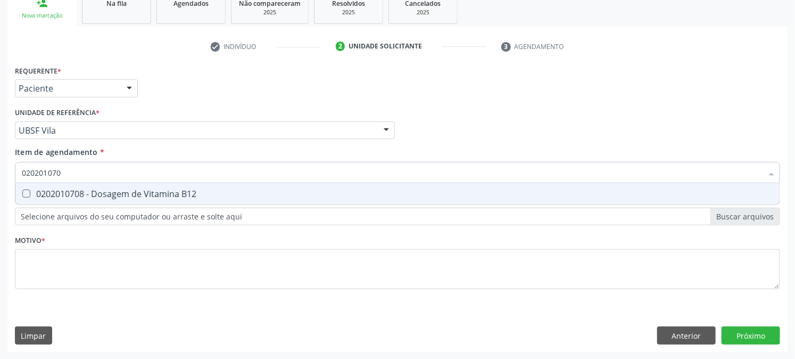
type input "0202010708"
click at [36, 194] on div "0202010708 - Dosagem de Vitamina B12" at bounding box center [398, 194] width 752 height 9
checkbox B12 "true"
drag, startPoint x: 86, startPoint y: 167, endPoint x: 2, endPoint y: 185, distance: 86.0
click at [2, 185] on div "Acompanhamento Acompanhe a situação das marcações correntes e finalizadas Relat…" at bounding box center [397, 124] width 795 height 469
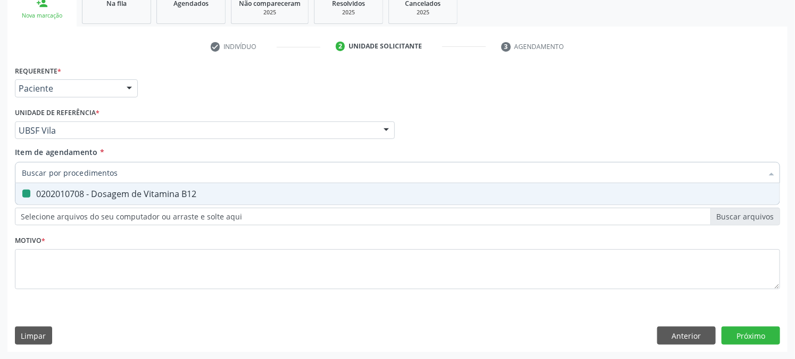
checkbox B12 "false"
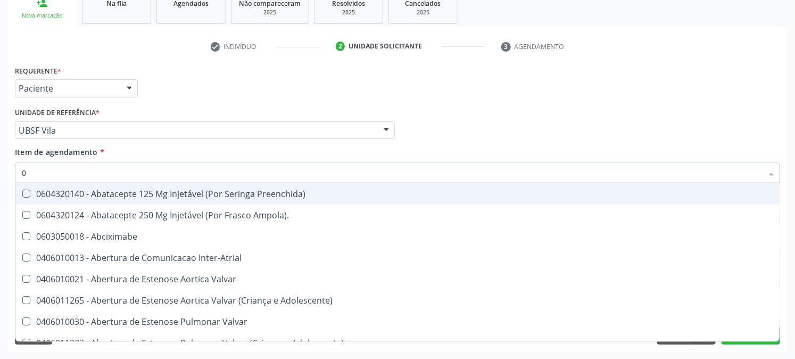
type input "02"
checkbox Psicossocial "true"
checkbox Urina "false"
checkbox Comprimido\) "true"
checkbox Revisao "true"
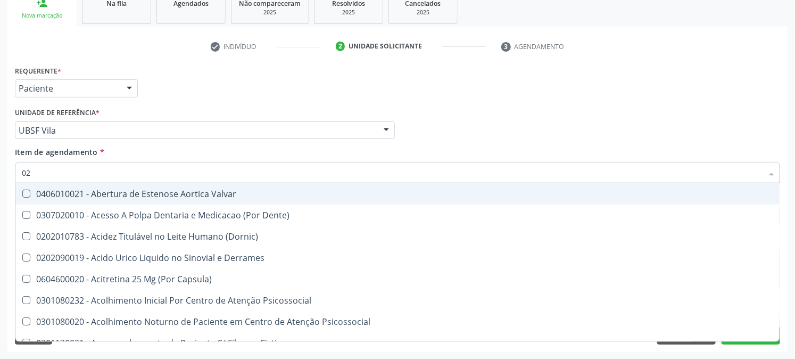
type input "020"
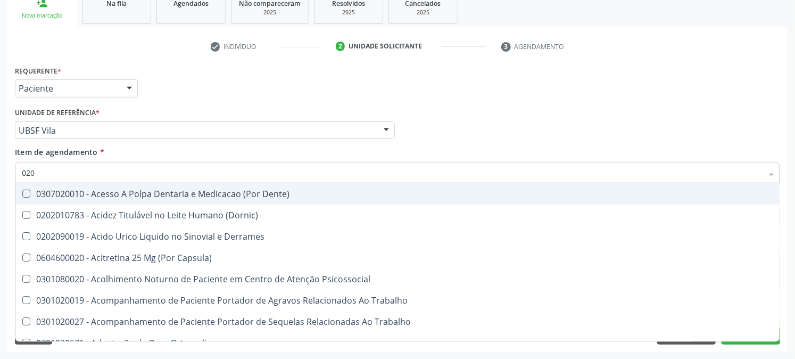
checkbox Urina "true"
checkbox Coagulacao "false"
checkbox Glicose "true"
checkbox B12 "true"
checkbox Salivar "false"
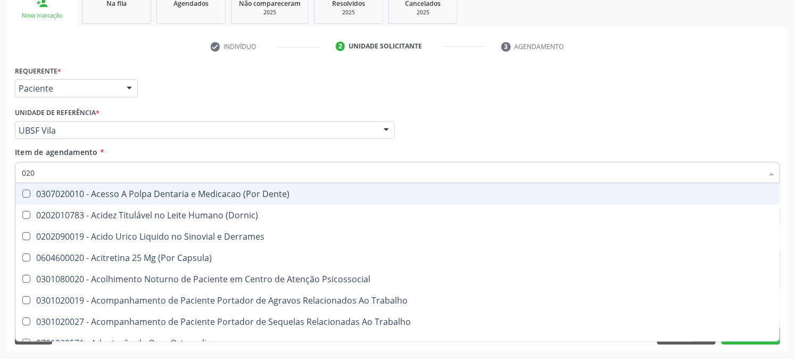
checkbox Joelho "false"
checkbox Completo "true"
type input "0202"
checkbox Capsula\) "true"
checkbox Urina "false"
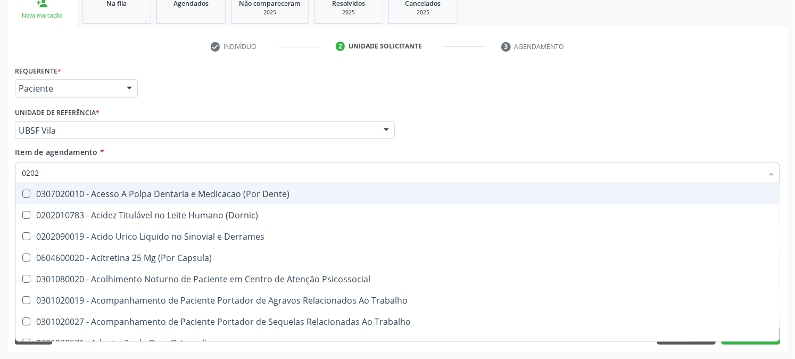
checkbox Cortante "true"
checkbox \(Cantoplastia\) "true"
checkbox Revisao "true"
checkbox Bandas\) "true"
checkbox Glomerular "true"
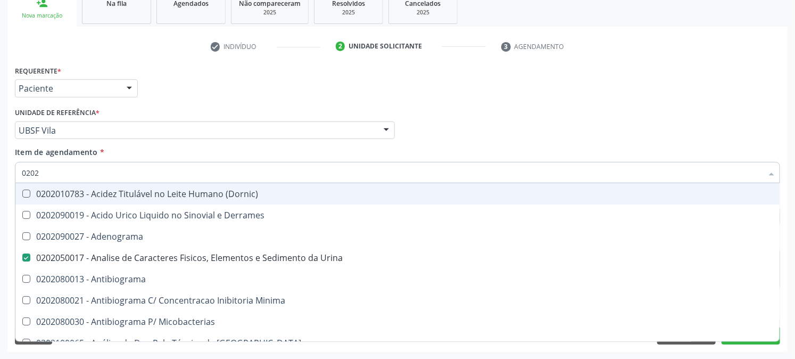
type input "02020"
checkbox Xiii "true"
checkbox Glicose "false"
checkbox Renina "true"
checkbox B12 "false"
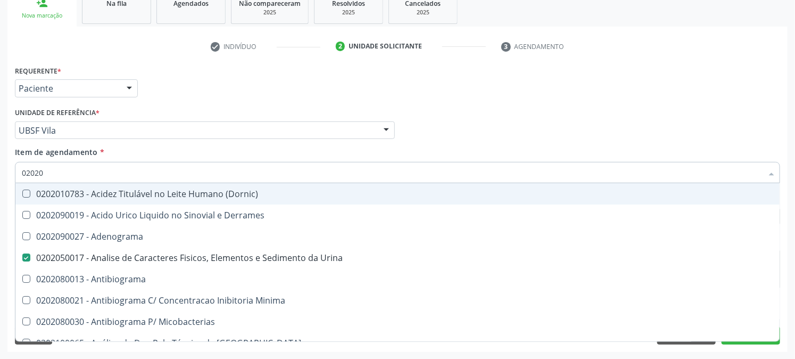
checkbox Zinco "true"
checkbox Completo "false"
checkbox Oncologia "true"
checkbox Anticardiolipina "true"
checkbox Antitoxoplasma "false"
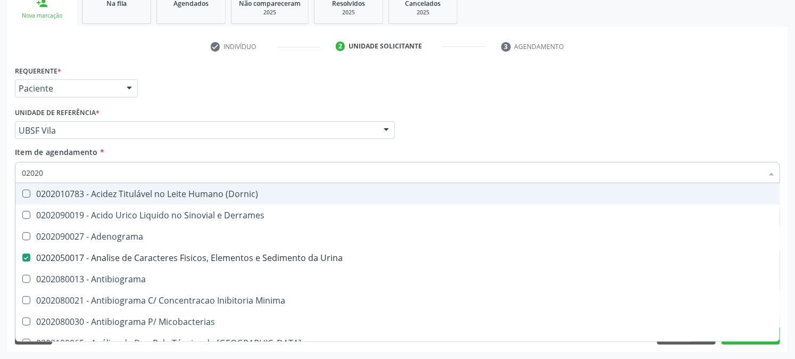
checkbox Antitoxoplasma "false"
type input "020201"
checkbox Urina "false"
checkbox Euglobulina "true"
checkbox Urico "true"
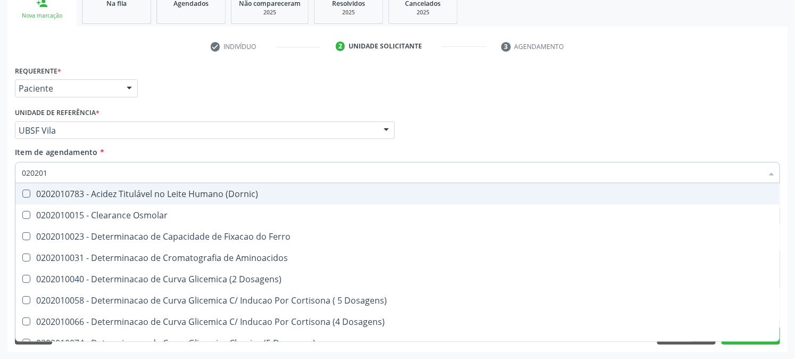
type input "0202010"
checkbox Ferritina "true"
checkbox Glicose "false"
checkbox Totais "true"
type input "02020107"
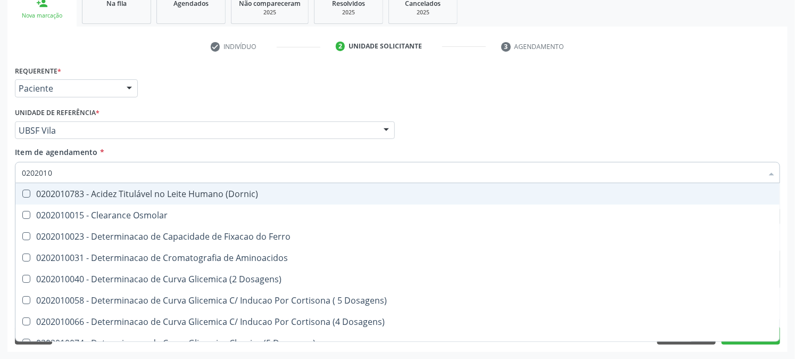
checkbox Aminoacidos "true"
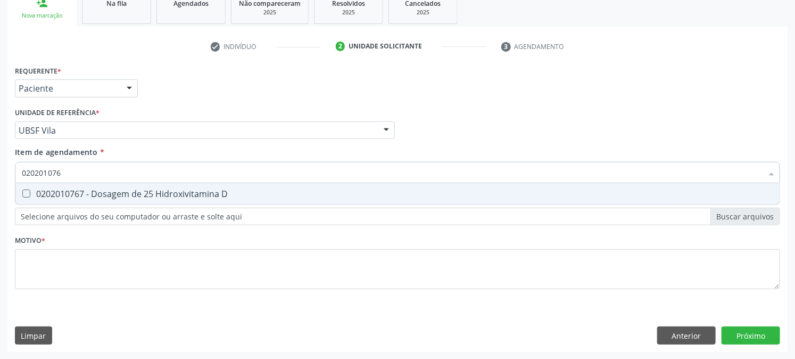
type input "0202010767"
click at [62, 193] on div "0202010767 - Dosagem de 25 Hidroxivitamina D" at bounding box center [398, 194] width 752 height 9
checkbox D "true"
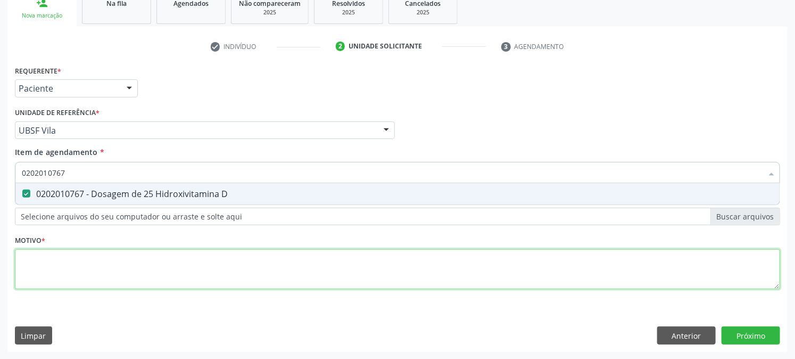
click at [34, 264] on div "Requerente * Paciente Médico(a) Enfermeiro(a) Paciente Nenhum resultado encontr…" at bounding box center [398, 183] width 766 height 241
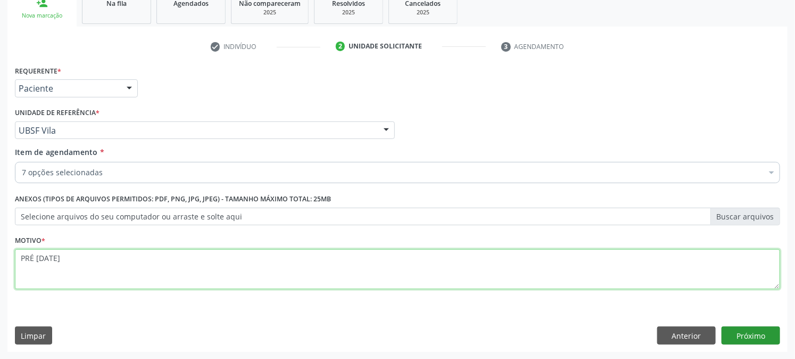
type textarea "PRÉ [DATE]"
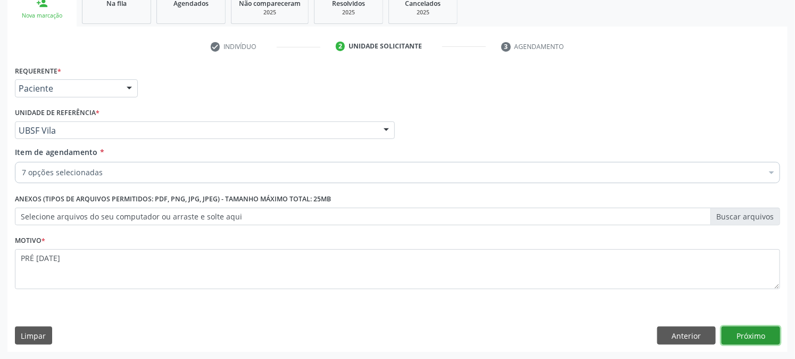
click at [754, 334] on button "Próximo" at bounding box center [751, 335] width 59 height 18
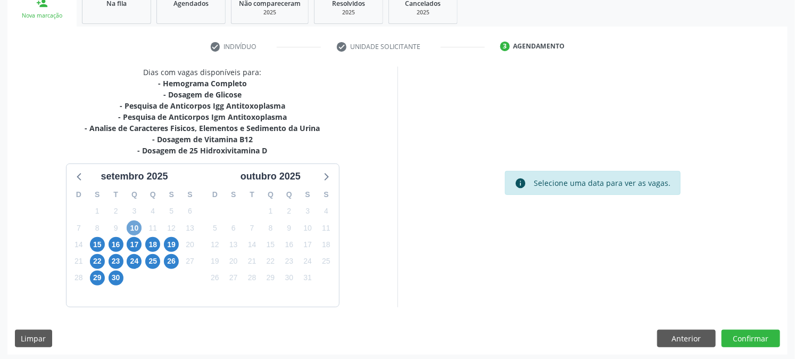
click at [136, 232] on span "10" at bounding box center [134, 227] width 15 height 15
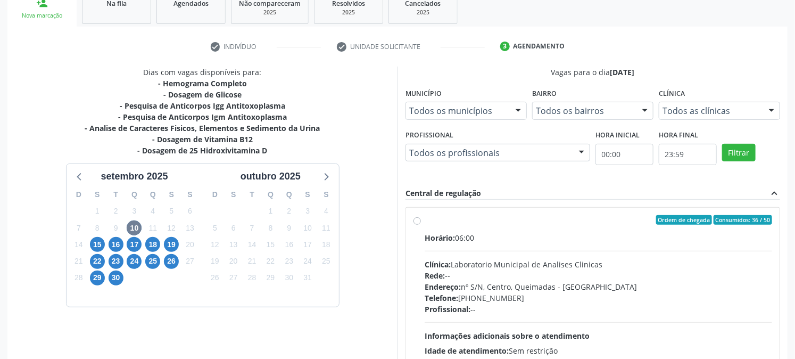
click at [441, 229] on label "Ordem de chegada Consumidos: 36 / 50 Horário: 06:00 Clínica: Laboratorio Munici…" at bounding box center [599, 296] width 348 height 163
click at [421, 225] on input "Ordem de chegada Consumidos: 36 / 50 Horário: 06:00 Clínica: Laboratorio Munici…" at bounding box center [417, 220] width 7 height 10
radio input "true"
drag, startPoint x: 789, startPoint y: 265, endPoint x: 804, endPoint y: 268, distance: 15.2
click at [769, 337] on div "Vagas para o dia 10/09/2025 Município Todos os municípios Todos os municípios Q…" at bounding box center [593, 240] width 390 height 346
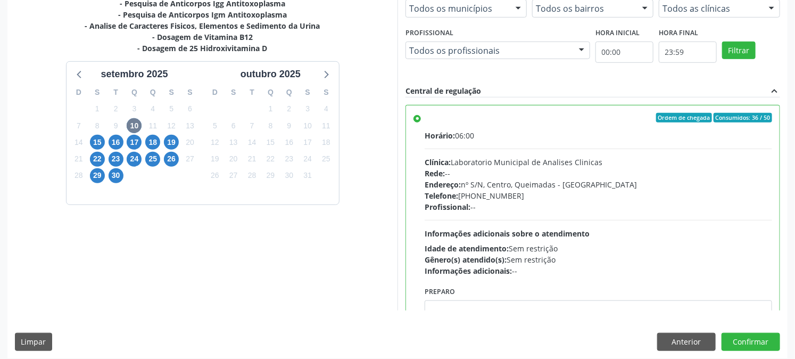
scroll to position [277, 0]
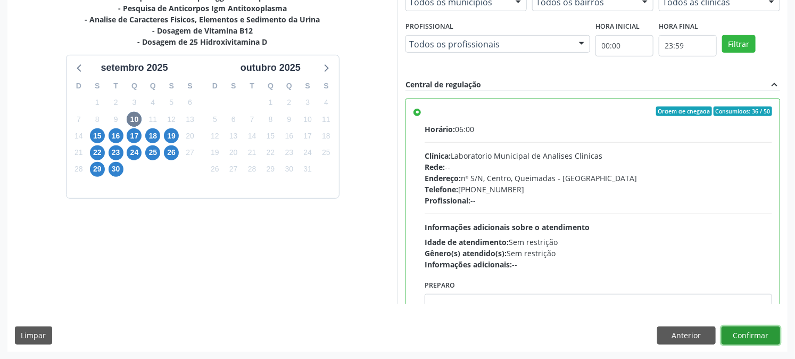
click at [751, 337] on button "Confirmar" at bounding box center [751, 335] width 59 height 18
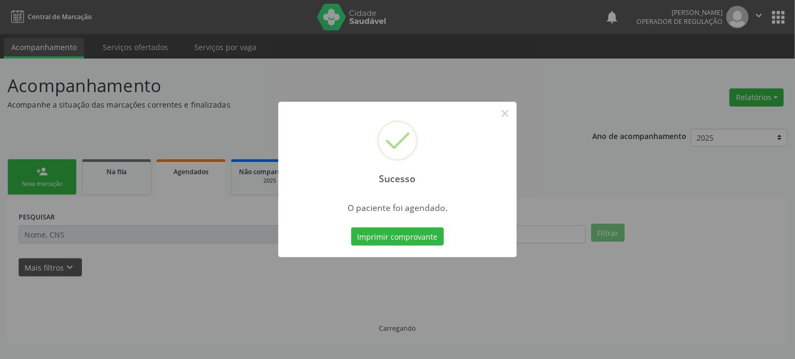
scroll to position [0, 0]
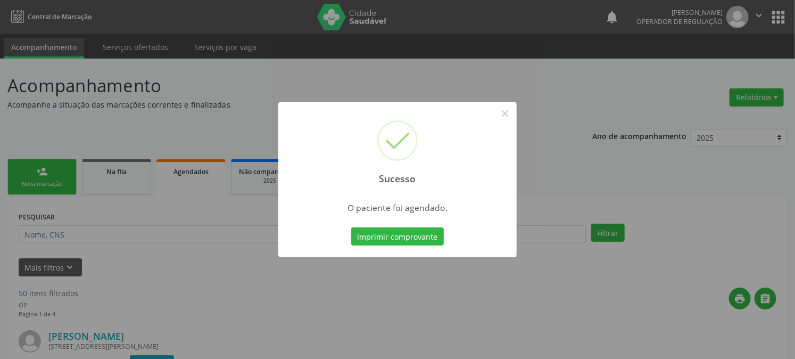
click at [351, 227] on button "Imprimir comprovante" at bounding box center [397, 236] width 93 height 18
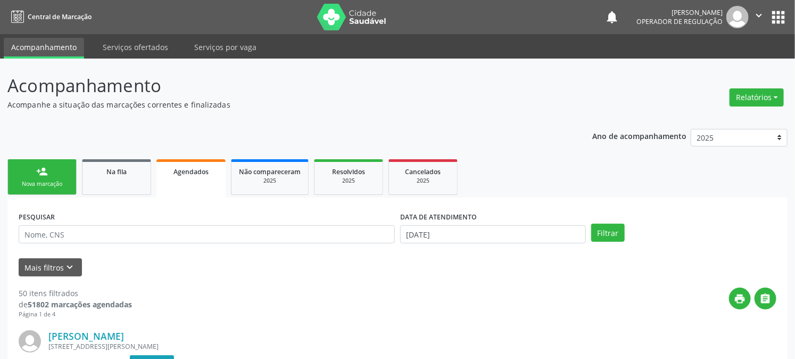
click at [59, 190] on link "person_add Nova marcação" at bounding box center [41, 177] width 69 height 36
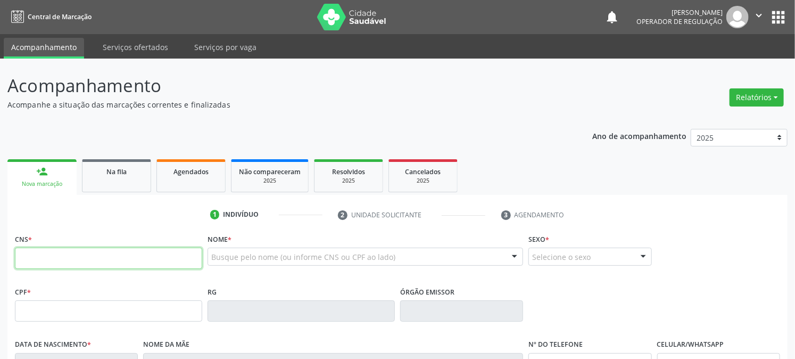
click at [68, 264] on input "text" at bounding box center [108, 258] width 187 height 21
type input "707 4030 5223 4674"
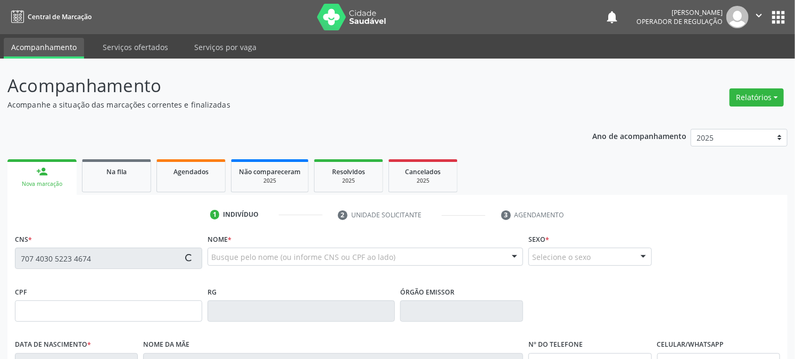
type input "101.860.274-78"
type input "15/10/1986"
type input "Alice Josefa da Silva"
type input "(83) 99416-1515"
type input "S/N"
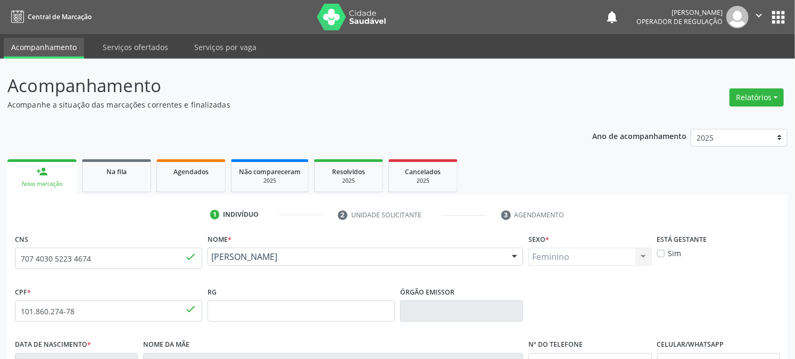
scroll to position [217, 0]
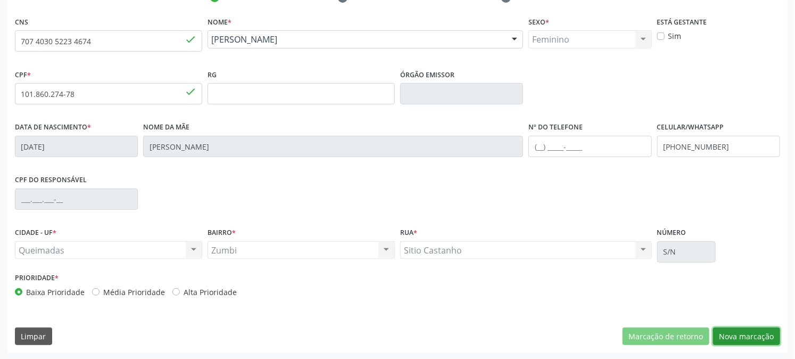
click at [753, 336] on button "Nova marcação" at bounding box center [746, 336] width 67 height 18
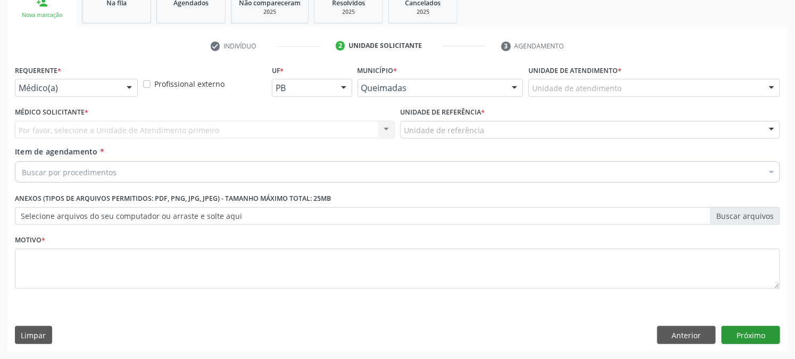
scroll to position [168, 0]
click at [64, 81] on div "Médico(a)" at bounding box center [76, 88] width 123 height 18
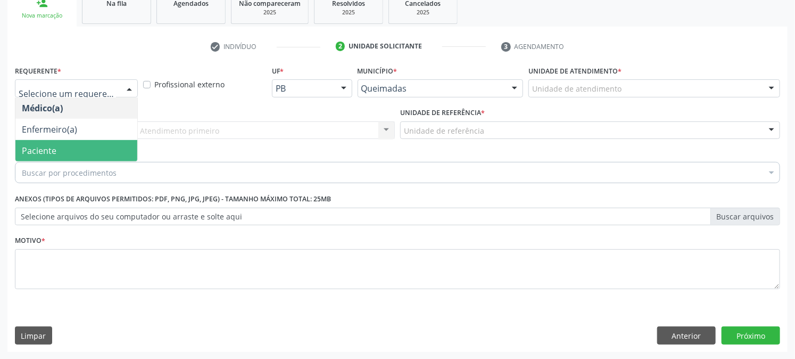
click at [50, 143] on span "Paciente" at bounding box center [76, 150] width 122 height 21
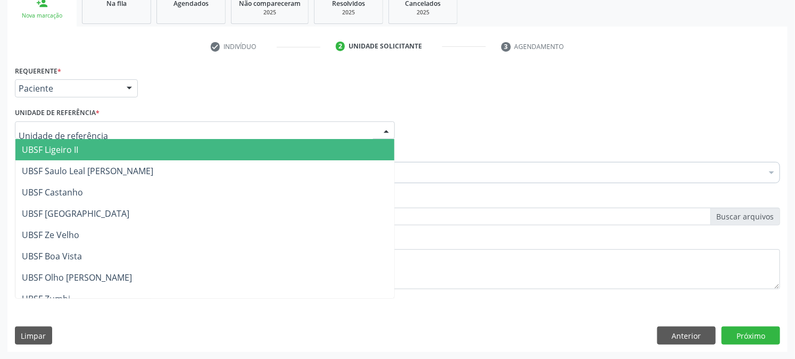
type input "Z"
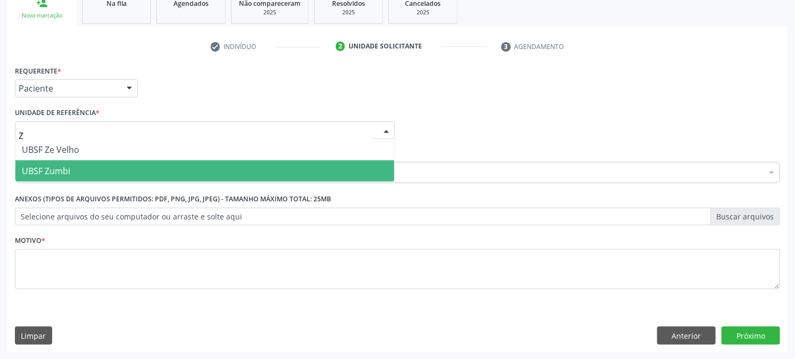
click at [61, 168] on span "UBSF Zumbi" at bounding box center [46, 171] width 48 height 12
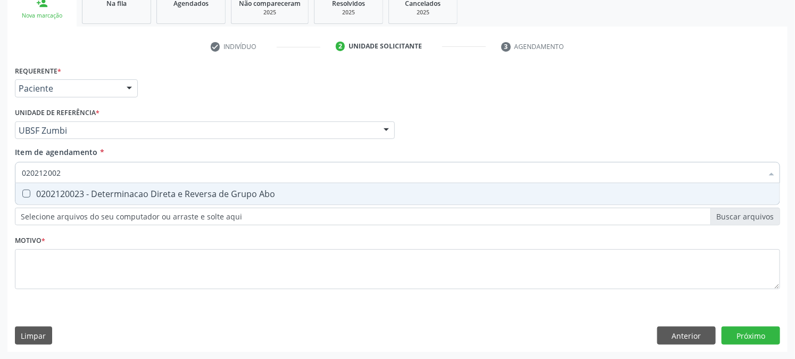
type input "0202120023"
click at [71, 194] on div "0202120023 - Determinacao Direta e Reversa de Grupo Abo" at bounding box center [398, 194] width 752 height 9
checkbox Abo "true"
drag, startPoint x: 71, startPoint y: 175, endPoint x: 0, endPoint y: 212, distance: 80.0
click at [0, 216] on div "Acompanhamento Acompanhe a situação das marcações correntes e finalizadas Relat…" at bounding box center [397, 124] width 795 height 469
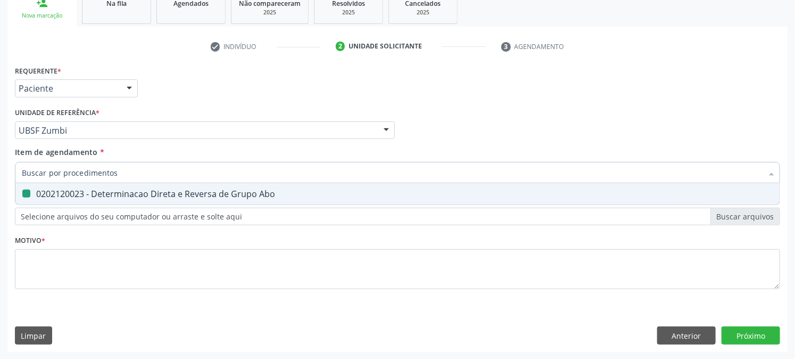
checkbox Abo "false"
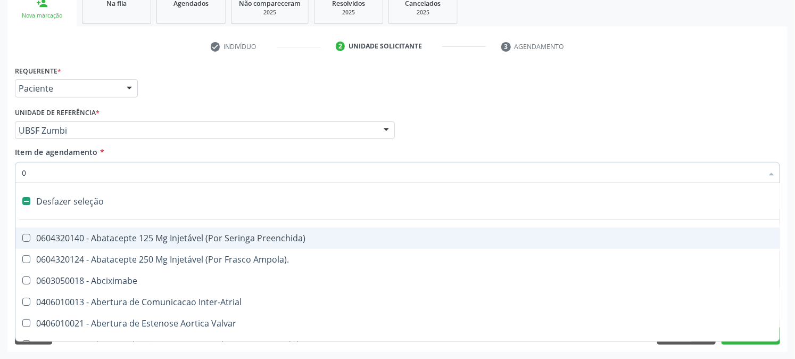
type input "02"
checkbox Ativa "true"
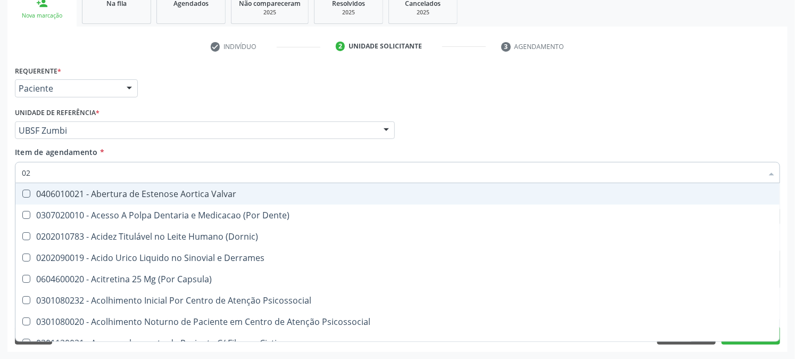
type input "020"
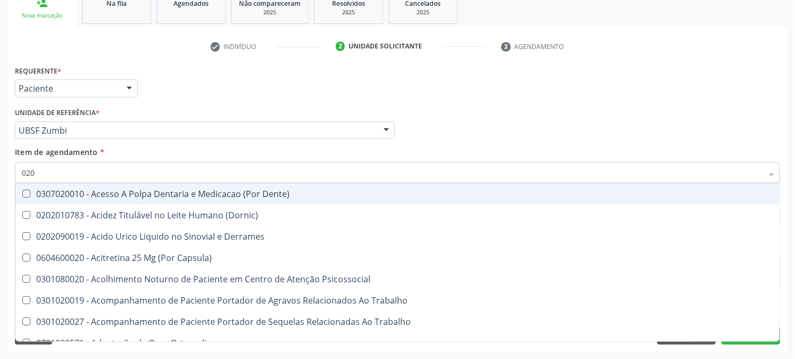
checkbox Abo "true"
checkbox Xi "false"
type input "0202"
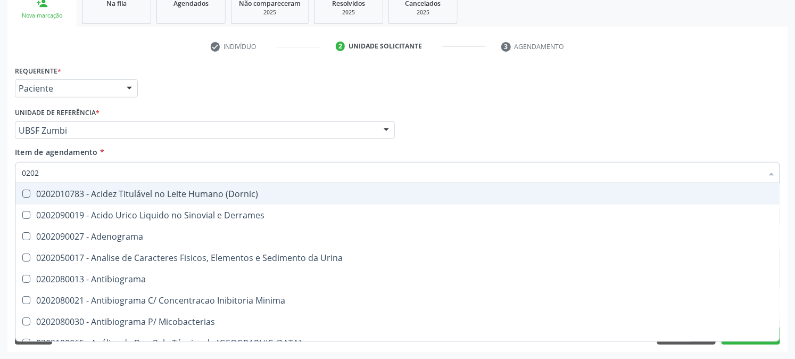
checkbox Abo "true"
checkbox Respiratorio "false"
type input "02020"
checkbox Abo "false"
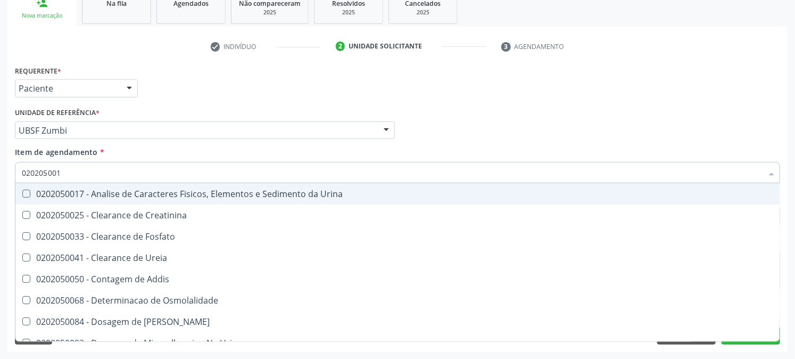
type input "0202050017"
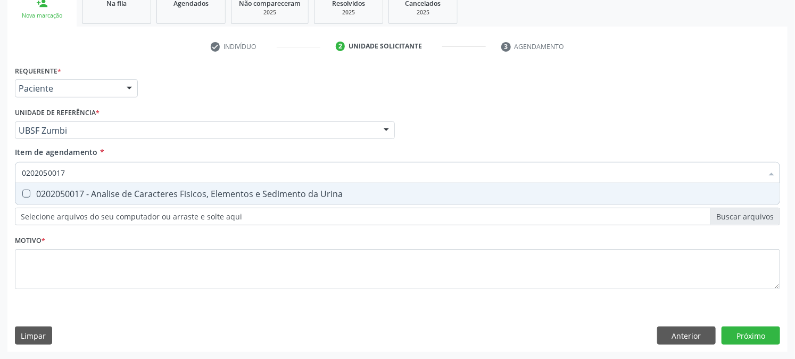
click at [67, 198] on div "0202050017 - Analise de Caracteres Fisicos, Elementos e Sedimento da Urina" at bounding box center [398, 194] width 752 height 9
checkbox Urina "true"
drag, startPoint x: 0, startPoint y: 211, endPoint x: 0, endPoint y: 230, distance: 19.2
click at [0, 230] on div "Acompanhamento Acompanhe a situação das marcações correntes e finalizadas Relat…" at bounding box center [397, 124] width 795 height 469
checkbox Urina "false"
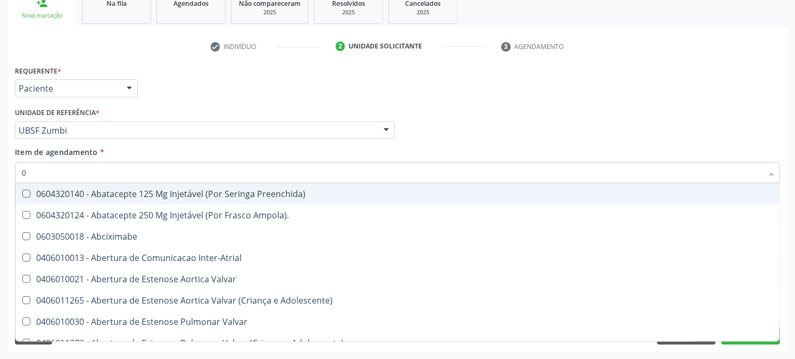
type input "02"
checkbox Psicossocial "true"
checkbox Urina "false"
checkbox Ativa "true"
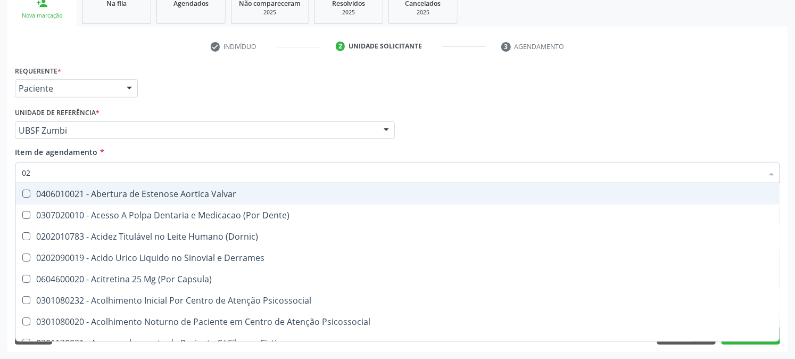
type input "020"
checkbox Frasco-Ampola\) "true"
checkbox Urina "false"
checkbox Creatinina "true"
checkbox Abo "false"
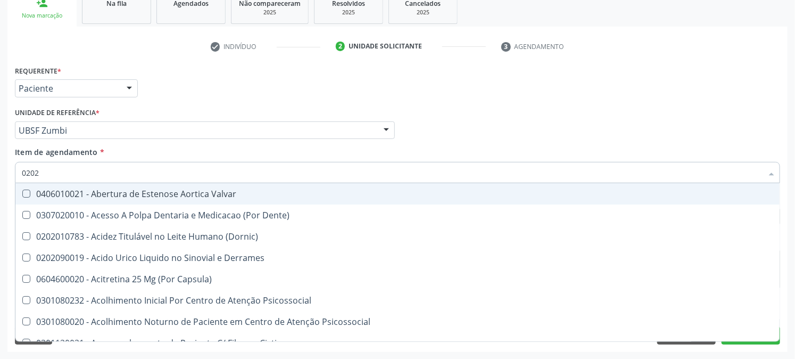
type input "02021"
checkbox Derrames "false"
checkbox Cistica "true"
checkbox Frasco-Ampola\) "false"
checkbox Solo "false"
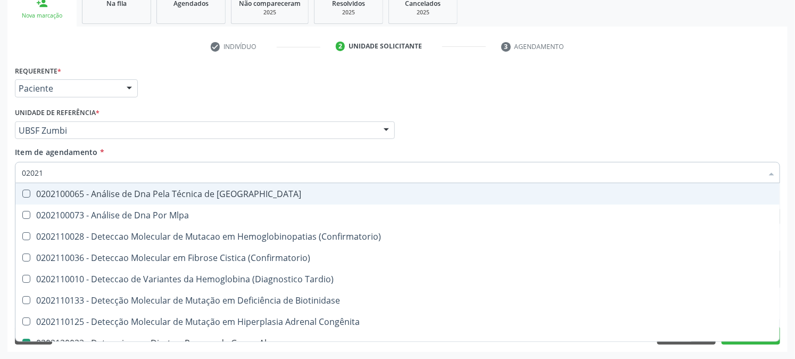
type input "020210"
checkbox Abo "false"
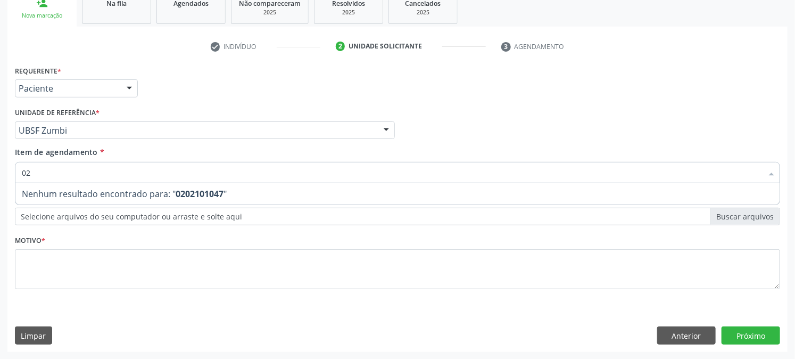
type input "0"
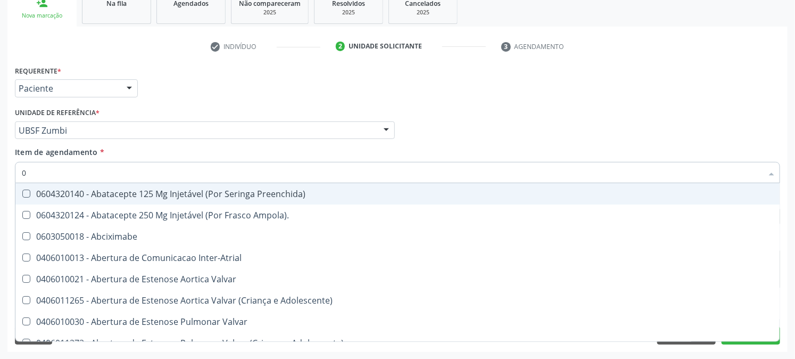
type input "02"
checkbox Psicossocial "true"
checkbox Urina "false"
checkbox Ativa "true"
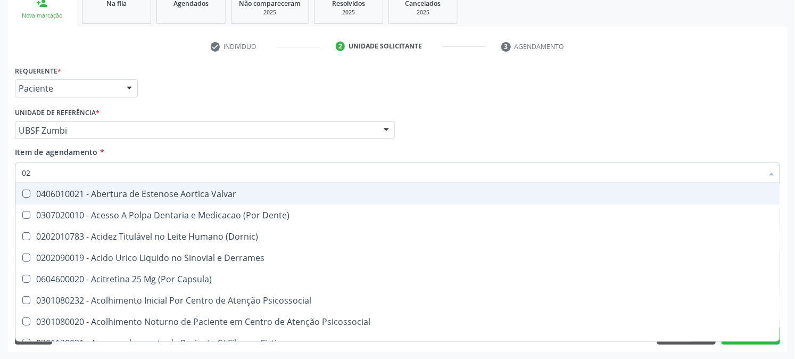
type input "020"
checkbox Frasco-Ampola\) "true"
checkbox Urina "false"
checkbox Creatinina "true"
checkbox Abo "false"
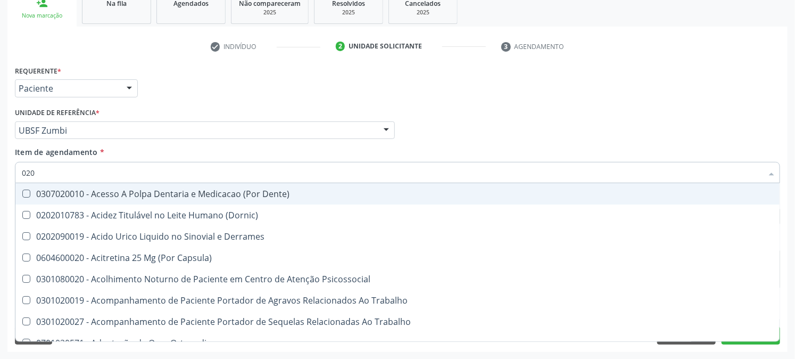
type input "0202"
checkbox Capsula\) "true"
checkbox Urina "false"
checkbox Coagulacao "true"
checkbox Abo "false"
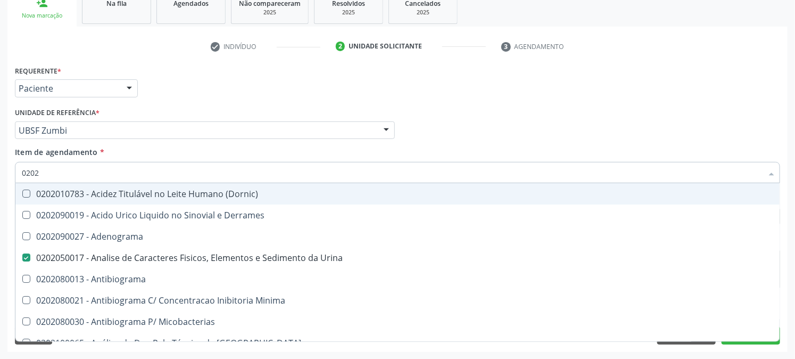
type input "02020"
checkbox Abo "false"
type input "020201"
checkbox Urina "false"
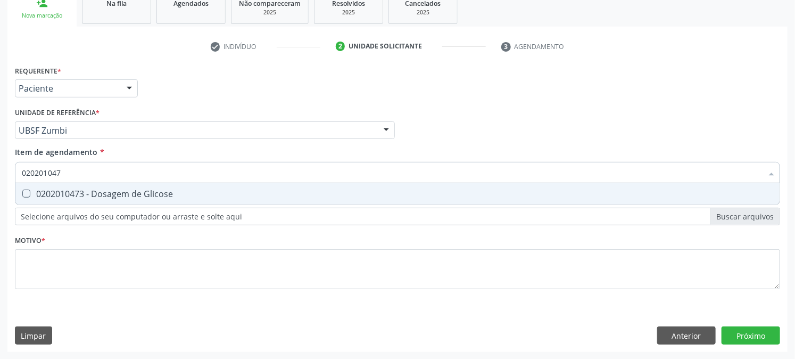
type input "0202010473"
click at [36, 195] on div "0202010473 - Dosagem de Glicose" at bounding box center [398, 194] width 752 height 9
checkbox Glicose "true"
drag, startPoint x: 80, startPoint y: 173, endPoint x: 19, endPoint y: 177, distance: 61.3
click at [19, 177] on div "0202010473" at bounding box center [398, 172] width 766 height 21
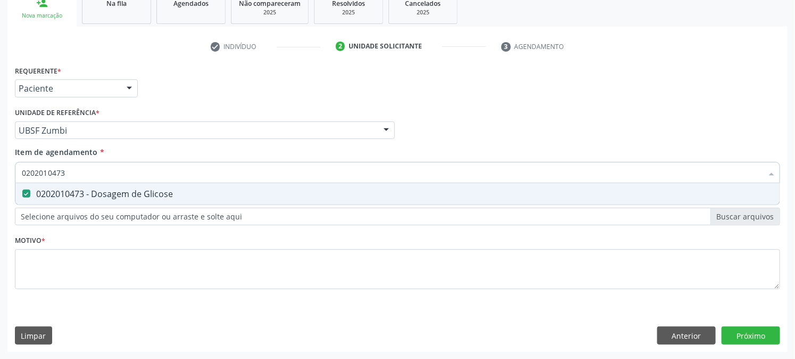
click at [0, 179] on div "Acompanhamento Acompanhe a situação das marcações correntes e finalizadas Relat…" at bounding box center [397, 124] width 795 height 469
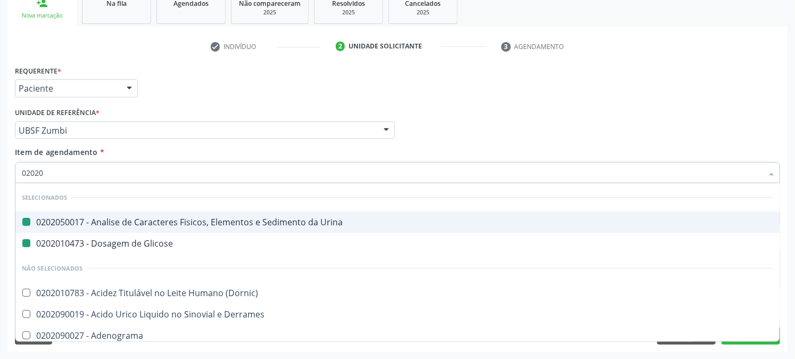
type input "020202"
checkbox Urina "false"
checkbox Glicose "false"
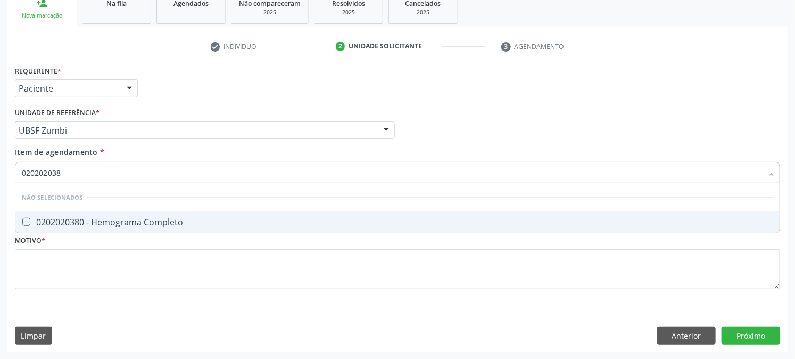
type input "0202020380"
click at [60, 214] on span "0202020380 - Hemograma Completo" at bounding box center [397, 221] width 765 height 21
checkbox Completo "true"
drag, startPoint x: 67, startPoint y: 162, endPoint x: 0, endPoint y: 198, distance: 75.3
click at [0, 198] on div "Acompanhamento Acompanhe a situação das marcações correntes e finalizadas Relat…" at bounding box center [397, 124] width 795 height 469
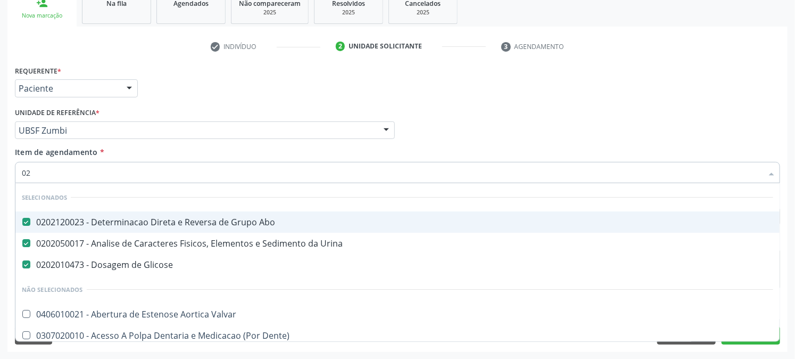
type input "020"
checkbox Eletro-Oculografia "true"
type input "0202"
checkbox Colostomia "true"
type input "02020"
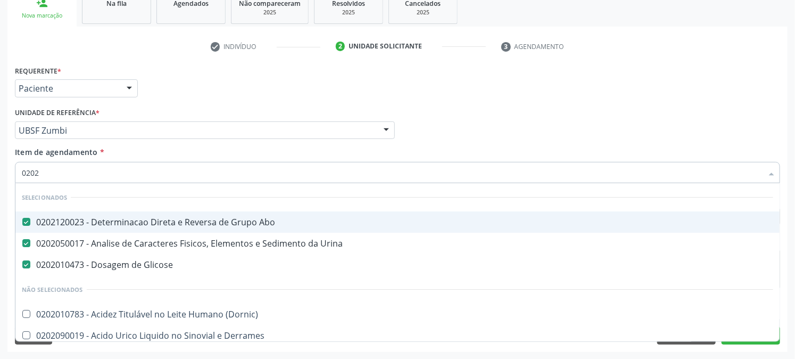
checkbox Zinco "true"
checkbox Completo "false"
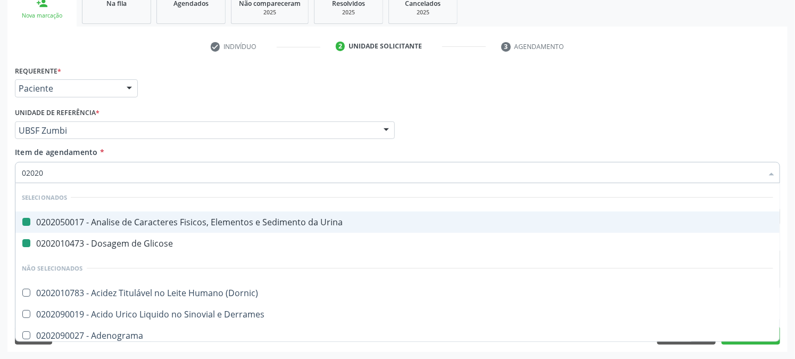
type input "020203"
checkbox Urina "false"
checkbox Glicose "false"
checkbox \(Qualitativo\) "true"
type input "0202030"
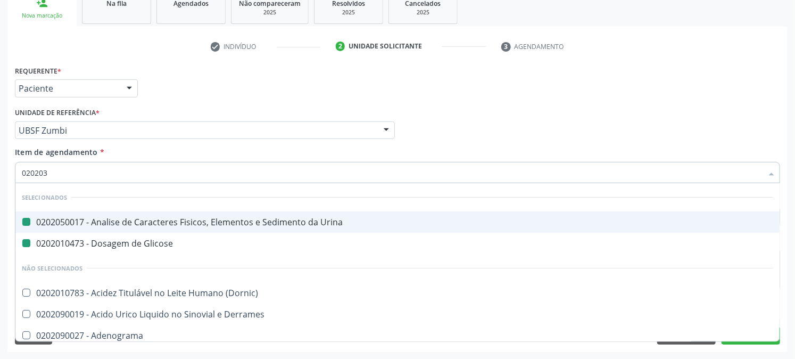
checkbox \(Qualitativo\) "false"
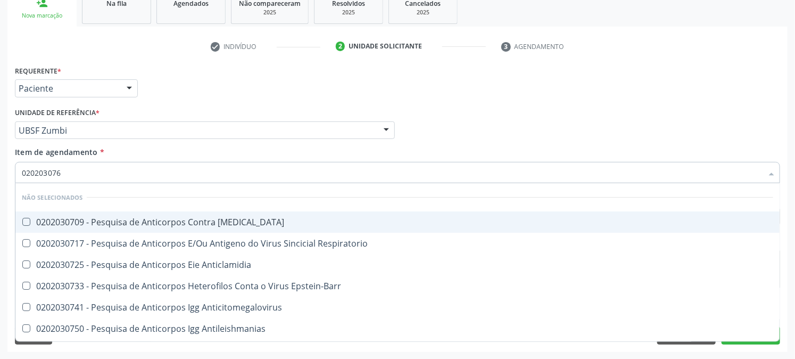
type input "0202030768"
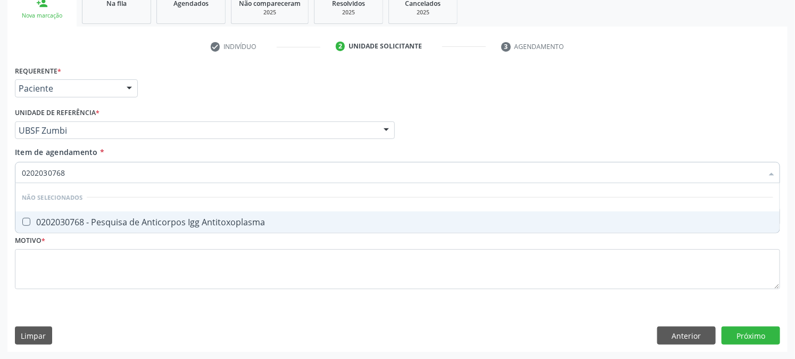
click at [36, 221] on div "0202030768 - Pesquisa de Anticorpos Igg Antitoxoplasma" at bounding box center [398, 222] width 752 height 9
checkbox Antitoxoplasma "true"
drag, startPoint x: 76, startPoint y: 176, endPoint x: 0, endPoint y: 174, distance: 76.2
click at [0, 173] on div "Acompanhamento Acompanhe a situação das marcações correntes e finalizadas Relat…" at bounding box center [397, 124] width 795 height 469
click at [0, 178] on div "Acompanhamento Acompanhe a situação das marcações correntes e finalizadas Relat…" at bounding box center [397, 124] width 795 height 469
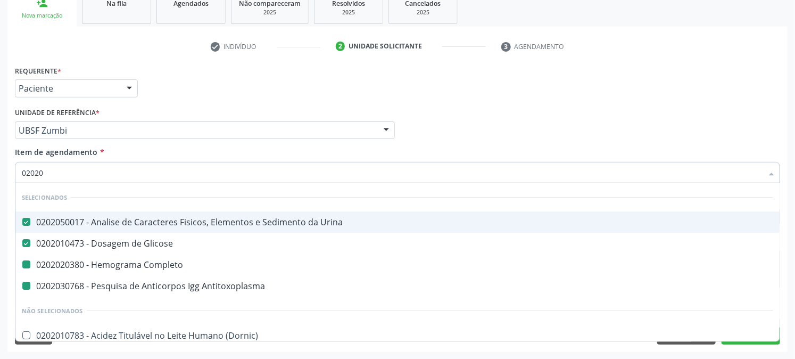
type input "020202"
checkbox Completo "false"
checkbox Antitoxoplasma "false"
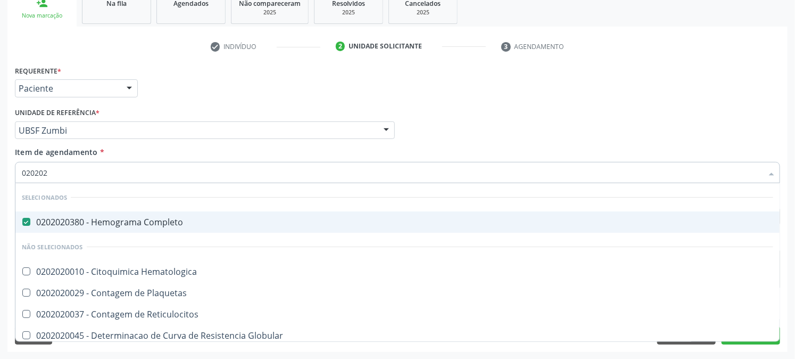
type input "0202020"
drag, startPoint x: 66, startPoint y: 175, endPoint x: 0, endPoint y: 183, distance: 66.6
click at [0, 180] on div "Acompanhamento Acompanhe a situação das marcações correntes e finalizadas Relat…" at bounding box center [397, 124] width 795 height 469
checkbox Hematologica "true"
checkbox Plaquetas "true"
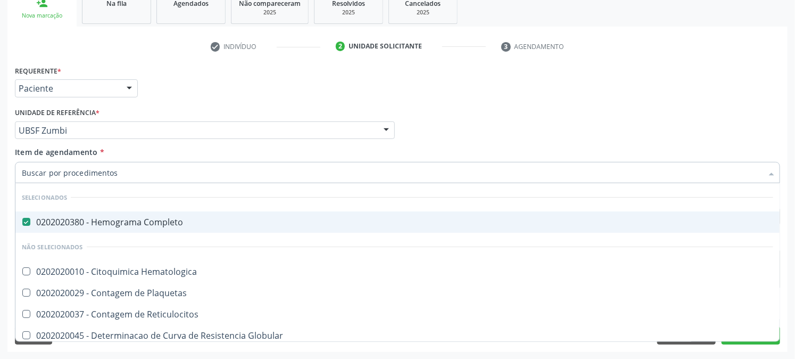
checkbox Reticulocitos "true"
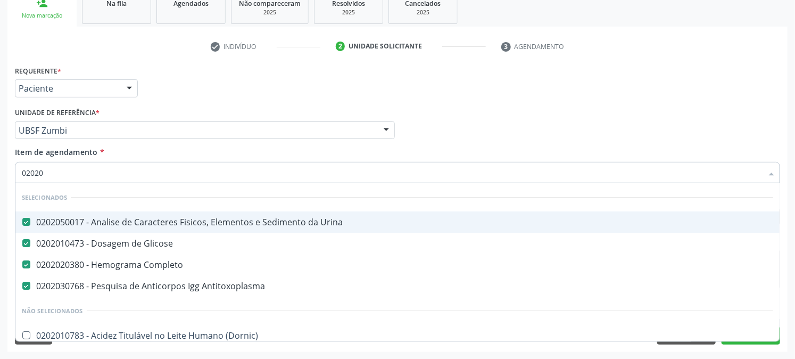
type input "020203"
checkbox Antitoxoplasma "false"
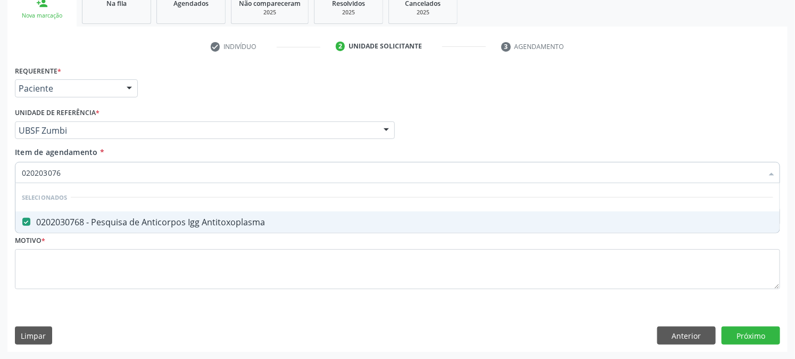
type input "0202030768"
drag, startPoint x: 83, startPoint y: 176, endPoint x: 0, endPoint y: 216, distance: 91.7
click at [0, 216] on div "Acompanhamento Acompanhe a situação das marcações correntes e finalizadas Relat…" at bounding box center [397, 124] width 795 height 469
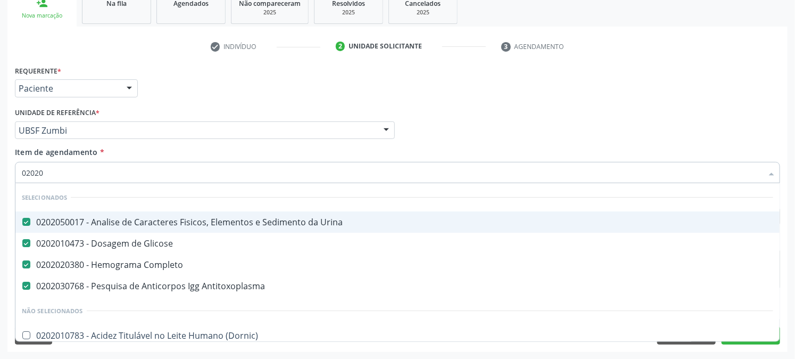
type input "020203"
checkbox Antitoxoplasma "false"
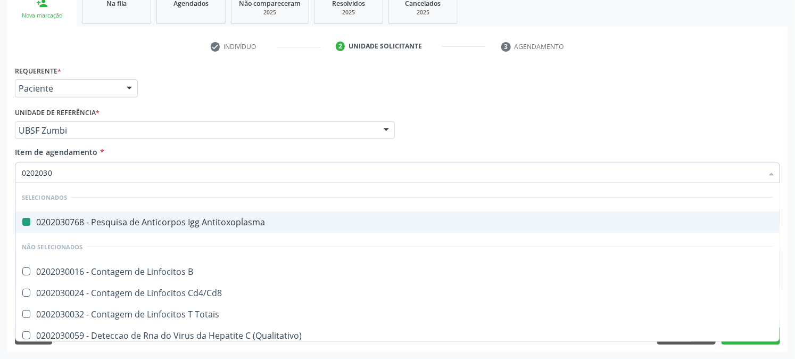
type input "02020308"
checkbox Antitoxoplasma "false"
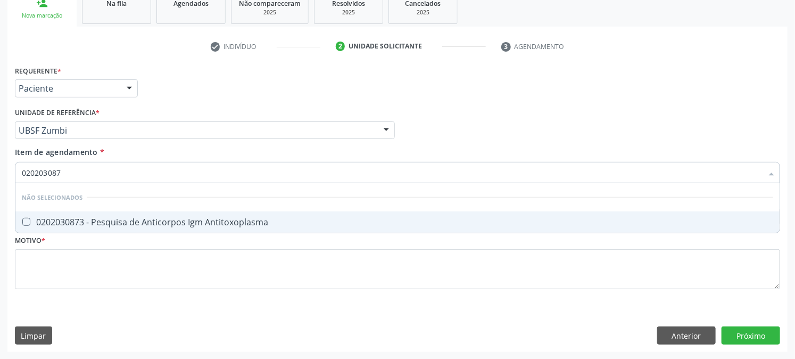
type input "0202030873"
click at [23, 219] on Antitoxoplasma at bounding box center [26, 222] width 8 height 8
click at [22, 219] on Antitoxoplasma "checkbox" at bounding box center [18, 221] width 7 height 7
checkbox Antitoxoplasma "true"
drag, startPoint x: 146, startPoint y: 158, endPoint x: 0, endPoint y: 227, distance: 162.0
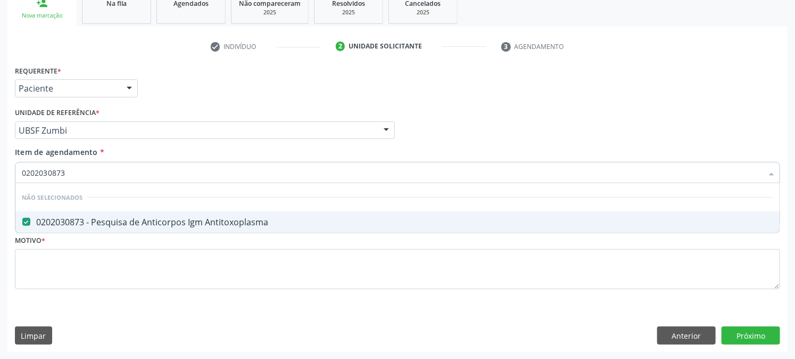
click at [0, 227] on div "Acompanhamento Acompanhe a situação das marcações correntes e finalizadas Relat…" at bounding box center [397, 124] width 795 height 469
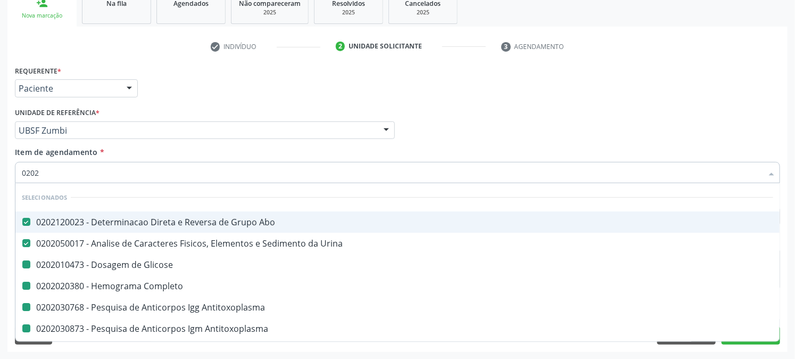
type input "02021"
checkbox Glicose "false"
checkbox Completo "false"
checkbox Antitoxoplasma "false"
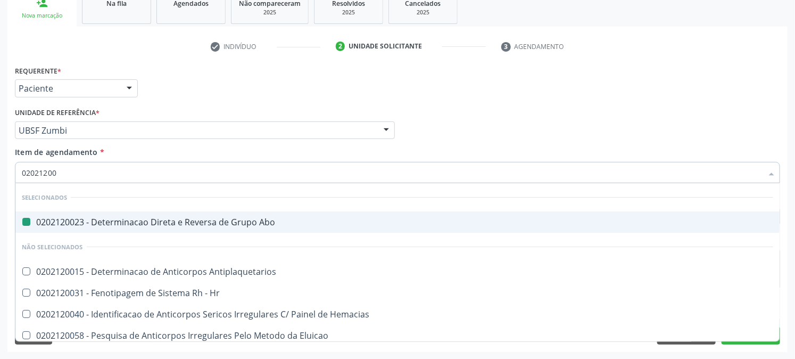
type input "020212008"
checkbox Abo "false"
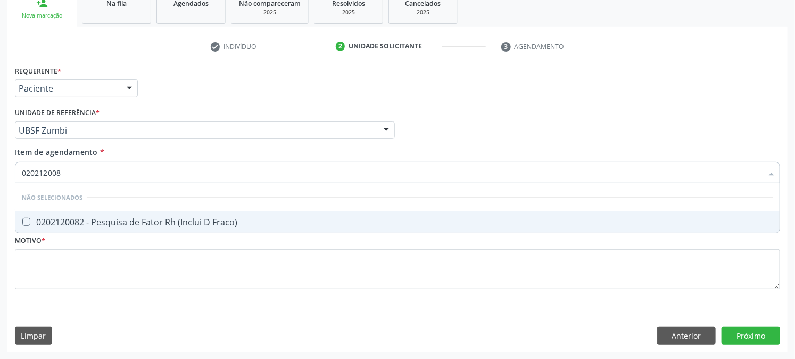
type input "0202120082"
click at [129, 221] on div "0202120082 - Pesquisa de Fator Rh (Inclui D Fraco)" at bounding box center [398, 222] width 752 height 9
checkbox Fraco\) "true"
drag, startPoint x: 87, startPoint y: 174, endPoint x: 0, endPoint y: 212, distance: 95.4
click at [0, 209] on div "Acompanhamento Acompanhe a situação das marcações correntes e finalizadas Relat…" at bounding box center [397, 124] width 795 height 469
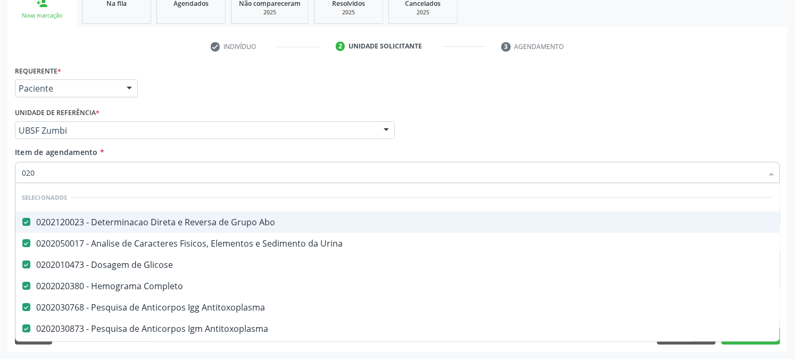
type input "0202"
checkbox Ii\) "true"
type input "02020"
checkbox Fraco\) "false"
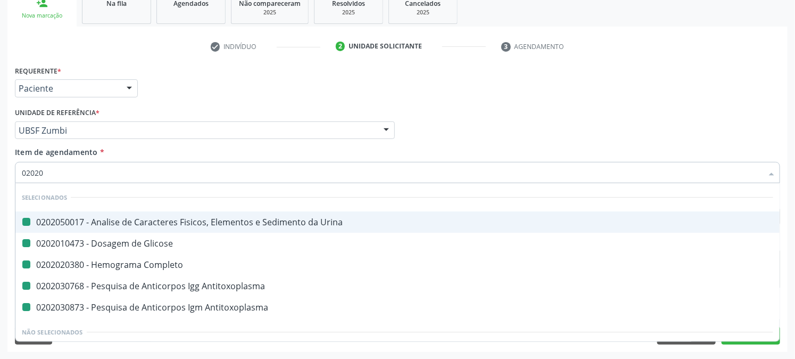
type input "020208"
checkbox Urina "false"
checkbox Glicose "false"
checkbox Completo "false"
checkbox Antitoxoplasma "false"
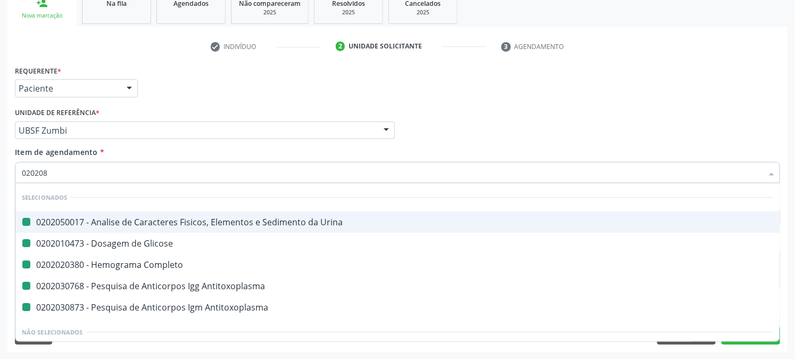
checkbox Antitoxoplasma "false"
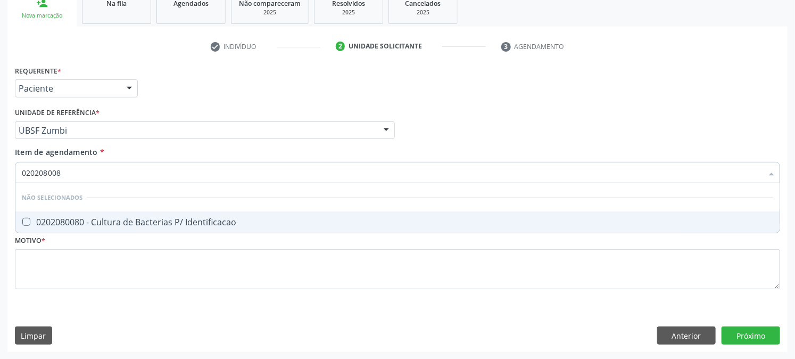
type input "0202080080"
click at [29, 219] on Identificacao at bounding box center [26, 222] width 8 height 8
click at [22, 219] on Identificacao "checkbox" at bounding box center [18, 221] width 7 height 7
checkbox Identificacao "true"
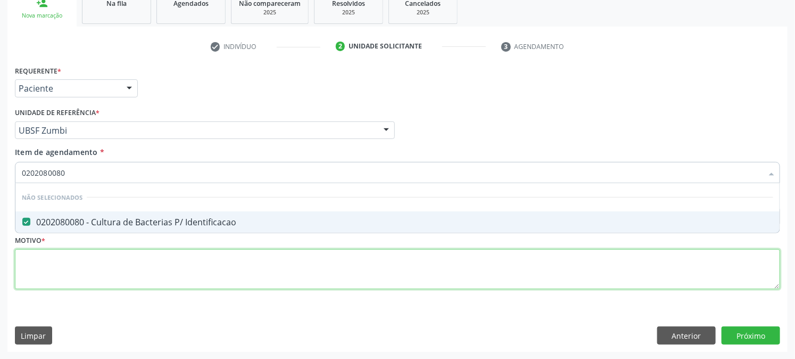
click at [44, 248] on div "Requerente * Paciente Médico(a) Enfermeiro(a) Paciente Nenhum resultado encontr…" at bounding box center [398, 183] width 766 height 241
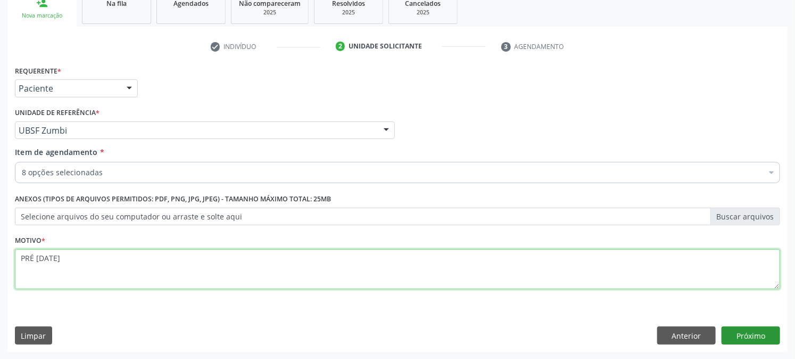
type textarea "PRÉ [DATE]"
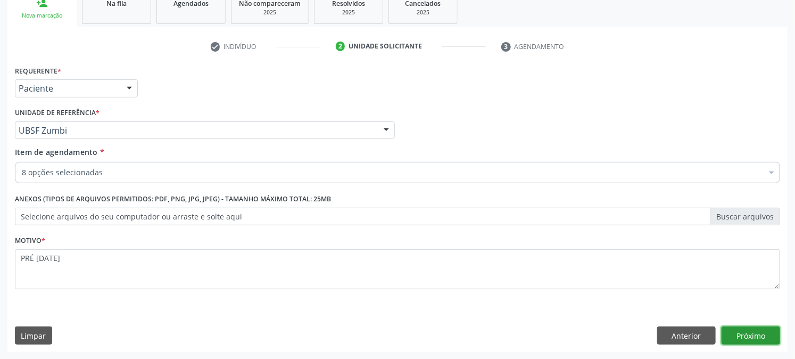
click at [735, 326] on button "Próximo" at bounding box center [751, 335] width 59 height 18
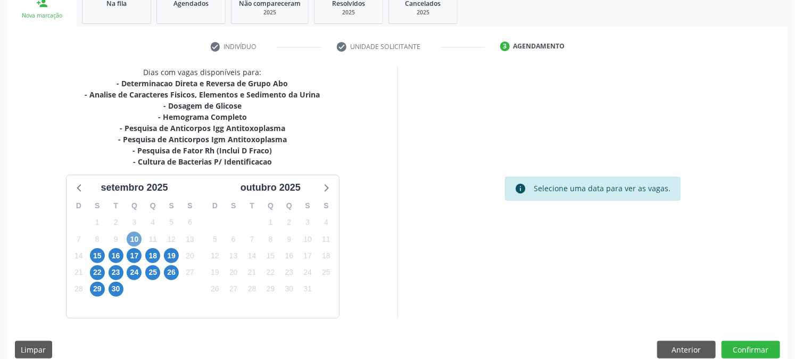
click at [139, 233] on span "10" at bounding box center [134, 239] width 15 height 15
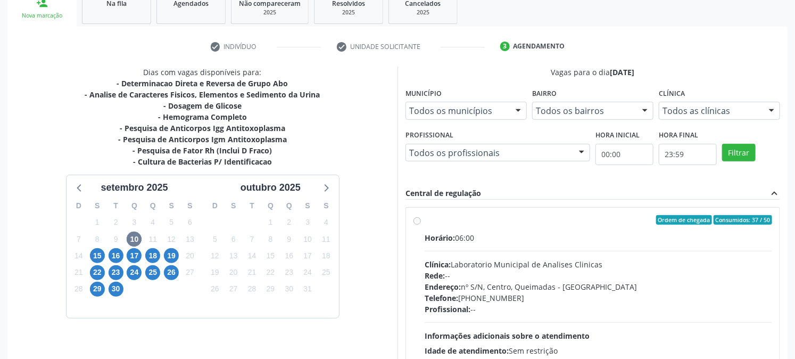
click at [462, 227] on label "Ordem de chegada Consumidos: 37 / 50 Horário: 06:00 Clínica: Laboratorio Munici…" at bounding box center [599, 296] width 348 height 163
click at [421, 225] on input "Ordem de chegada Consumidos: 37 / 50 Horário: 06:00 Clínica: Laboratorio Munici…" at bounding box center [417, 220] width 7 height 10
radio input "true"
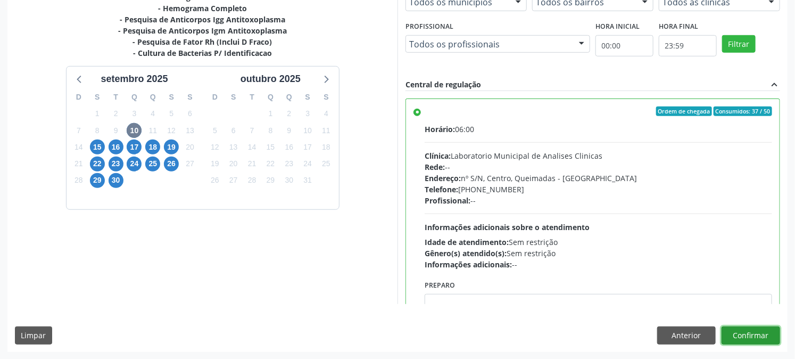
click at [754, 331] on button "Confirmar" at bounding box center [751, 335] width 59 height 18
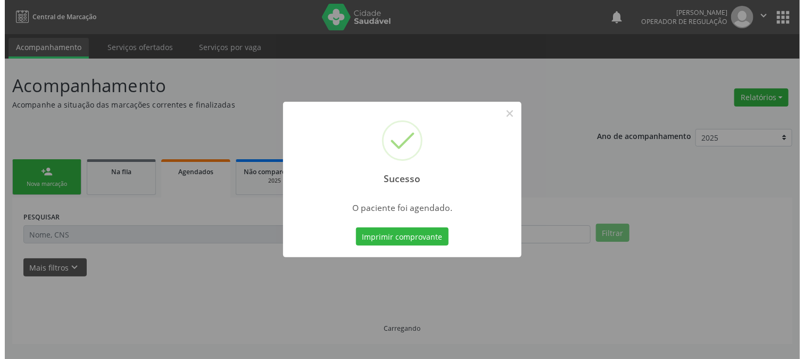
scroll to position [0, 0]
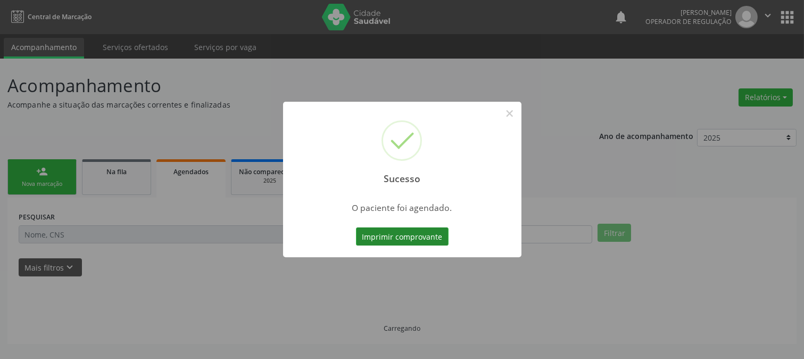
click at [418, 238] on button "Imprimir comprovante" at bounding box center [402, 236] width 93 height 18
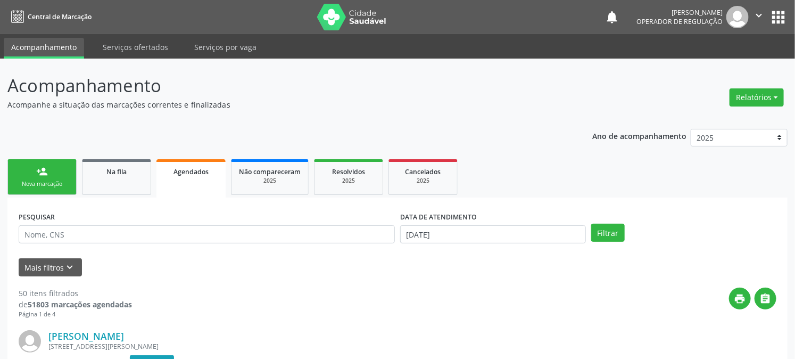
click at [32, 180] on div "Nova marcação" at bounding box center [41, 184] width 53 height 8
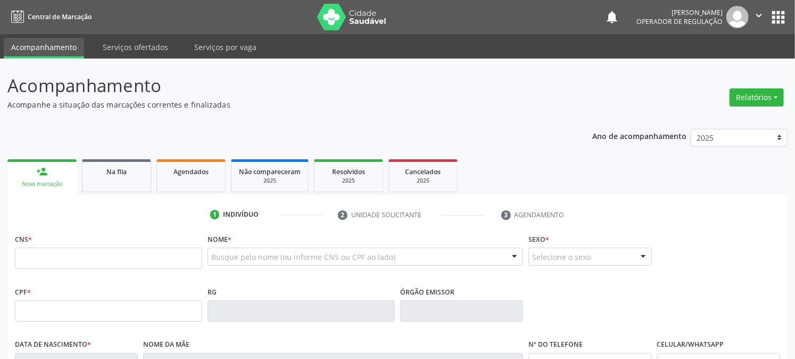
click at [94, 242] on div "CNS *" at bounding box center [108, 250] width 187 height 38
click at [121, 266] on input "text" at bounding box center [108, 258] width 187 height 21
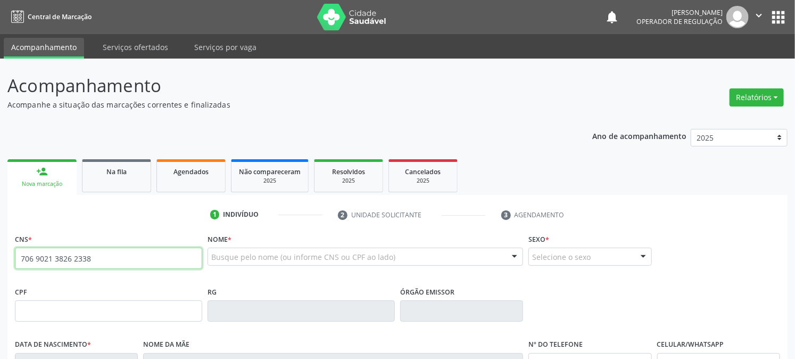
type input "706 9021 3826 2338"
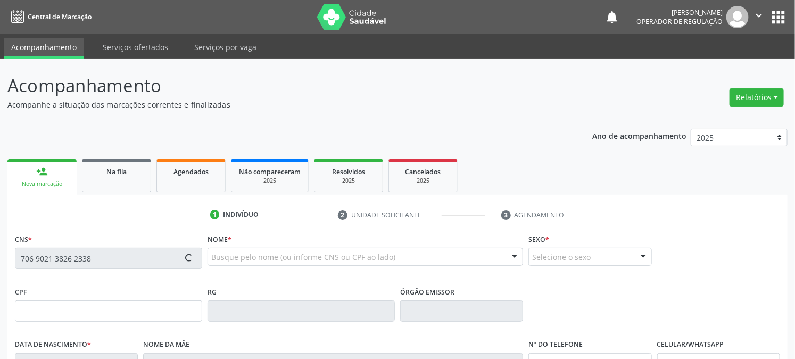
type input "704.733.964-75"
type input "[DATE]"
type input "[PERSON_NAME]"
type input "[PHONE_NUMBER]"
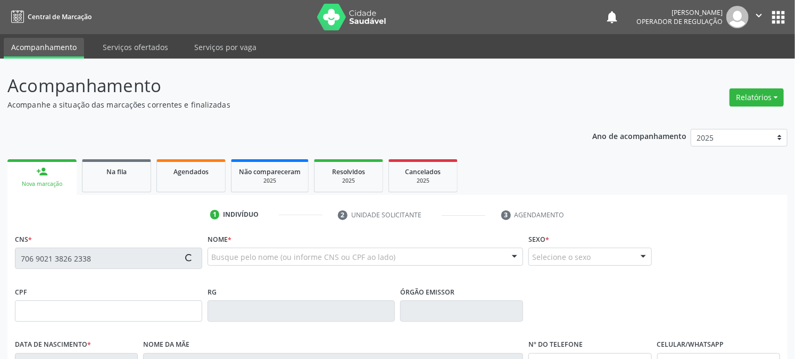
type input "S/N"
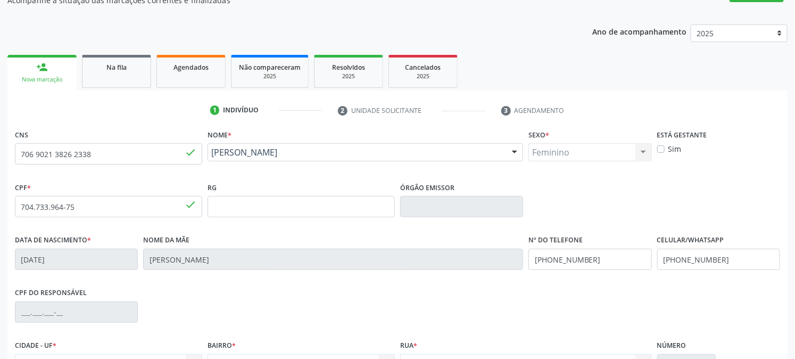
scroll to position [217, 0]
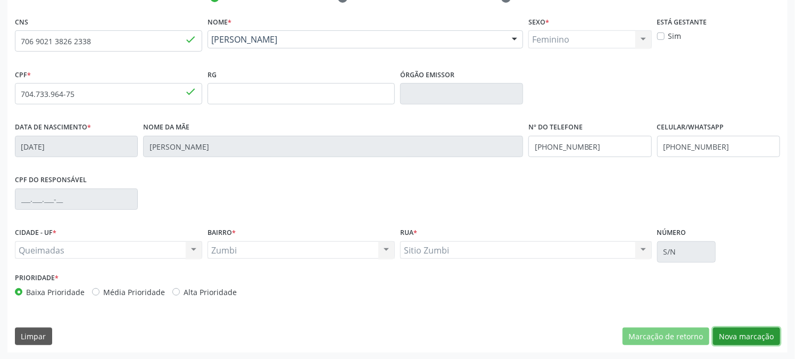
drag, startPoint x: 758, startPoint y: 331, endPoint x: 783, endPoint y: 332, distance: 24.5
click at [758, 331] on button "Nova marcação" at bounding box center [746, 336] width 67 height 18
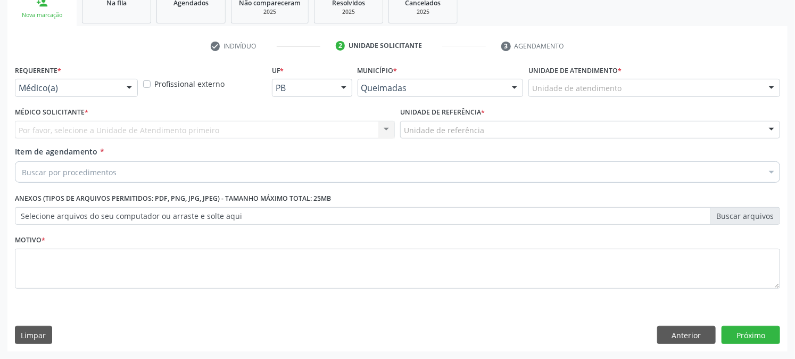
scroll to position [168, 0]
click at [128, 86] on div at bounding box center [129, 89] width 16 height 18
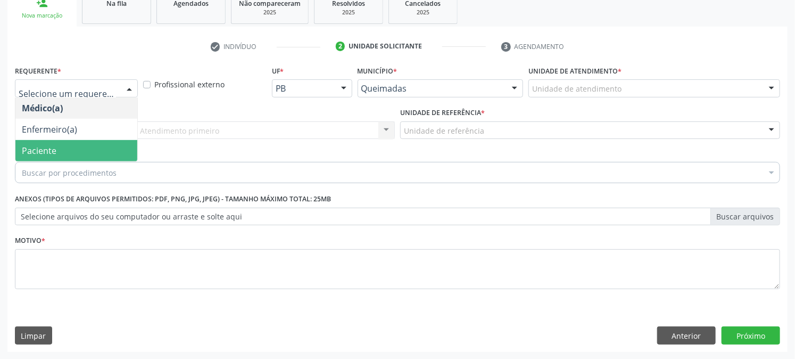
click at [41, 155] on span "Paciente" at bounding box center [76, 150] width 122 height 21
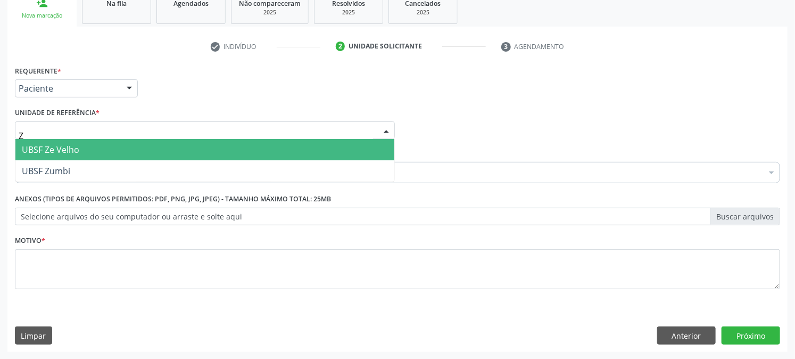
type input "ZU"
click at [40, 146] on span "UBSF Zumbi" at bounding box center [46, 150] width 48 height 12
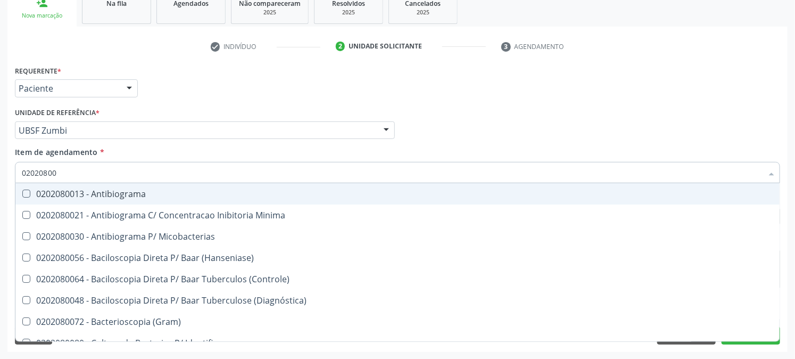
type input "020208008"
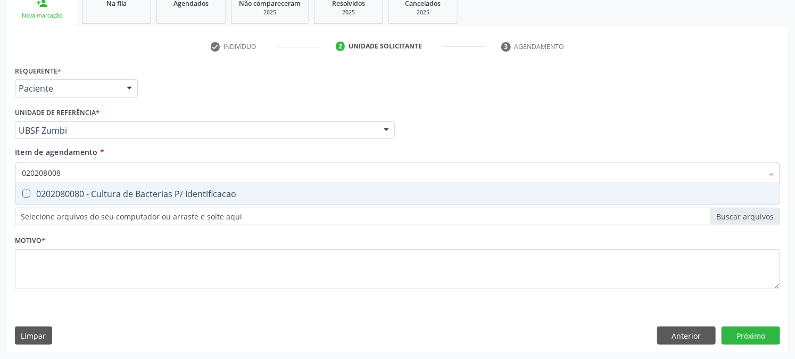
click at [132, 192] on div "0202080080 - Cultura de Bacterias P/ Identificacao" at bounding box center [398, 194] width 752 height 9
checkbox Identificacao "true"
drag, startPoint x: 134, startPoint y: 174, endPoint x: 0, endPoint y: 203, distance: 136.9
click at [0, 203] on div "Acompanhamento Acompanhe a situação das marcações correntes e finalizadas Relat…" at bounding box center [397, 124] width 795 height 469
checkbox Identificacao "false"
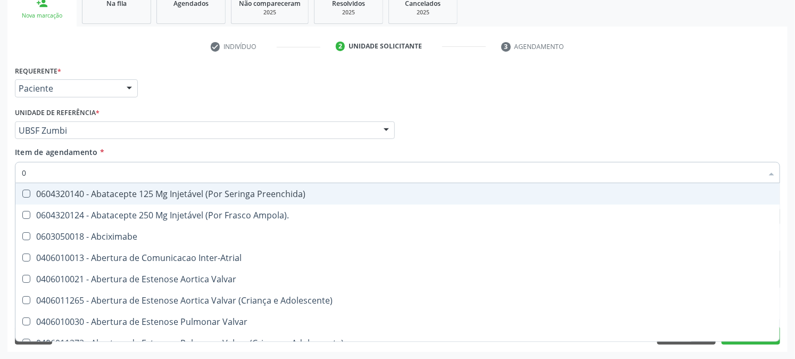
type input "02"
checkbox Uterino "true"
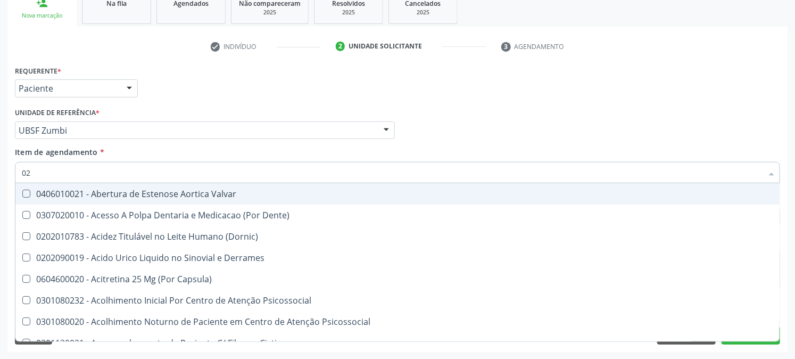
type input "020"
checkbox \(Spcto\) "true"
checkbox Identificacao "false"
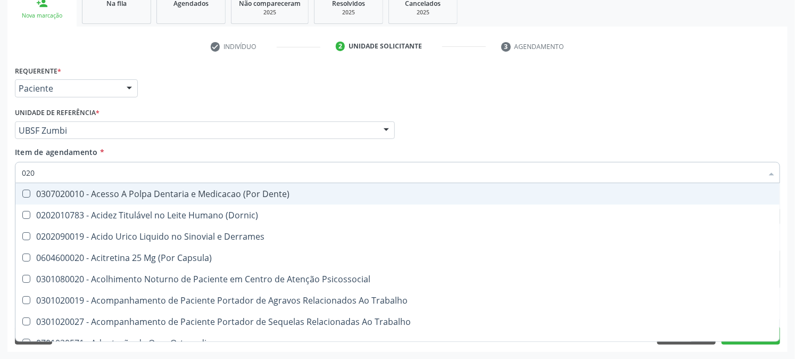
type input "0202"
checkbox Cerebral "true"
checkbox Identificacao "false"
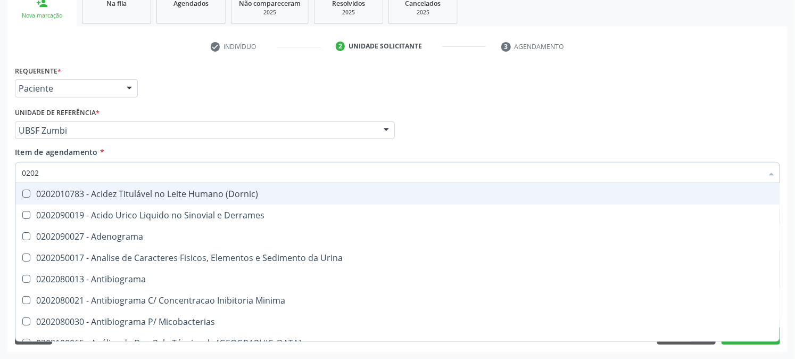
type input "02020"
checkbox Anaerobicas "true"
checkbox Identificacao "false"
type input "020205"
checkbox Identificacao "false"
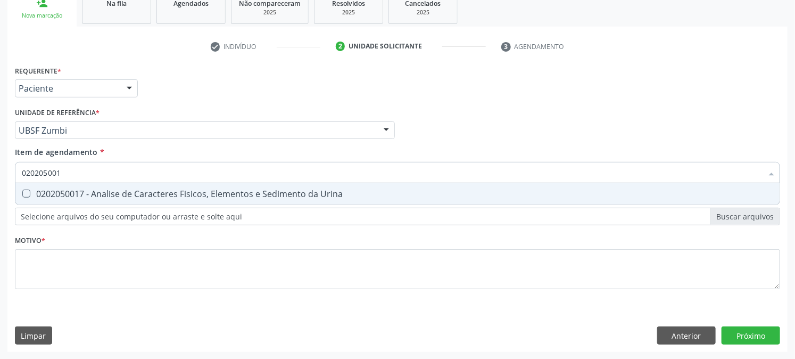
type input "0202050017"
click at [58, 197] on div "0202050017 - Analise de Caracteres Fisicos, Elementos e Sedimento da Urina" at bounding box center [398, 194] width 752 height 9
checkbox Urina "true"
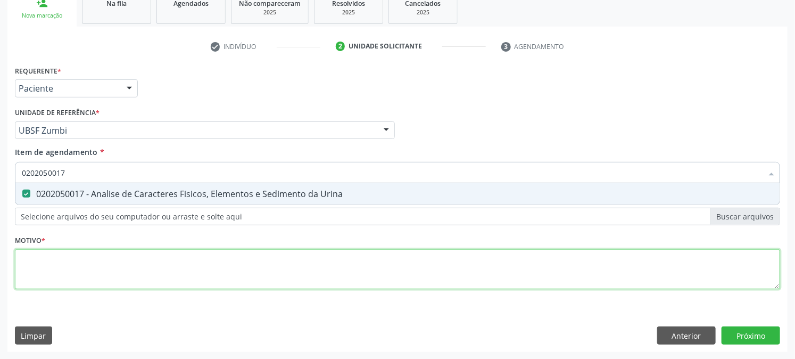
click at [80, 270] on div "Requerente * Paciente Médico(a) Enfermeiro(a) Paciente Nenhum resultado encontr…" at bounding box center [398, 183] width 766 height 241
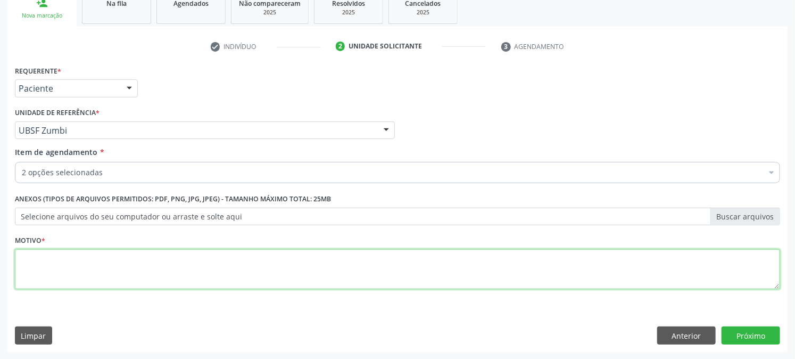
click at [80, 274] on textarea at bounding box center [398, 269] width 766 height 40
type textarea "PRÉ [DATE]"
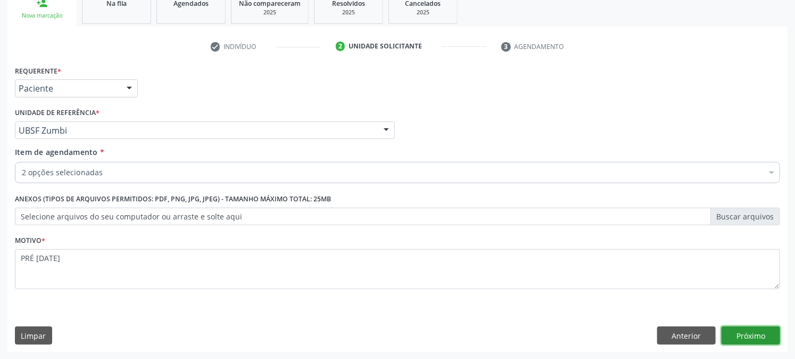
click at [736, 340] on button "Próximo" at bounding box center [751, 335] width 59 height 18
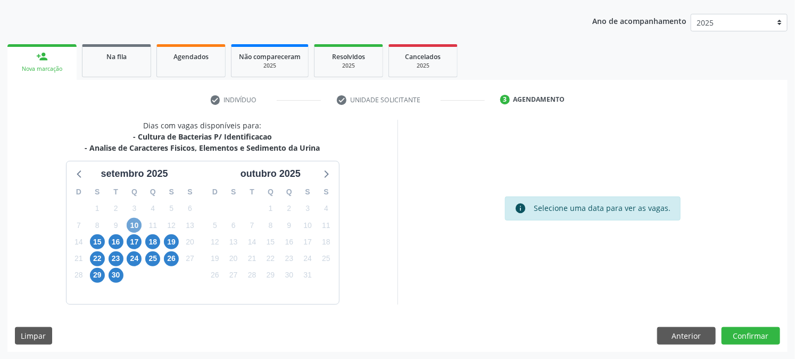
click at [135, 225] on span "10" at bounding box center [134, 225] width 15 height 15
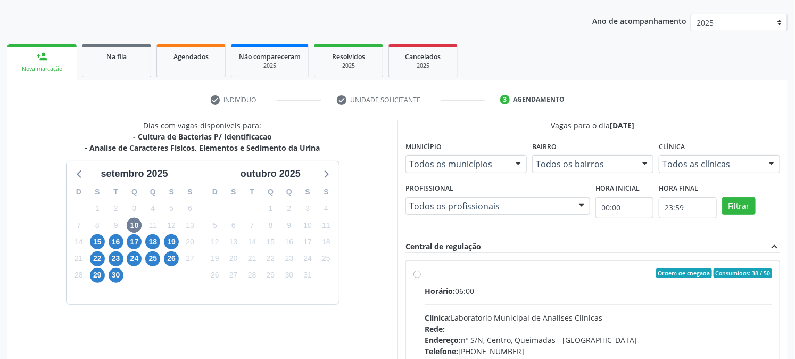
drag, startPoint x: 473, startPoint y: 267, endPoint x: 505, endPoint y: 270, distance: 32.1
click at [472, 268] on div "Ordem de chegada Consumidos: 38 / 50" at bounding box center [599, 273] width 348 height 10
click at [421, 268] on input "Ordem de chegada Consumidos: 38 / 50 Horário: 06:00 Clínica: Laboratorio Munici…" at bounding box center [417, 273] width 7 height 10
radio input "true"
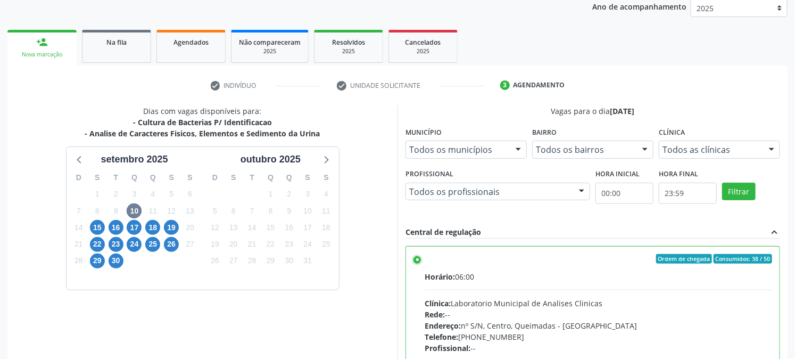
scroll to position [277, 0]
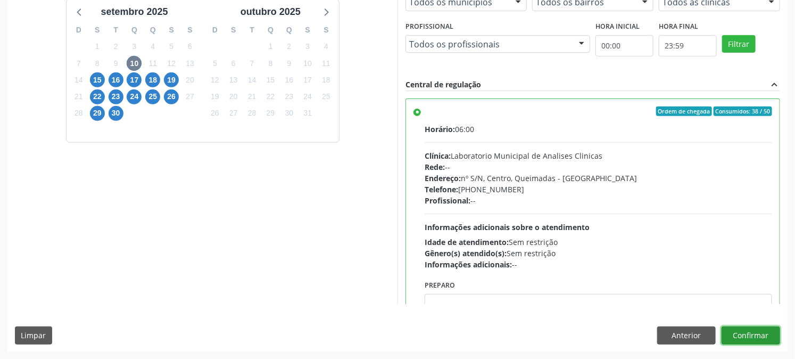
click at [749, 326] on button "Confirmar" at bounding box center [751, 335] width 59 height 18
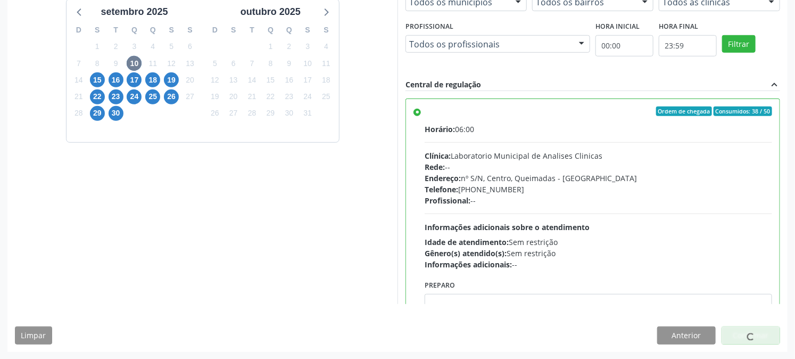
scroll to position [0, 0]
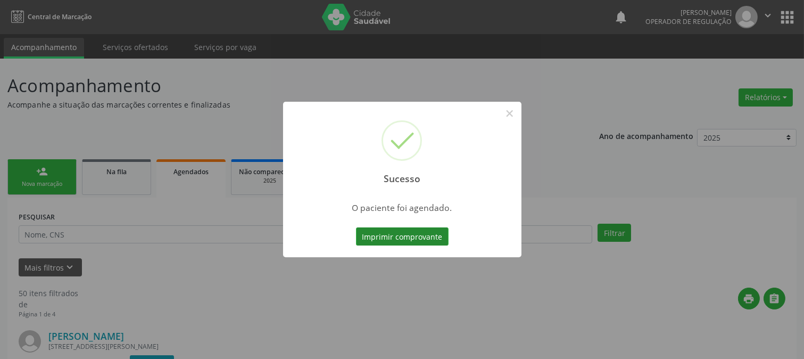
click at [413, 236] on button "Imprimir comprovante" at bounding box center [402, 236] width 93 height 18
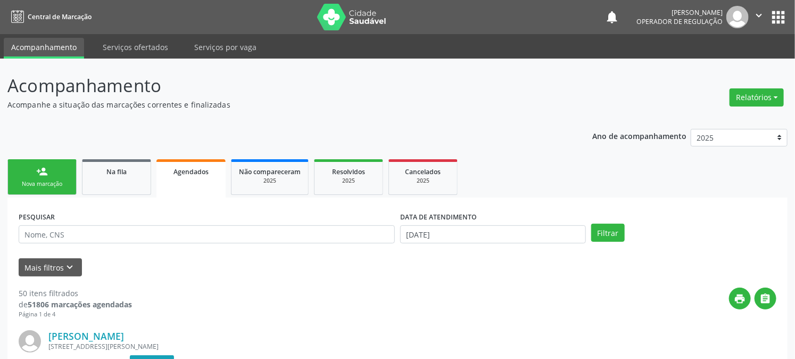
drag, startPoint x: 56, startPoint y: 193, endPoint x: 62, endPoint y: 183, distance: 12.2
click at [56, 192] on link "person_add Nova marcação" at bounding box center [41, 177] width 69 height 36
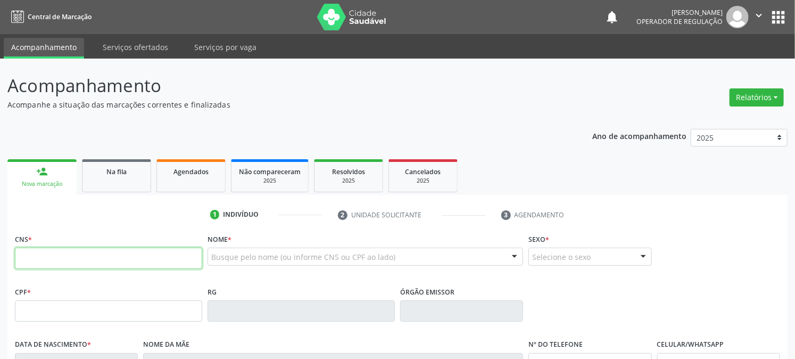
click at [21, 256] on input "text" at bounding box center [108, 258] width 187 height 21
